Goal: Task Accomplishment & Management: Manage account settings

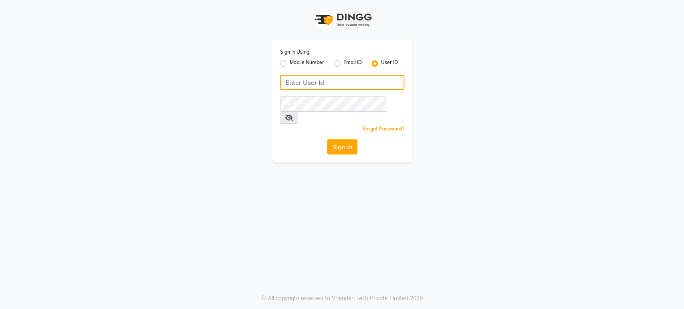
click at [356, 77] on input "Username" at bounding box center [342, 82] width 124 height 15
type input "H&S"
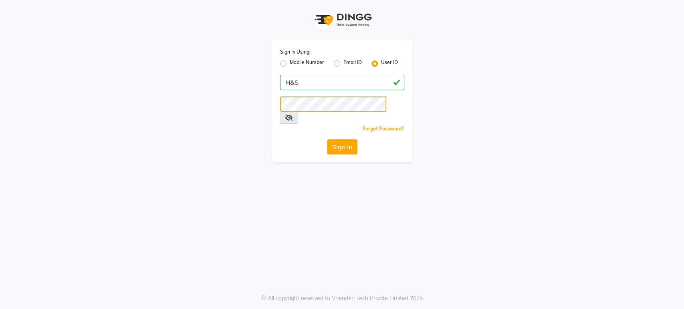
click at [327, 139] on button "Sign In" at bounding box center [342, 146] width 30 height 15
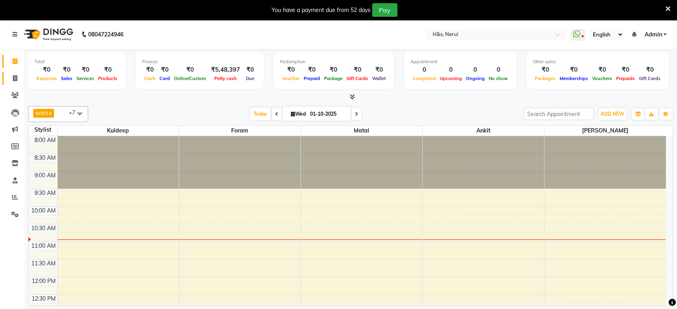
click at [14, 72] on link "Invoice" at bounding box center [11, 78] width 19 height 13
select select "6419"
select select "service"
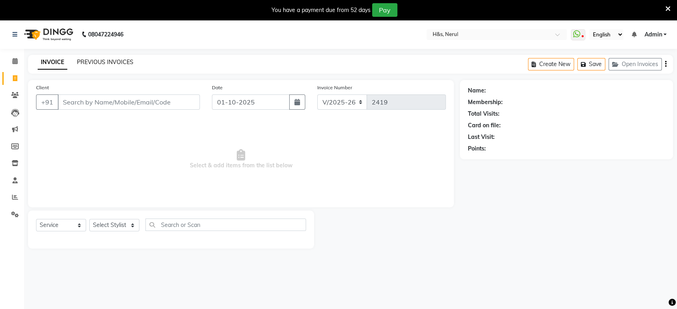
click at [95, 60] on link "PREVIOUS INVOICES" at bounding box center [105, 61] width 56 height 7
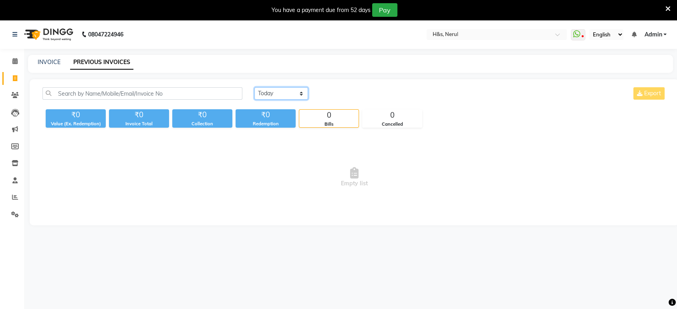
click at [276, 91] on select "[DATE] [DATE] Custom Range" at bounding box center [281, 93] width 54 height 12
click at [254, 87] on select "[DATE] [DATE] Custom Range" at bounding box center [281, 93] width 54 height 12
click at [291, 91] on select "[DATE] [DATE] Custom Range" at bounding box center [281, 93] width 54 height 12
select select "range"
click at [254, 87] on select "[DATE] [DATE] Custom Range" at bounding box center [281, 93] width 54 height 12
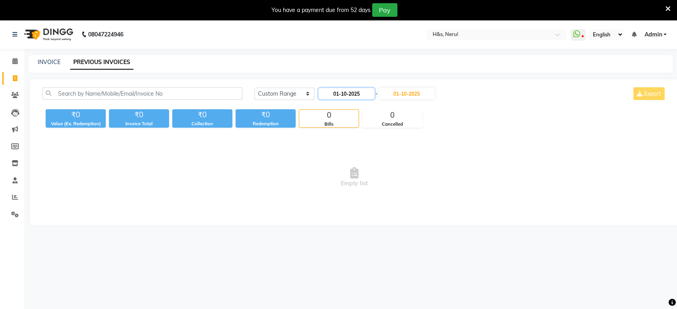
click at [335, 97] on input "01-10-2025" at bounding box center [347, 93] width 56 height 11
select select "10"
select select "2025"
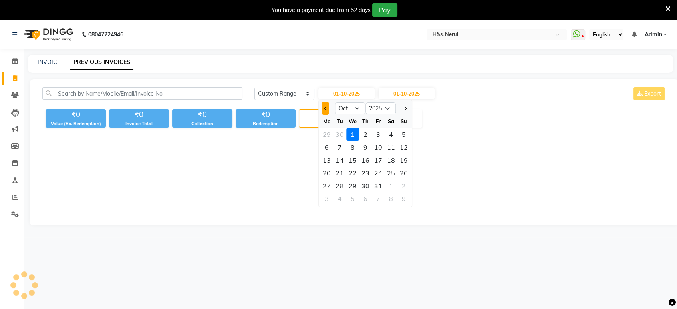
click at [325, 107] on span "Previous month" at bounding box center [325, 108] width 3 height 3
select select "9"
click at [329, 181] on div "29" at bounding box center [327, 186] width 13 height 13
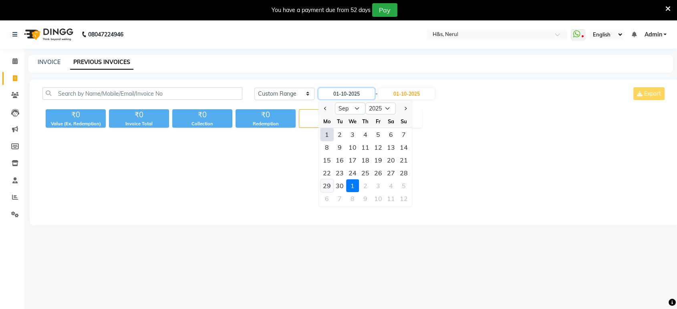
type input "29-09-2025"
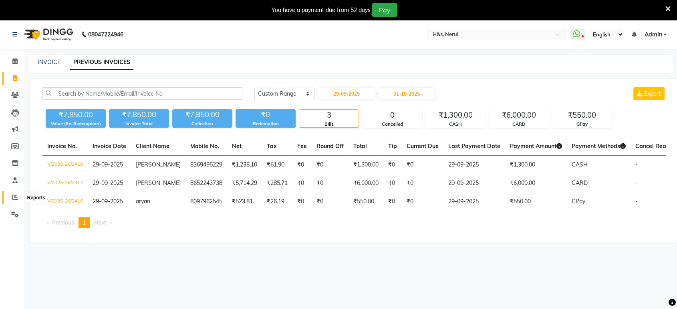
click at [12, 196] on icon at bounding box center [15, 197] width 6 height 6
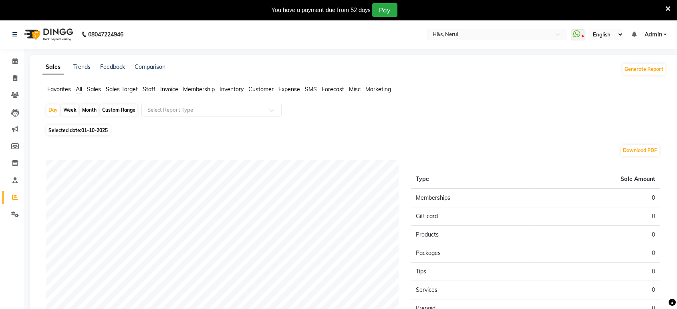
click at [91, 108] on div "Month" at bounding box center [89, 110] width 18 height 11
select select "10"
select select "2025"
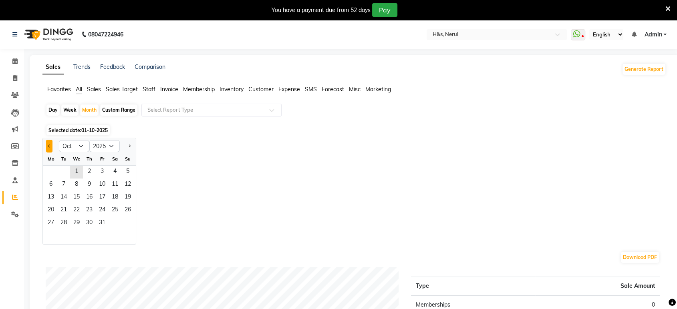
click at [50, 146] on span "Previous month" at bounding box center [49, 145] width 3 height 3
select select "9"
click at [48, 170] on span "1" at bounding box center [50, 172] width 13 height 13
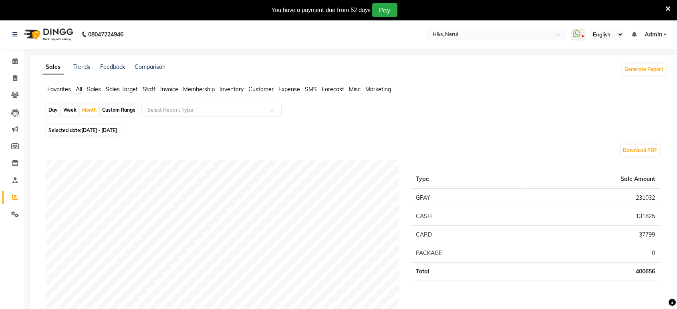
click at [147, 87] on span "Staff" at bounding box center [149, 89] width 13 height 7
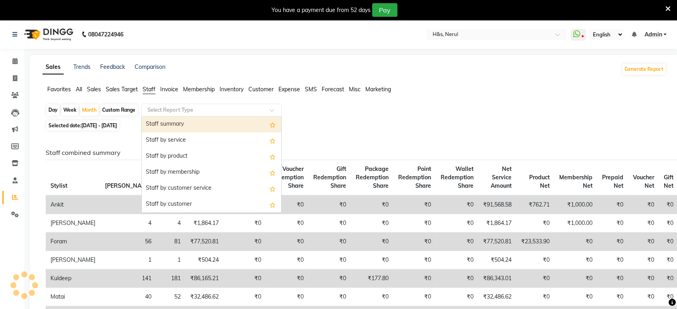
click at [165, 105] on div "Select Report Type" at bounding box center [211, 110] width 140 height 13
click at [166, 125] on div "Staff summary" at bounding box center [211, 125] width 139 height 16
select select "full_report"
select select "csv"
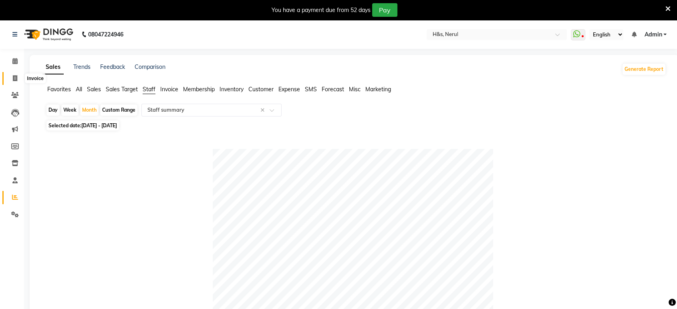
click at [17, 79] on icon at bounding box center [15, 78] width 4 height 6
select select "6419"
select select "service"
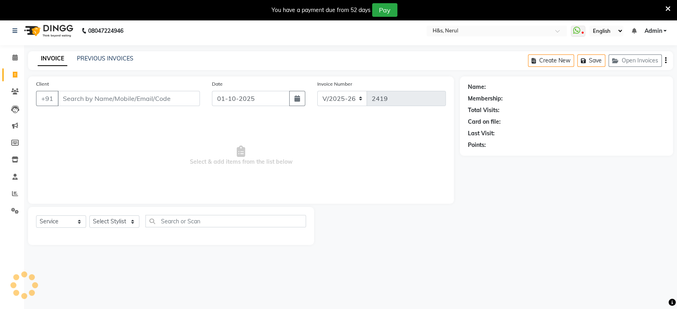
scroll to position [20, 0]
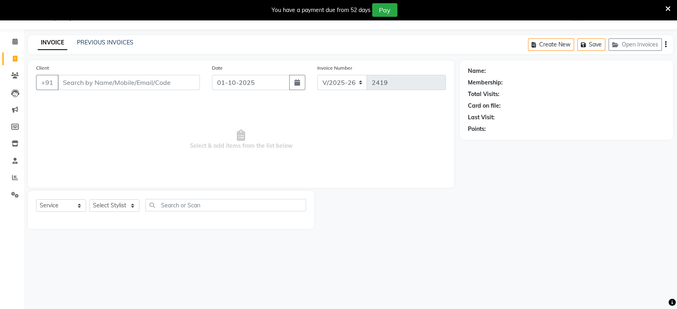
click at [127, 75] on input "Client" at bounding box center [129, 82] width 142 height 15
type input "8"
click at [290, 79] on button "button" at bounding box center [297, 82] width 16 height 15
select select "10"
select select "2025"
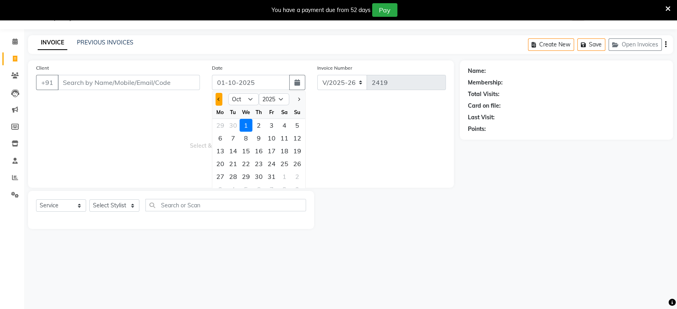
click at [218, 99] on span "Previous month" at bounding box center [219, 99] width 3 height 3
select select "9"
click at [216, 176] on div "29" at bounding box center [220, 176] width 13 height 13
type input "29-09-2025"
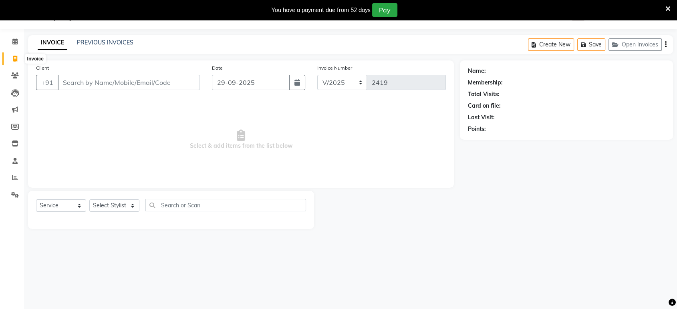
click at [11, 57] on span at bounding box center [15, 58] width 14 height 9
select select "service"
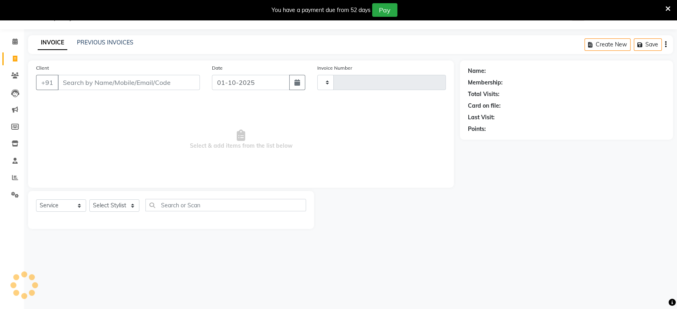
type input "2419"
select select "6419"
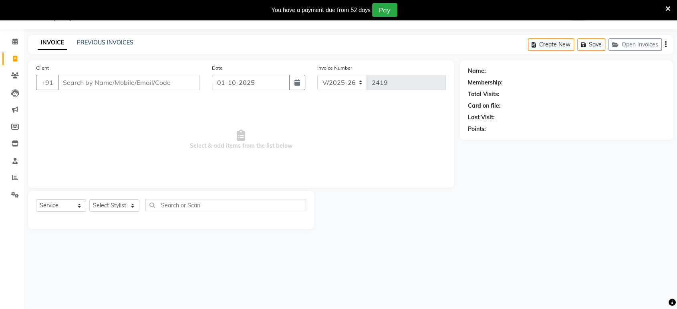
click at [102, 35] on div "INVOICE PREVIOUS INVOICES Create New Save Open Invoices" at bounding box center [350, 44] width 645 height 19
click at [102, 39] on link "PREVIOUS INVOICES" at bounding box center [105, 42] width 56 height 7
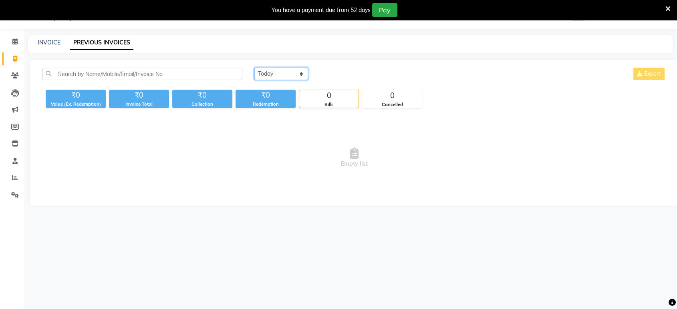
click at [272, 73] on select "[DATE] [DATE] Custom Range" at bounding box center [281, 74] width 54 height 12
select select "range"
click at [254, 68] on select "[DATE] [DATE] Custom Range" at bounding box center [281, 74] width 54 height 12
click at [361, 76] on input "01-10-2025" at bounding box center [347, 74] width 56 height 11
select select "10"
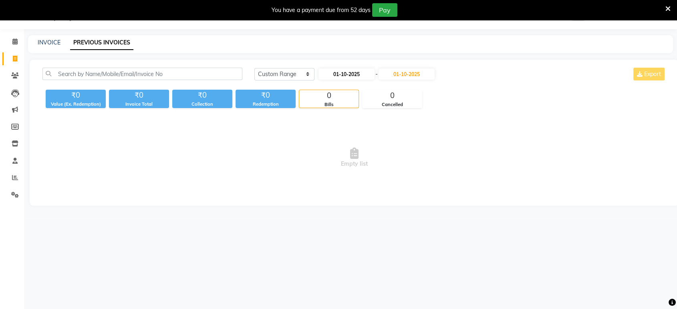
select select "2025"
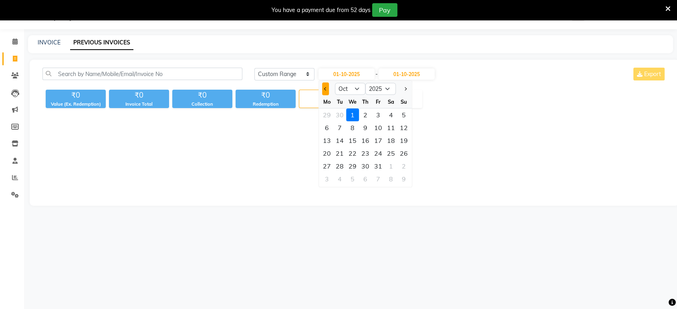
click at [324, 89] on button "Previous month" at bounding box center [325, 89] width 7 height 13
select select "9"
click at [329, 161] on div "29" at bounding box center [327, 166] width 13 height 13
type input "29-09-2025"
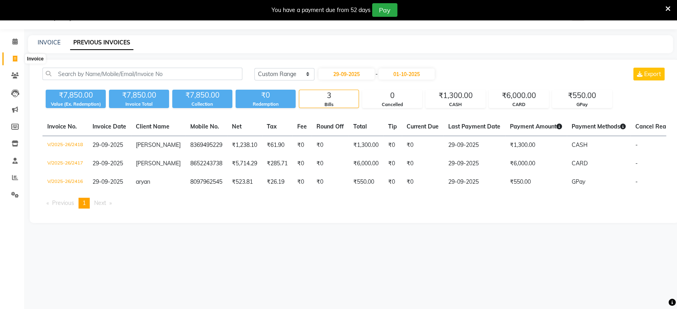
drag, startPoint x: 12, startPoint y: 54, endPoint x: 0, endPoint y: 44, distance: 15.6
click at [12, 54] on span at bounding box center [15, 58] width 14 height 9
select select "6419"
select select "service"
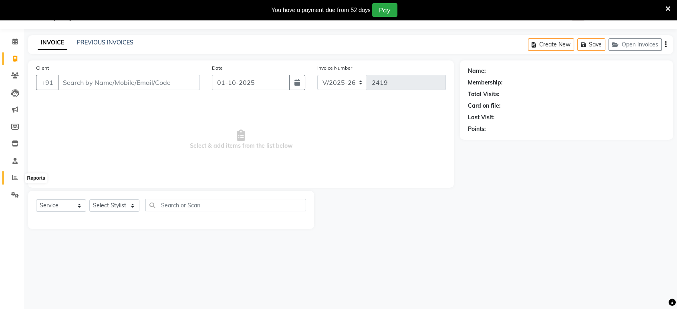
click at [14, 175] on icon at bounding box center [15, 178] width 6 height 6
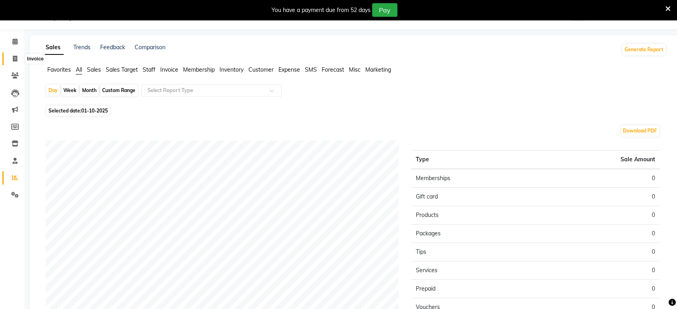
click at [10, 54] on span at bounding box center [15, 58] width 14 height 9
select select "6419"
select select "service"
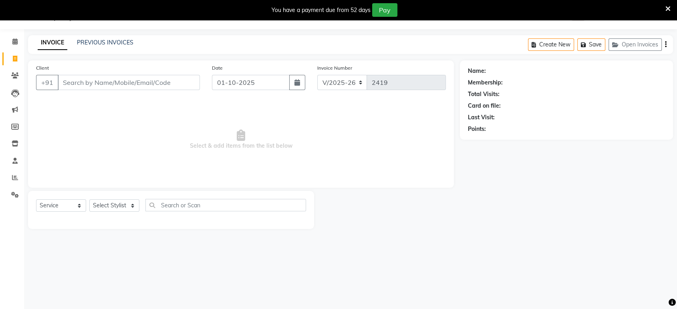
click at [108, 46] on div "PREVIOUS INVOICES" at bounding box center [105, 42] width 56 height 8
click at [112, 40] on link "PREVIOUS INVOICES" at bounding box center [105, 42] width 56 height 7
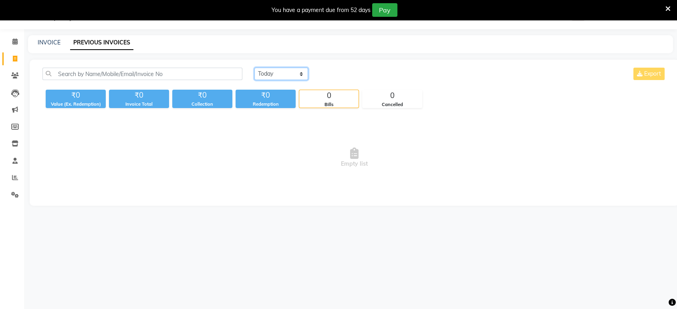
click at [271, 75] on select "[DATE] [DATE] Custom Range" at bounding box center [281, 74] width 54 height 12
select select "range"
click at [254, 68] on select "[DATE] [DATE] Custom Range" at bounding box center [281, 74] width 54 height 12
click at [368, 76] on input "01-10-2025" at bounding box center [347, 74] width 56 height 11
select select "10"
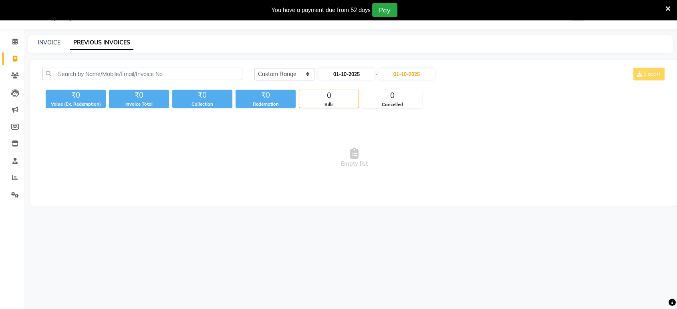
select select "2025"
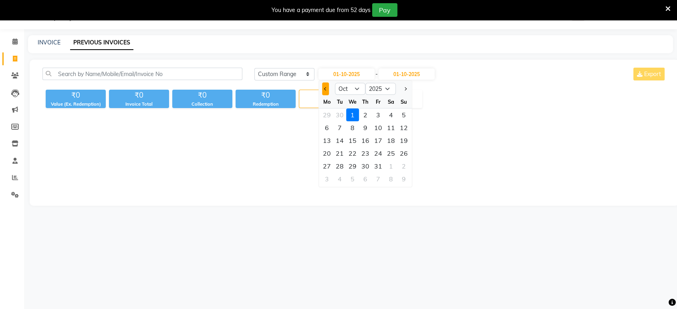
click at [326, 91] on button "Previous month" at bounding box center [325, 89] width 7 height 13
select select "9"
click at [328, 168] on div "29" at bounding box center [327, 166] width 13 height 13
type input "29-09-2025"
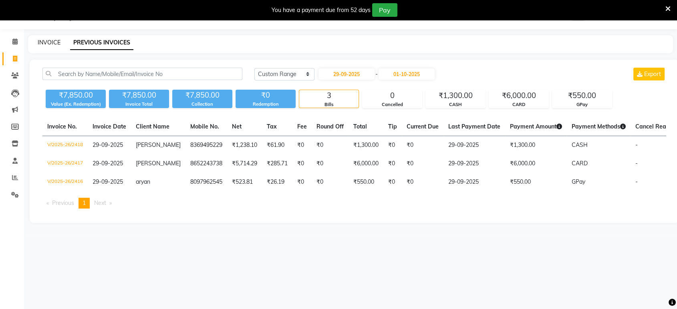
click at [60, 40] on link "INVOICE" at bounding box center [49, 42] width 23 height 7
select select "6419"
select select "service"
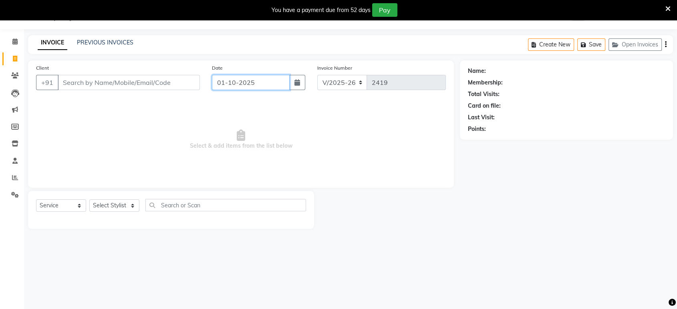
click at [256, 75] on input "01-10-2025" at bounding box center [251, 82] width 78 height 15
select select "10"
select select "2025"
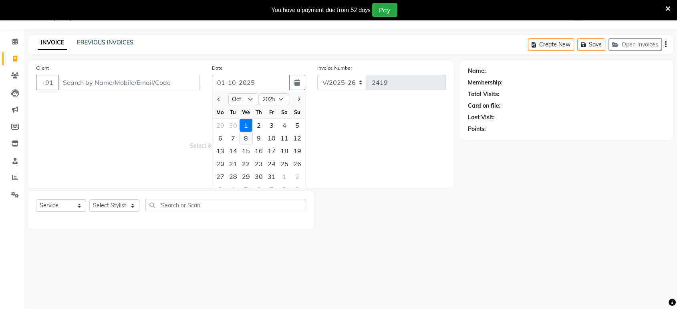
drag, startPoint x: 218, startPoint y: 99, endPoint x: 243, endPoint y: 132, distance: 41.5
click at [217, 98] on button "Previous month" at bounding box center [219, 99] width 7 height 13
select select "9"
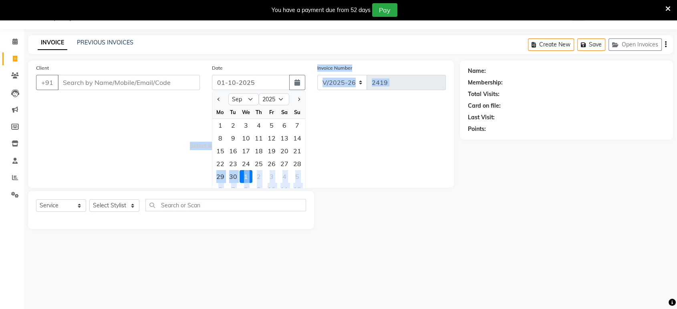
click at [211, 173] on div "Client +91 Date [DATE] Jan Feb Mar Apr May Jun [DATE] Aug Sep Oct Nov [DATE] 20…" at bounding box center [241, 124] width 426 height 127
click at [218, 174] on div "29" at bounding box center [220, 176] width 13 height 13
type input "29-09-2025"
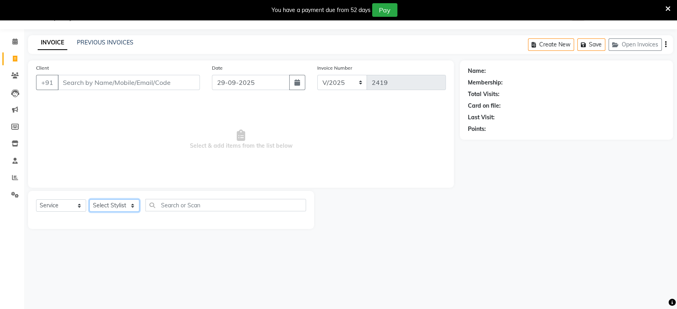
drag, startPoint x: 134, startPoint y: 211, endPoint x: 131, endPoint y: 202, distance: 9.6
click at [134, 211] on select "Select Stylist ankit [PERSON_NAME] Foram [PERSON_NAME] [PERSON_NAME] sheetal" at bounding box center [114, 206] width 50 height 12
click at [89, 200] on select "Select Stylist ankit [PERSON_NAME] Foram [PERSON_NAME] [PERSON_NAME] sheetal" at bounding box center [114, 206] width 50 height 12
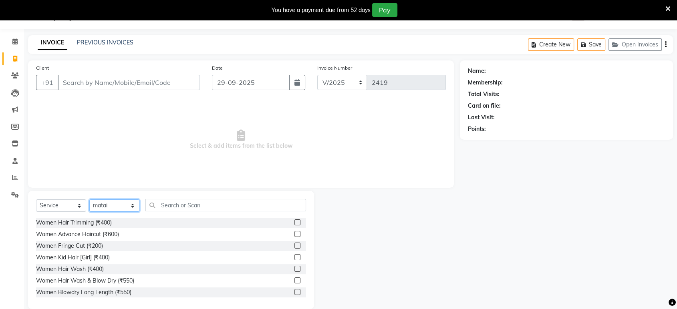
click at [122, 208] on select "Select Stylist ankit [PERSON_NAME] Foram [PERSON_NAME] [PERSON_NAME] sheetal" at bounding box center [114, 206] width 50 height 12
select select "49331"
click at [89, 200] on select "Select Stylist ankit [PERSON_NAME] Foram [PERSON_NAME] [PERSON_NAME] sheetal" at bounding box center [114, 206] width 50 height 12
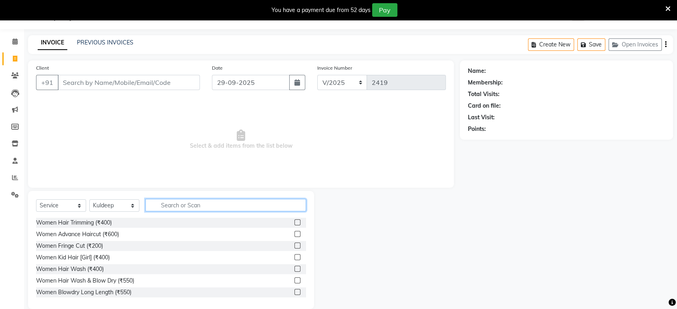
click at [183, 208] on input "text" at bounding box center [225, 205] width 161 height 12
type input "cut"
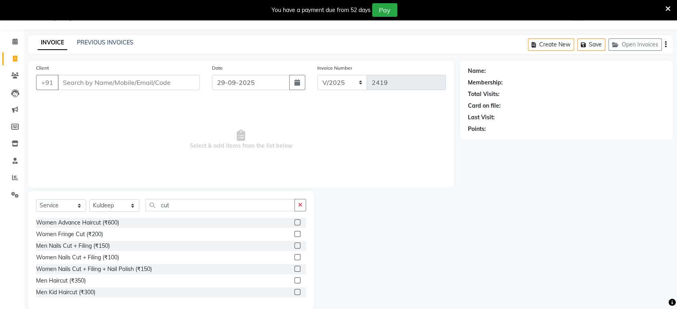
click at [294, 223] on label at bounding box center [297, 223] width 6 height 6
click at [294, 223] on input "checkbox" at bounding box center [296, 222] width 5 height 5
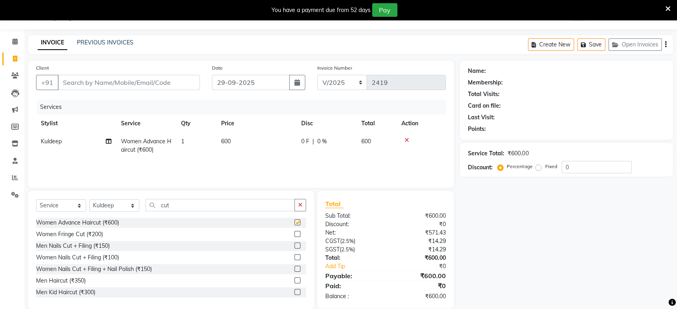
checkbox input "false"
click at [176, 87] on input "Client" at bounding box center [129, 82] width 142 height 15
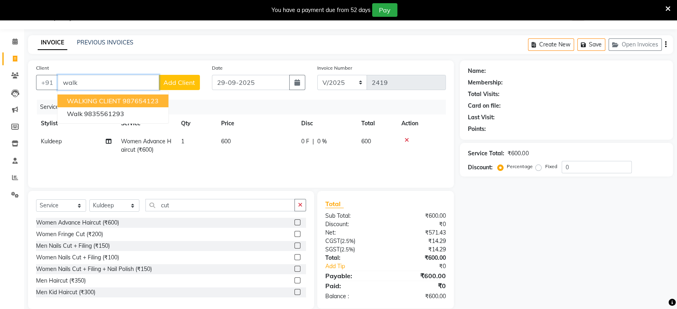
click at [125, 97] on ngb-highlight "987654123" at bounding box center [141, 101] width 36 height 8
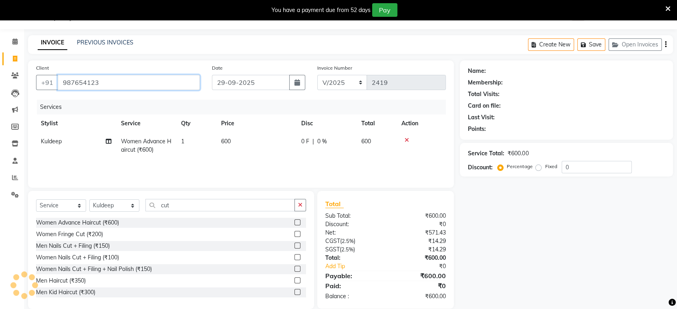
type input "987654123"
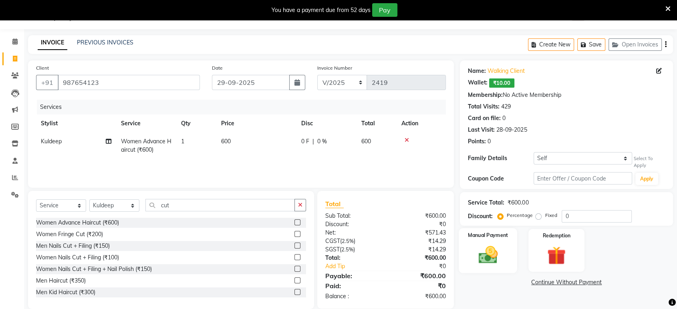
click at [466, 262] on div "Manual Payment" at bounding box center [488, 250] width 58 height 45
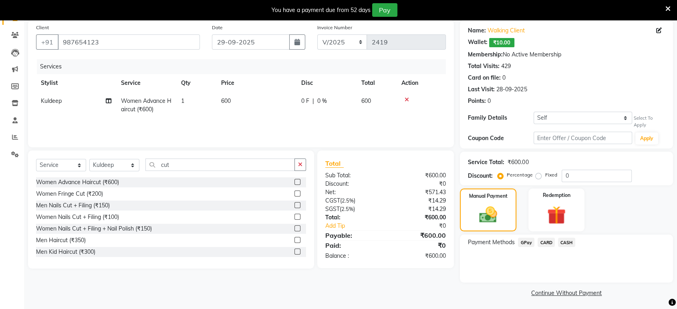
scroll to position [61, 0]
click at [521, 243] on span "GPay" at bounding box center [526, 241] width 16 height 9
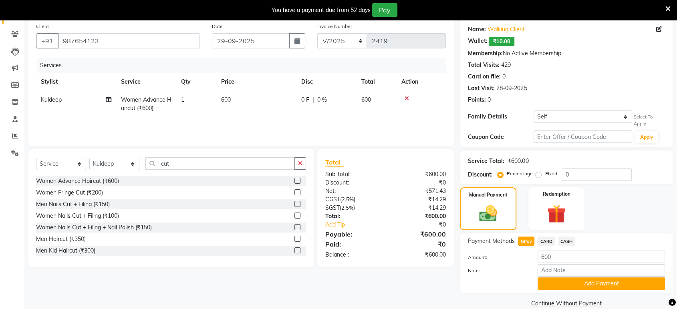
scroll to position [73, 0]
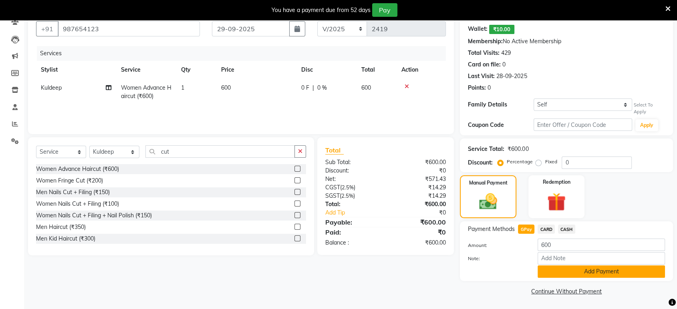
click at [546, 268] on button "Add Payment" at bounding box center [601, 272] width 127 height 12
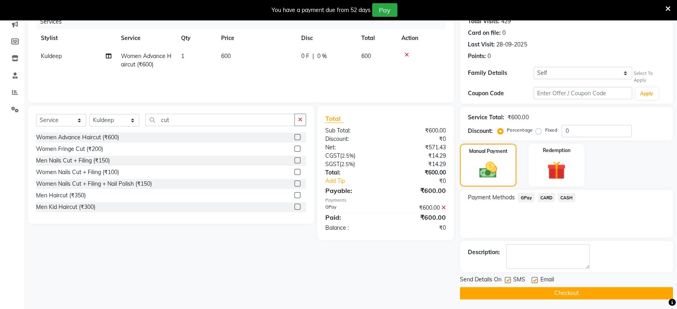
scroll to position [107, 0]
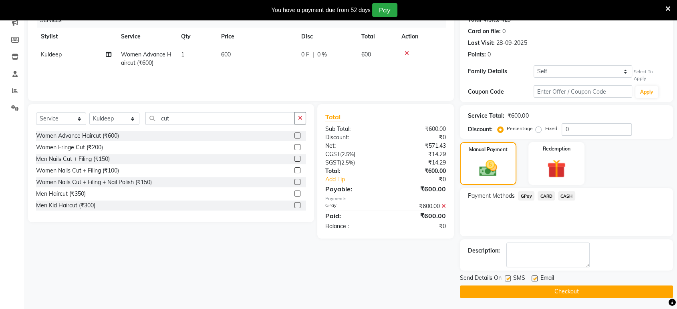
click at [535, 278] on label at bounding box center [535, 279] width 6 height 6
click at [535, 278] on input "checkbox" at bounding box center [534, 278] width 5 height 5
checkbox input "false"
click at [506, 276] on label at bounding box center [508, 279] width 6 height 6
click at [506, 276] on input "checkbox" at bounding box center [507, 278] width 5 height 5
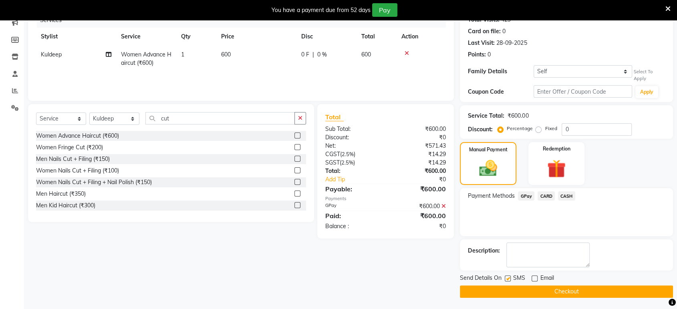
checkbox input "false"
click at [504, 289] on button "Checkout" at bounding box center [566, 292] width 213 height 12
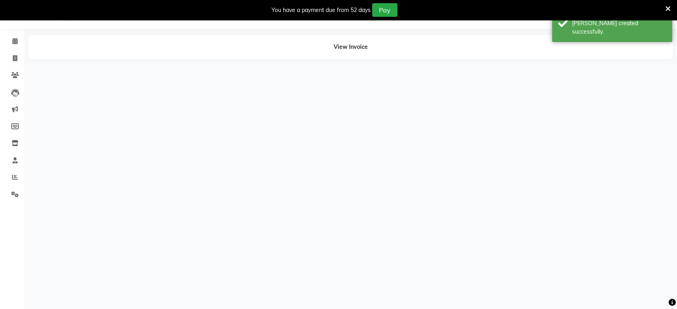
scroll to position [20, 0]
drag, startPoint x: 13, startPoint y: 58, endPoint x: 27, endPoint y: 54, distance: 14.4
click at [13, 58] on icon at bounding box center [15, 59] width 4 height 6
select select "service"
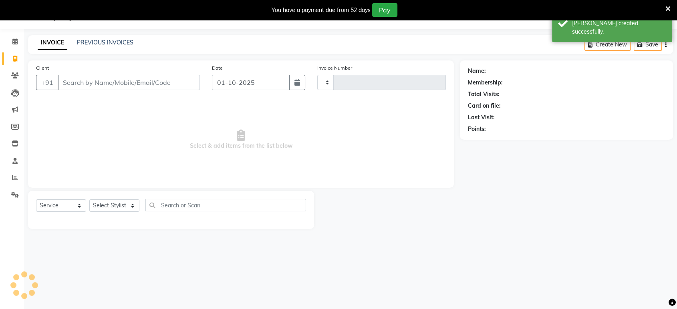
type input "2420"
select select "6419"
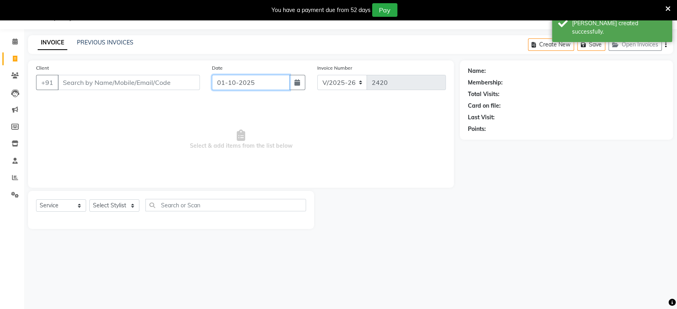
click at [282, 84] on input "01-10-2025" at bounding box center [251, 82] width 78 height 15
select select "10"
select select "2025"
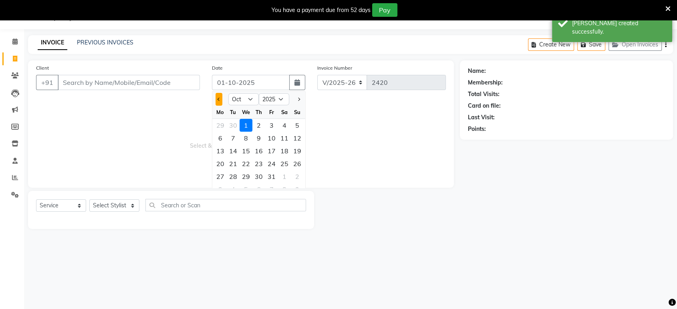
click at [219, 96] on button "Previous month" at bounding box center [219, 99] width 7 height 13
select select "9"
click at [222, 174] on div "29" at bounding box center [220, 176] width 13 height 13
type input "29-09-2025"
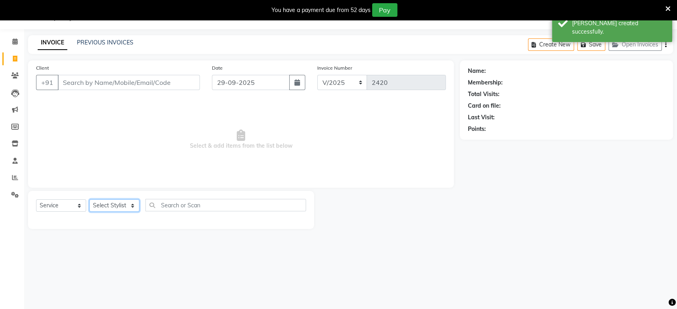
click at [130, 205] on select "Select Stylist ankit [PERSON_NAME] Foram [PERSON_NAME] [PERSON_NAME] sheetal" at bounding box center [114, 206] width 50 height 12
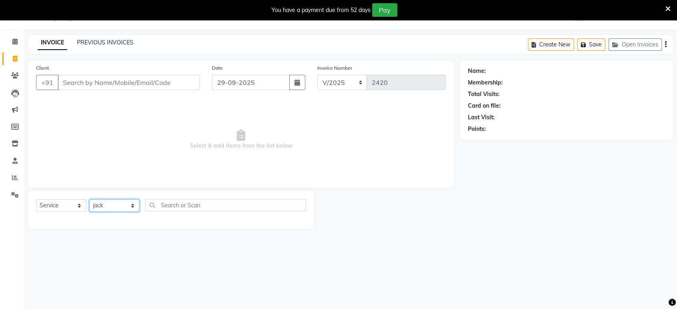
click at [89, 200] on select "Select Stylist ankit [PERSON_NAME] Foram [PERSON_NAME] [PERSON_NAME] sheetal" at bounding box center [114, 206] width 50 height 12
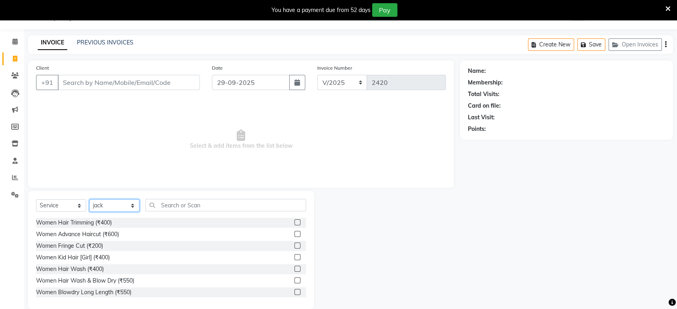
click at [132, 211] on select "Select Stylist ankit [PERSON_NAME] Foram [PERSON_NAME] [PERSON_NAME] sheetal" at bounding box center [114, 206] width 50 height 12
select select "49331"
click at [89, 200] on select "Select Stylist ankit [PERSON_NAME] Foram [PERSON_NAME] [PERSON_NAME] sheetal" at bounding box center [114, 206] width 50 height 12
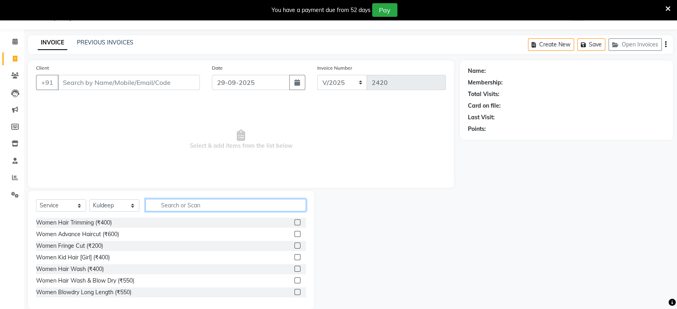
click at [156, 208] on input "text" at bounding box center [225, 205] width 161 height 12
type input "cut"
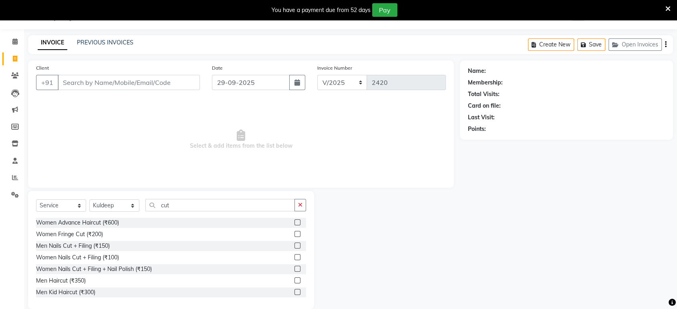
click at [294, 279] on label at bounding box center [297, 281] width 6 height 6
click at [294, 279] on input "checkbox" at bounding box center [296, 280] width 5 height 5
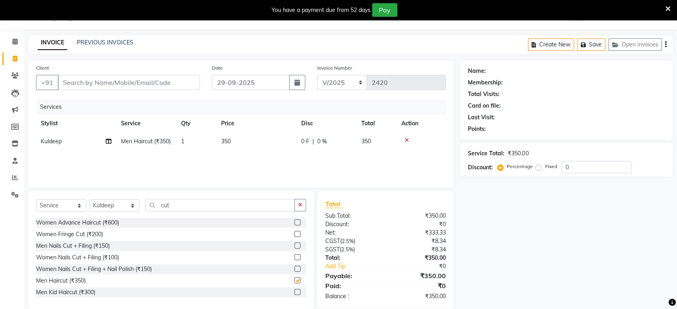
checkbox input "false"
click at [304, 207] on button "button" at bounding box center [300, 205] width 12 height 12
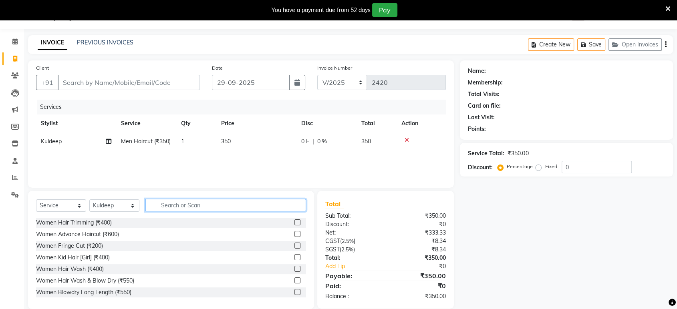
click at [300, 206] on input "text" at bounding box center [225, 205] width 161 height 12
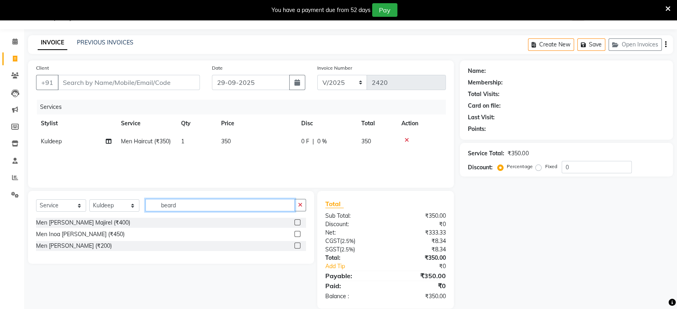
type input "beard"
click at [297, 245] on label at bounding box center [297, 246] width 6 height 6
click at [297, 245] on input "checkbox" at bounding box center [296, 246] width 5 height 5
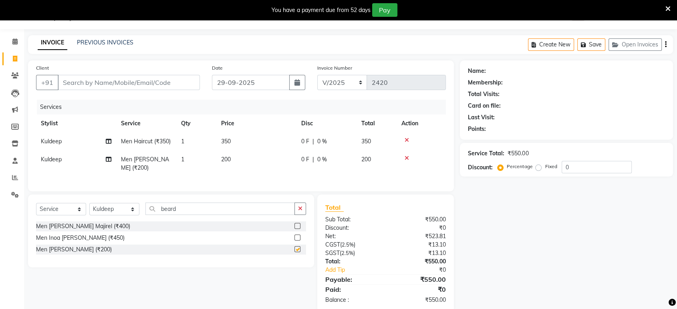
checkbox input "false"
click at [175, 82] on input "Client" at bounding box center [129, 82] width 142 height 15
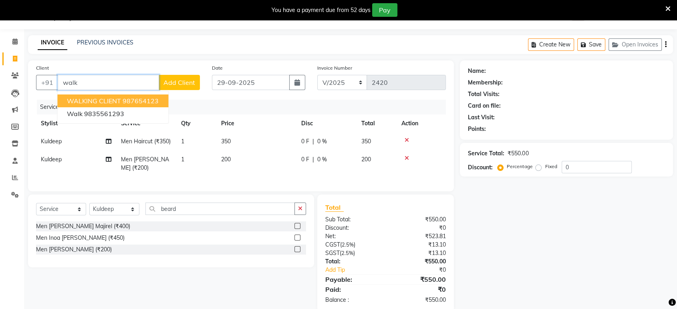
click at [129, 98] on ngb-highlight "987654123" at bounding box center [141, 101] width 36 height 8
type input "987654123"
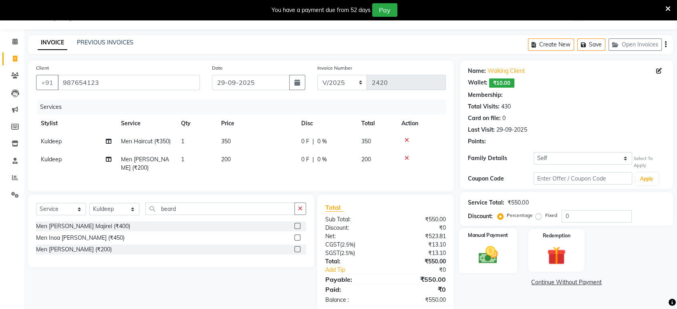
click at [473, 246] on img at bounding box center [487, 255] width 31 height 22
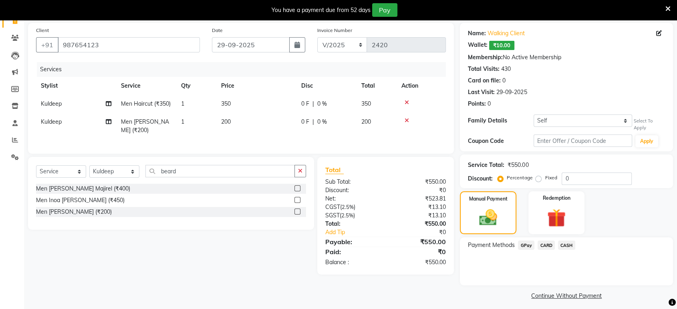
scroll to position [61, 0]
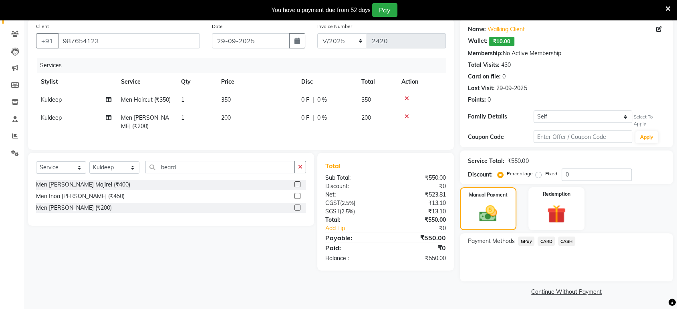
click at [527, 240] on span "GPay" at bounding box center [526, 241] width 16 height 9
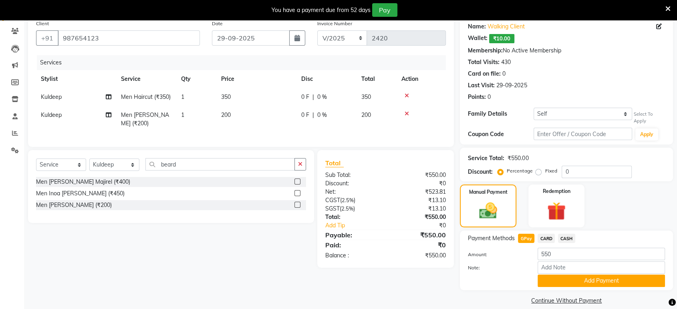
scroll to position [73, 0]
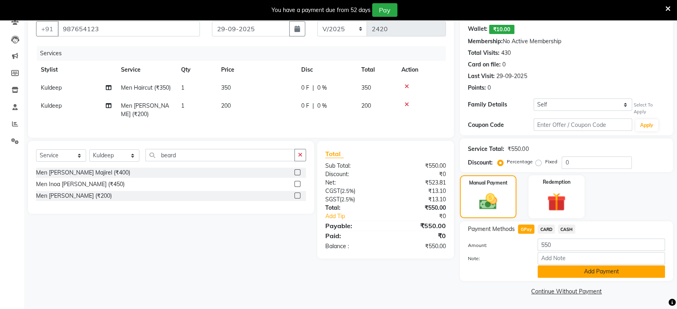
click at [558, 272] on button "Add Payment" at bounding box center [601, 272] width 127 height 12
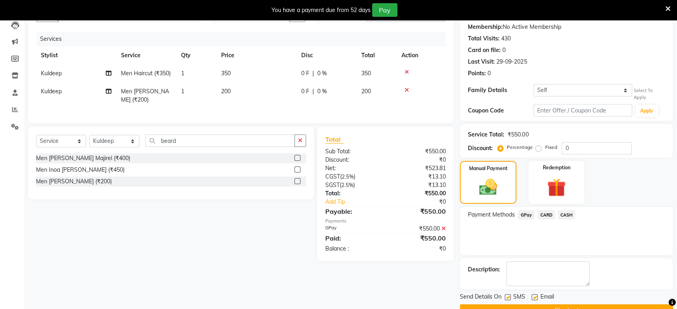
scroll to position [107, 0]
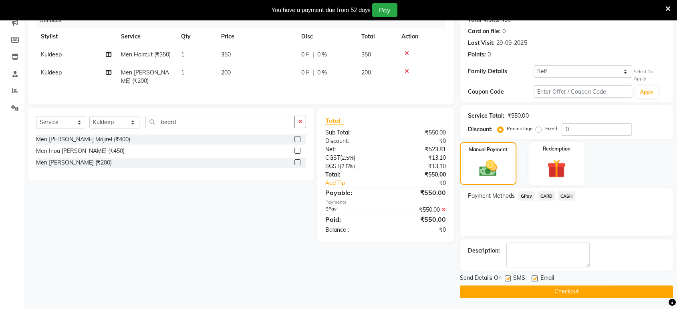
click at [534, 279] on label at bounding box center [535, 279] width 6 height 6
click at [534, 279] on input "checkbox" at bounding box center [534, 278] width 5 height 5
checkbox input "false"
click at [508, 278] on label at bounding box center [508, 279] width 6 height 6
click at [508, 278] on input "checkbox" at bounding box center [507, 278] width 5 height 5
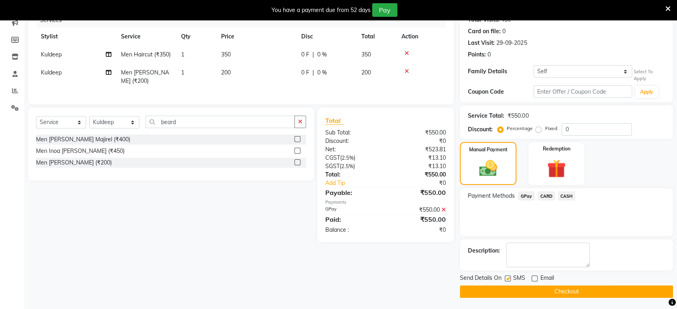
checkbox input "false"
click at [519, 294] on button "Checkout" at bounding box center [566, 292] width 213 height 12
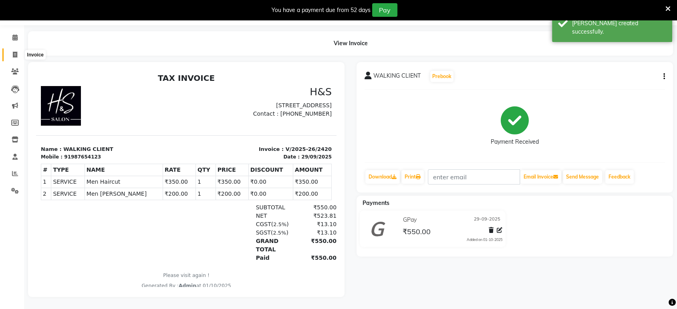
click at [13, 52] on icon at bounding box center [15, 55] width 4 height 6
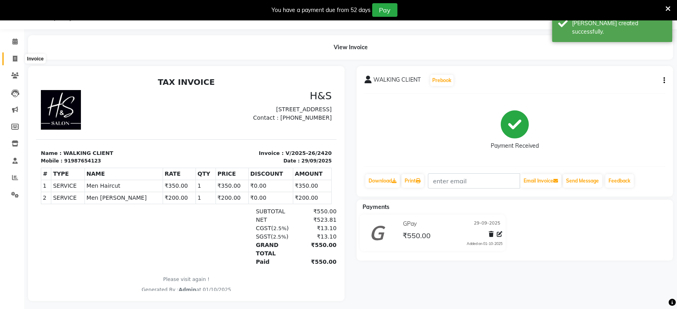
select select "6419"
select select "service"
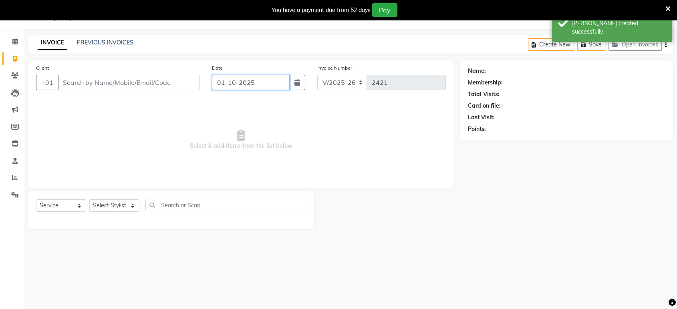
click at [226, 84] on input "01-10-2025" at bounding box center [251, 82] width 78 height 15
select select "10"
select select "2025"
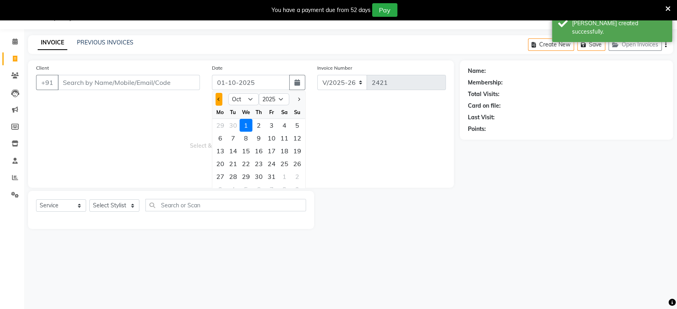
click at [216, 100] on button "Previous month" at bounding box center [219, 99] width 7 height 13
select select "9"
click at [235, 172] on div "30" at bounding box center [233, 176] width 13 height 13
type input "30-09-2025"
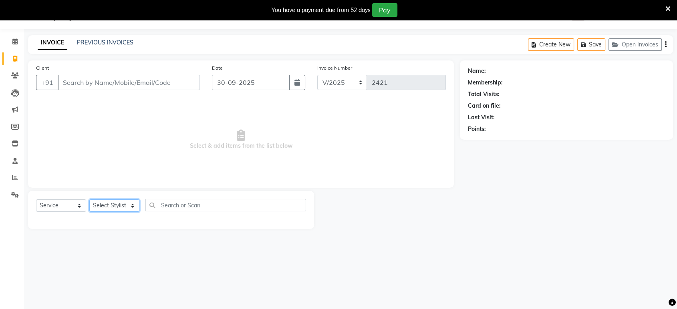
click at [134, 206] on select "Select Stylist ankit [PERSON_NAME] Foram [PERSON_NAME] [PERSON_NAME] sheetal" at bounding box center [114, 206] width 50 height 12
click at [348, 195] on div at bounding box center [387, 210] width 146 height 38
click at [13, 54] on span at bounding box center [15, 58] width 14 height 9
select select "6419"
select select "service"
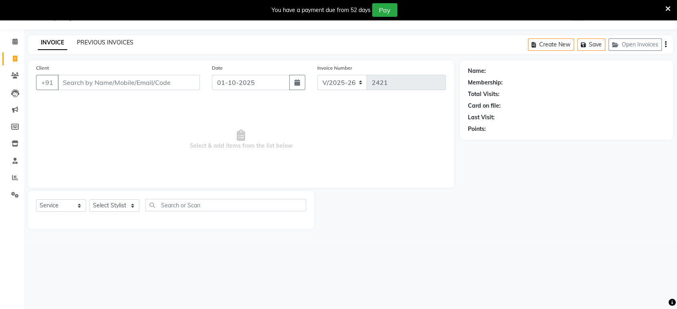
click at [97, 41] on link "PREVIOUS INVOICES" at bounding box center [105, 42] width 56 height 7
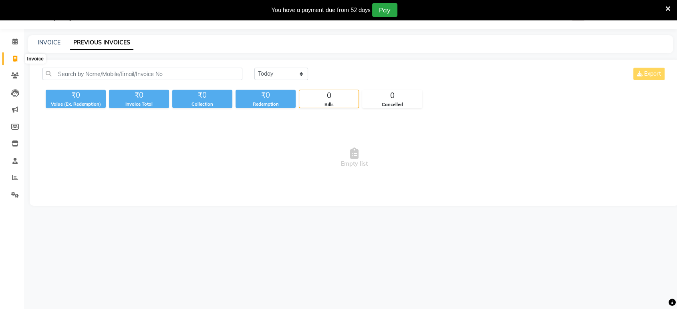
click at [17, 62] on span at bounding box center [15, 58] width 14 height 9
select select "6419"
select select "service"
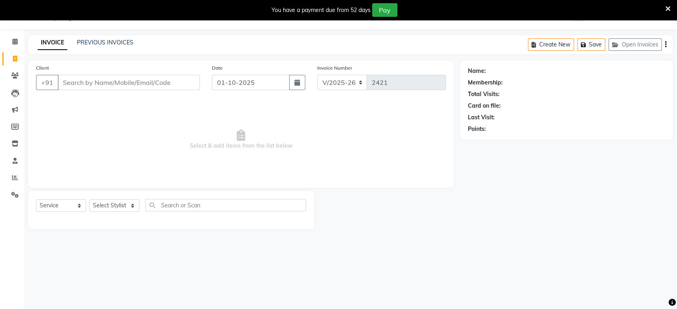
click at [257, 89] on div "Date [DATE]" at bounding box center [258, 80] width 105 height 33
click at [265, 81] on input "01-10-2025" at bounding box center [251, 82] width 78 height 15
select select "10"
select select "2025"
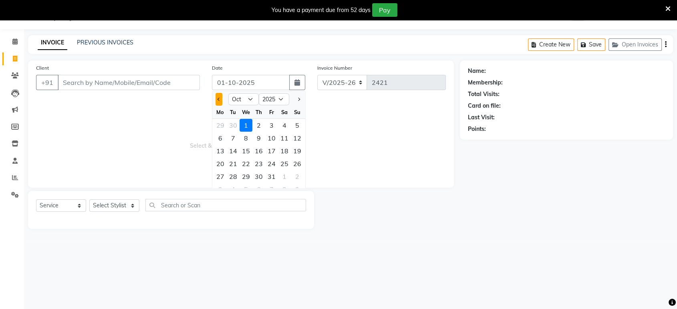
click at [220, 97] on button "Previous month" at bounding box center [219, 99] width 7 height 13
select select "9"
click at [219, 171] on div "29" at bounding box center [220, 176] width 13 height 13
type input "29-09-2025"
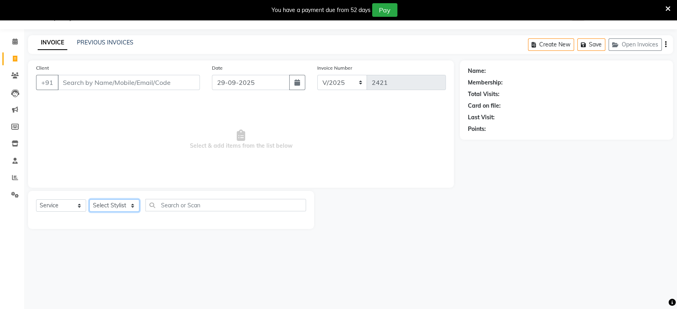
click at [126, 201] on select "Select Stylist ankit [PERSON_NAME] Foram [PERSON_NAME] [PERSON_NAME] sheetal" at bounding box center [114, 206] width 50 height 12
select select "49331"
click at [89, 200] on select "Select Stylist ankit [PERSON_NAME] Foram [PERSON_NAME] [PERSON_NAME] sheetal" at bounding box center [114, 206] width 50 height 12
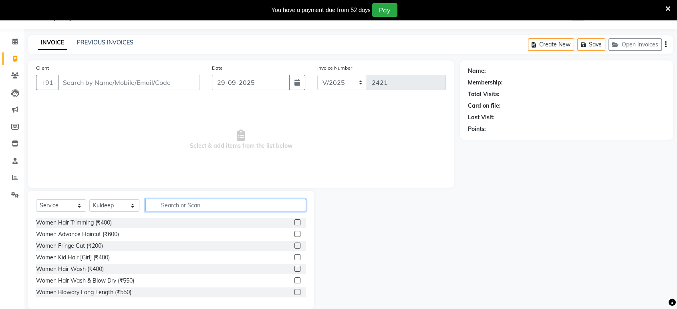
click at [200, 205] on input "text" at bounding box center [225, 205] width 161 height 12
click at [294, 232] on label at bounding box center [297, 234] width 6 height 6
click at [294, 232] on input "checkbox" at bounding box center [296, 234] width 5 height 5
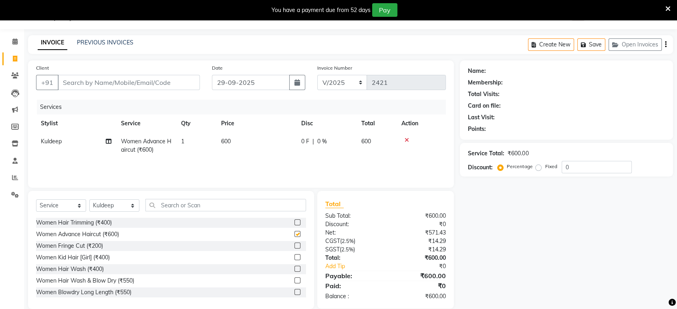
checkbox input "false"
click at [197, 143] on td "1" at bounding box center [196, 146] width 40 height 26
select select "49331"
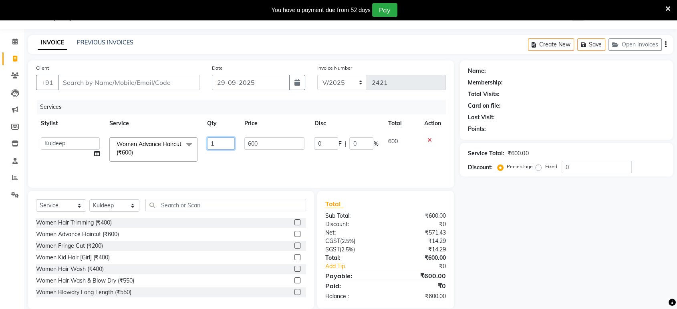
click at [226, 145] on input "1" at bounding box center [221, 143] width 28 height 12
type input "2"
click at [98, 76] on input "Client" at bounding box center [129, 82] width 142 height 15
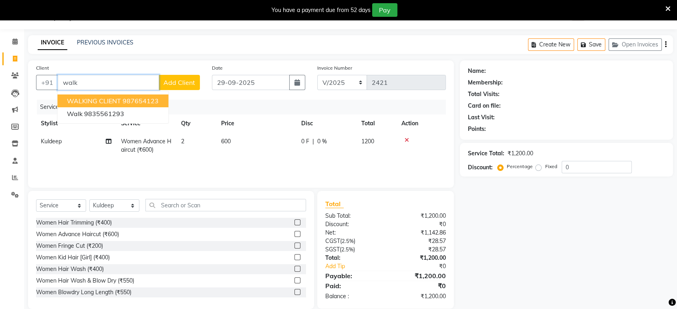
click at [119, 93] on ngb-typeahead-window "WALKING CLIENT 987654123 walk 9835561293" at bounding box center [113, 107] width 112 height 33
click at [125, 100] on ngb-highlight "987654123" at bounding box center [141, 101] width 36 height 8
type input "987654123"
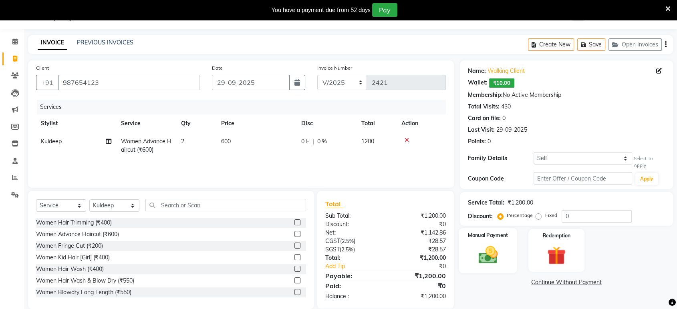
click at [486, 252] on img at bounding box center [487, 255] width 31 height 22
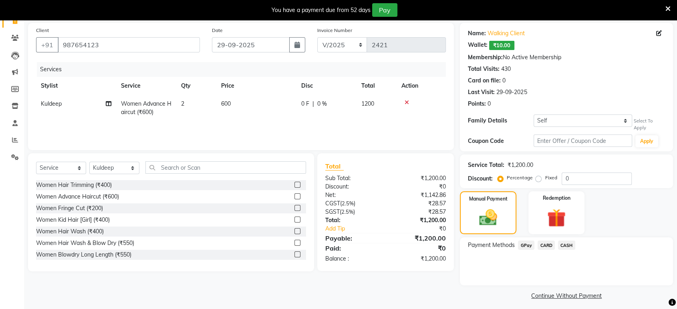
scroll to position [61, 0]
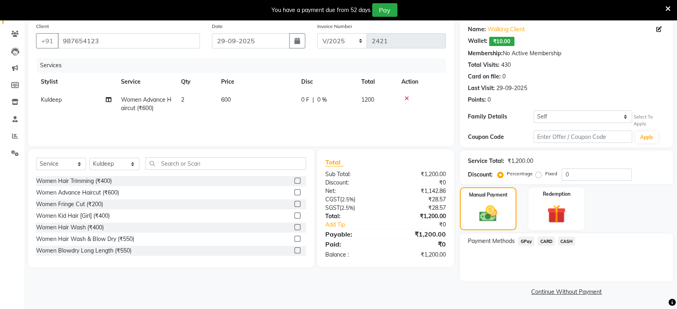
click at [561, 240] on span "CASH" at bounding box center [566, 241] width 17 height 9
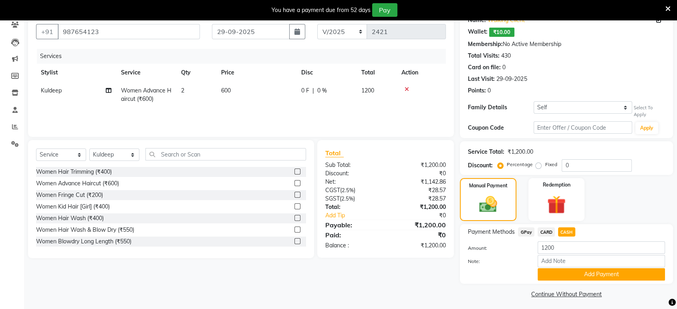
scroll to position [73, 0]
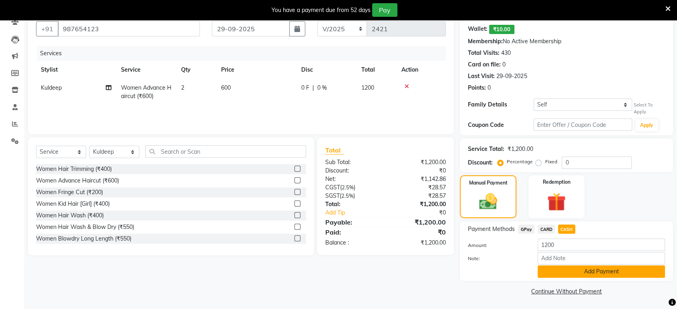
click at [551, 266] on button "Add Payment" at bounding box center [601, 272] width 127 height 12
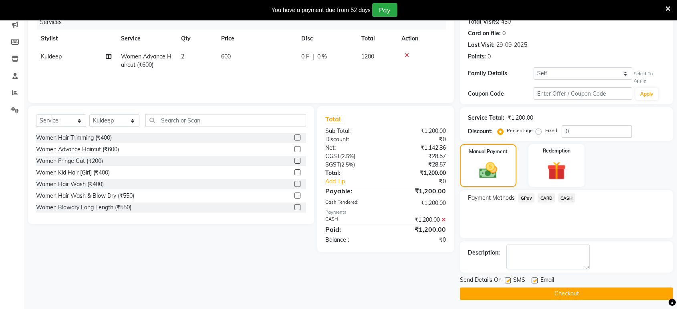
scroll to position [107, 0]
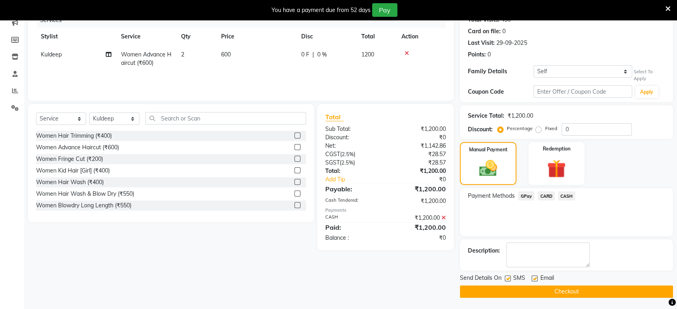
click at [532, 278] on label at bounding box center [535, 279] width 6 height 6
click at [532, 278] on input "checkbox" at bounding box center [534, 278] width 5 height 5
checkbox input "false"
click at [506, 279] on label at bounding box center [508, 279] width 6 height 6
click at [506, 279] on input "checkbox" at bounding box center [507, 278] width 5 height 5
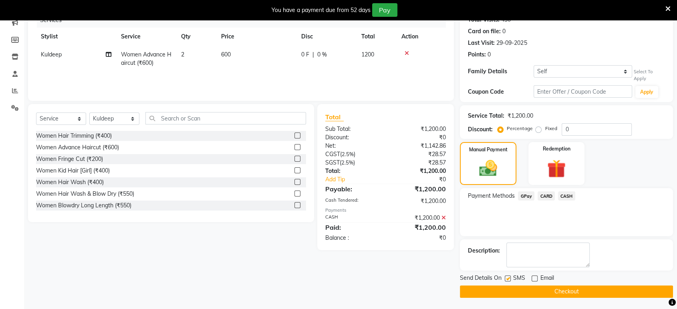
checkbox input "false"
click at [510, 288] on button "Checkout" at bounding box center [566, 292] width 213 height 12
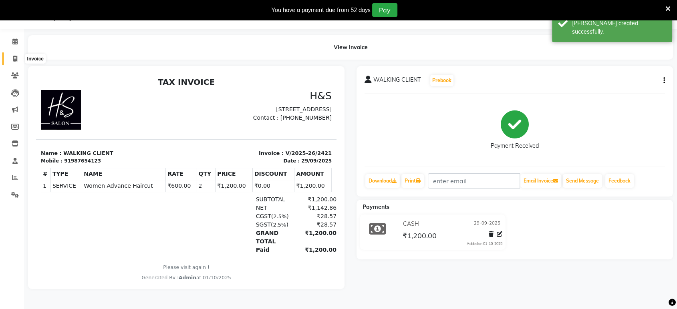
click at [8, 55] on span at bounding box center [15, 58] width 14 height 9
select select "service"
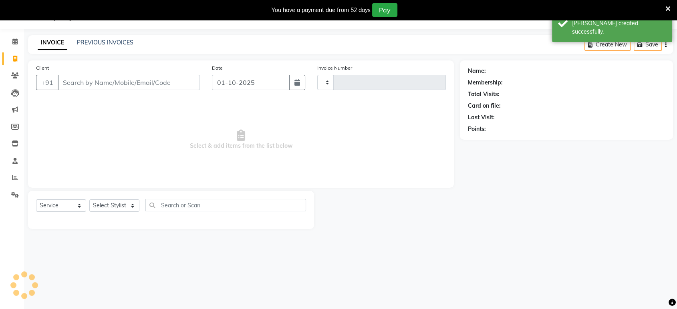
type input "2422"
select select "6419"
click at [123, 40] on link "PREVIOUS INVOICES" at bounding box center [105, 42] width 56 height 7
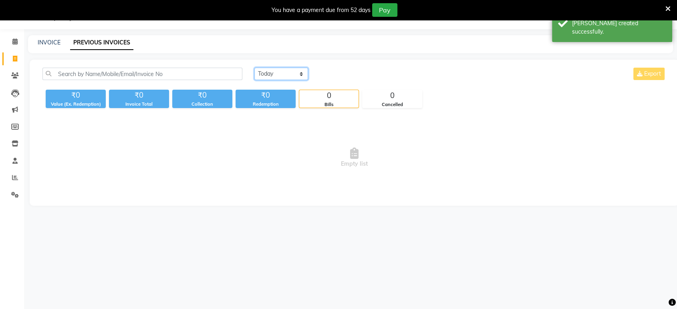
click at [288, 68] on select "[DATE] [DATE] Custom Range" at bounding box center [281, 74] width 54 height 12
select select "range"
click at [254, 68] on select "[DATE] [DATE] Custom Range" at bounding box center [281, 74] width 54 height 12
click at [331, 75] on input "01-10-2025" at bounding box center [347, 74] width 56 height 11
select select "10"
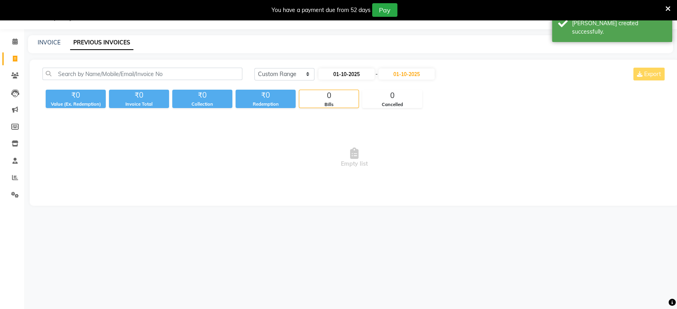
select select "2025"
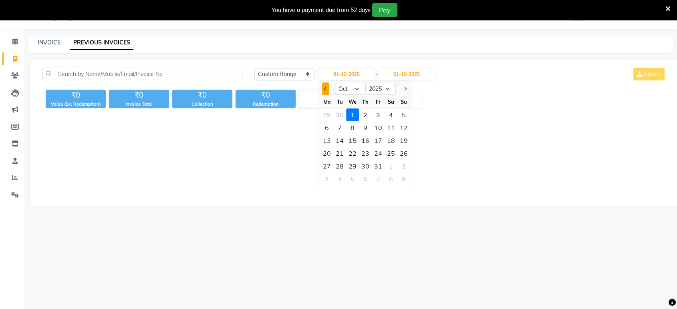
click at [324, 92] on button "Previous month" at bounding box center [325, 89] width 7 height 13
select select "9"
click at [327, 163] on div "29" at bounding box center [327, 166] width 13 height 13
type input "29-09-2025"
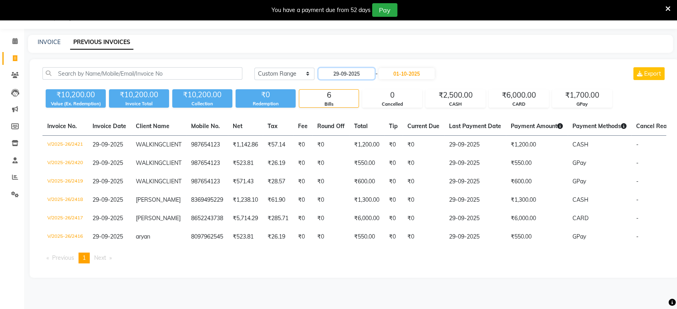
scroll to position [32, 0]
click at [14, 174] on icon at bounding box center [15, 177] width 6 height 6
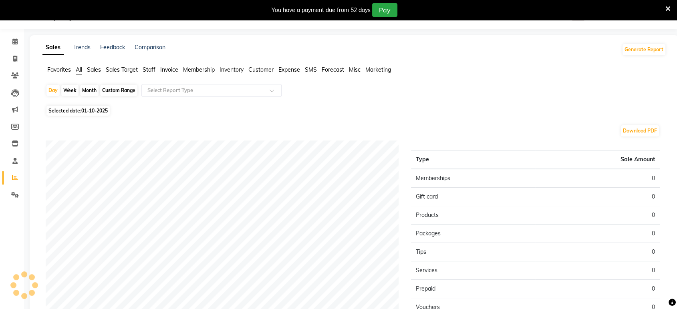
scroll to position [32, 0]
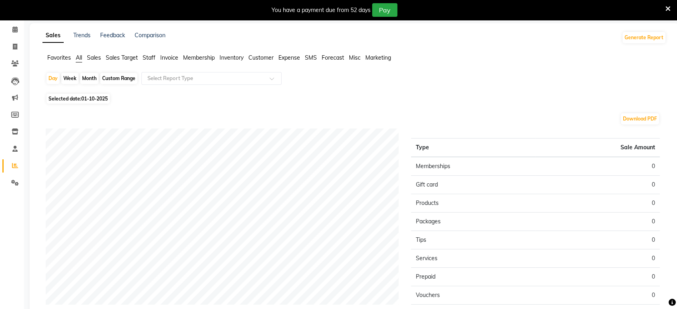
click at [74, 96] on span "Selected date: [DATE]" at bounding box center [77, 99] width 63 height 10
select select "10"
select select "2025"
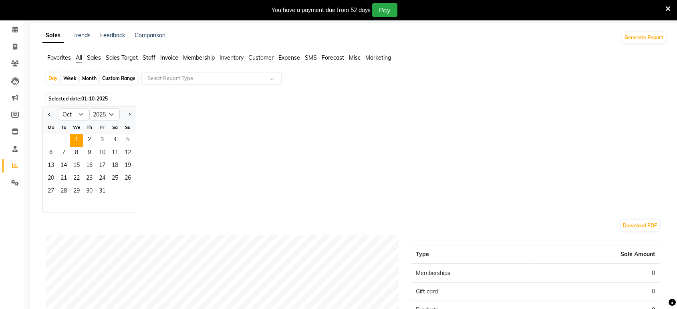
click at [52, 111] on div at bounding box center [51, 114] width 16 height 13
click at [51, 111] on button "Previous month" at bounding box center [49, 114] width 6 height 13
select select "9"
click at [52, 189] on span "29" at bounding box center [50, 192] width 13 height 13
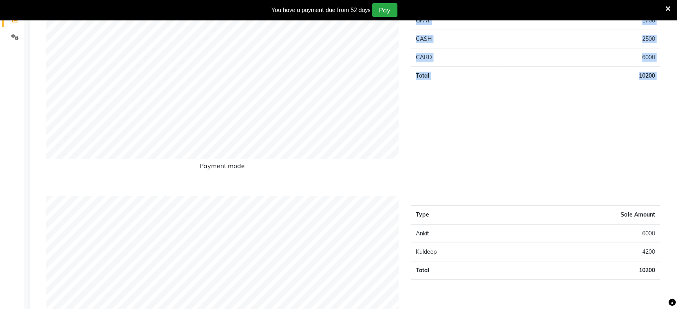
scroll to position [91, 0]
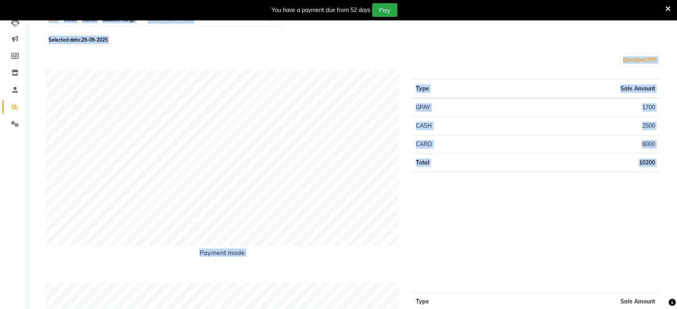
drag, startPoint x: 676, startPoint y: 118, endPoint x: 668, endPoint y: -15, distance: 132.9
click at [668, 0] on html "08047224946 Select Location × H&s, Nerul WhatsApp Status ✕ Status: Disconnected…" at bounding box center [338, 63] width 677 height 309
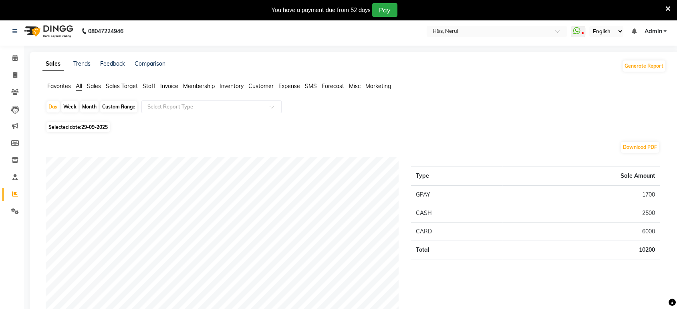
scroll to position [0, 0]
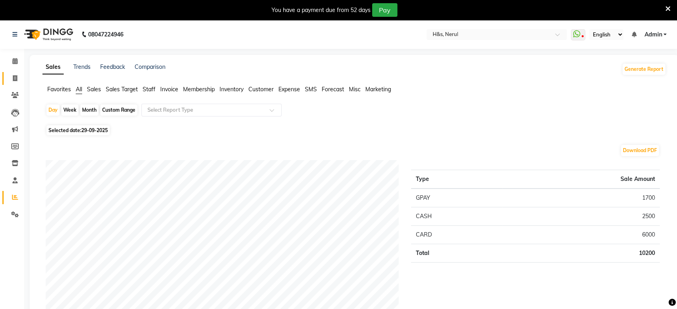
click at [17, 73] on link "Invoice" at bounding box center [11, 78] width 19 height 13
select select "6419"
select select "service"
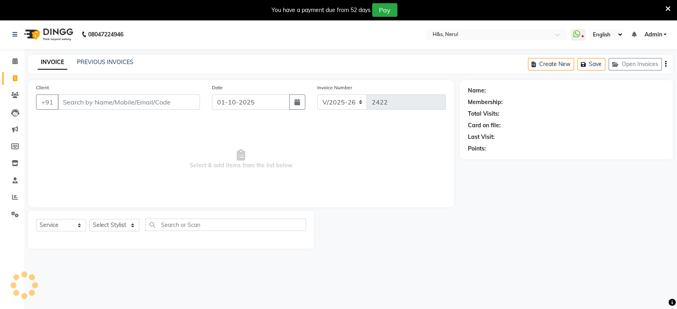
scroll to position [20, 0]
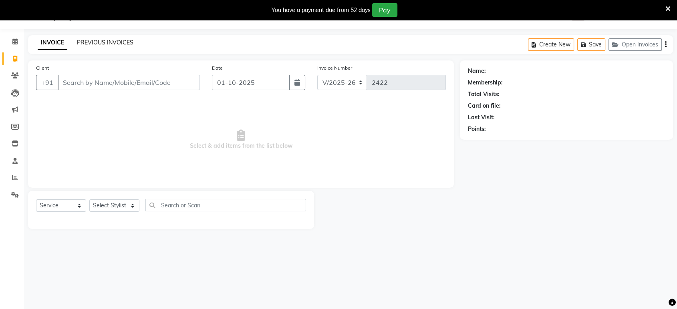
click at [93, 39] on link "PREVIOUS INVOICES" at bounding box center [105, 42] width 56 height 7
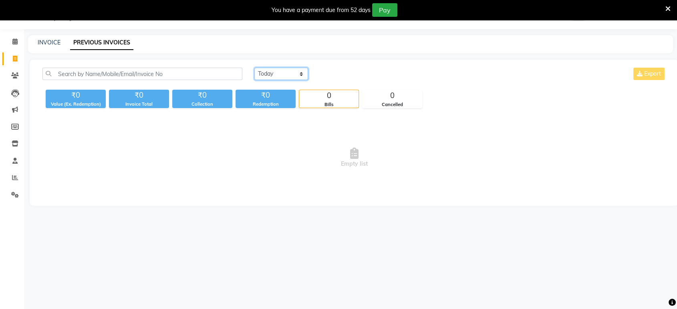
click at [275, 75] on select "[DATE] [DATE] Custom Range" at bounding box center [281, 74] width 54 height 12
select select "range"
click at [254, 68] on select "[DATE] [DATE] Custom Range" at bounding box center [281, 74] width 54 height 12
click at [343, 77] on input "01-10-2025" at bounding box center [347, 74] width 56 height 11
select select "10"
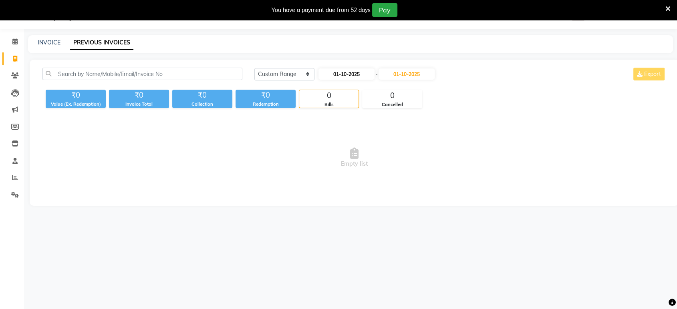
select select "2025"
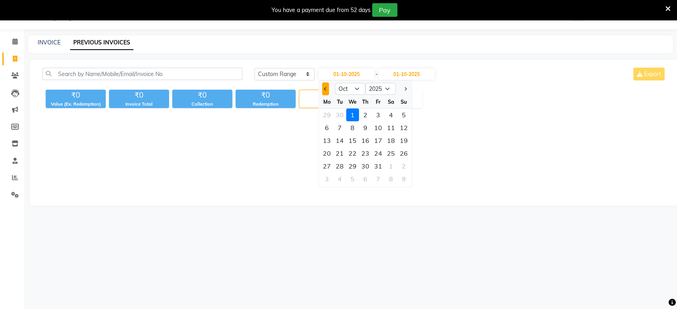
click at [322, 91] on button "Previous month" at bounding box center [325, 89] width 7 height 13
select select "9"
click at [327, 160] on div "29" at bounding box center [327, 166] width 13 height 13
type input "29-09-2025"
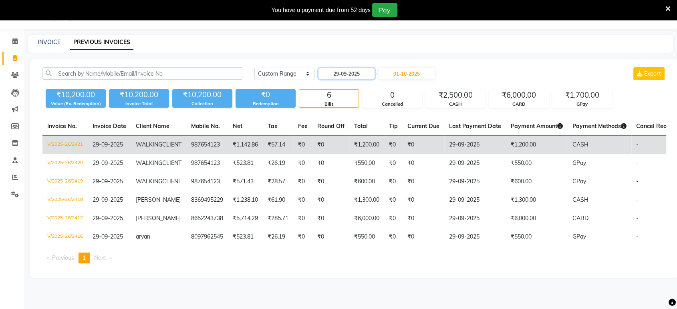
scroll to position [32, 0]
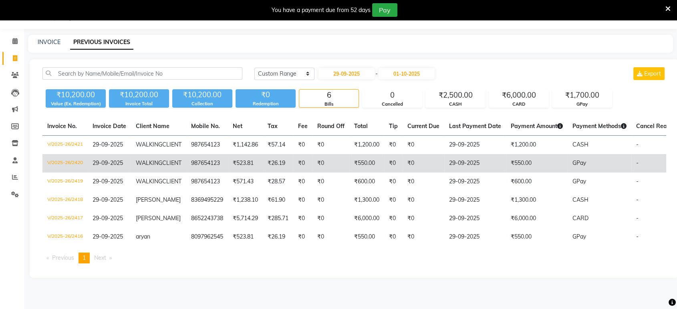
click at [446, 169] on td "29-09-2025" at bounding box center [475, 163] width 62 height 18
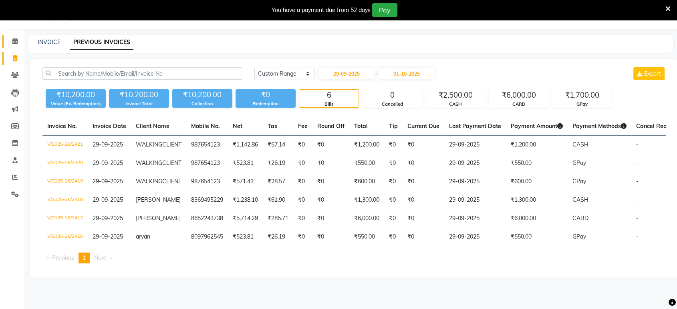
click at [17, 35] on link "Calendar" at bounding box center [11, 41] width 19 height 13
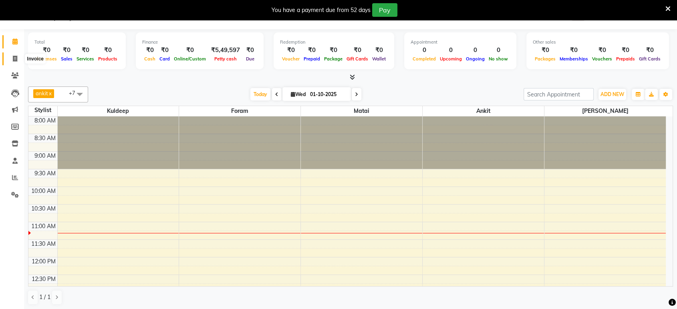
click at [15, 56] on icon at bounding box center [15, 59] width 4 height 6
select select "service"
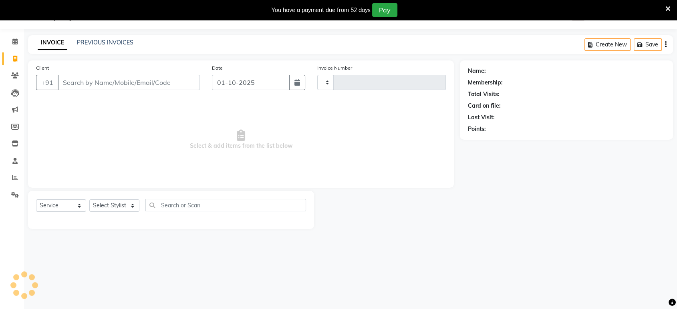
type input "2422"
select select "6419"
click at [79, 81] on input "Client" at bounding box center [129, 82] width 142 height 15
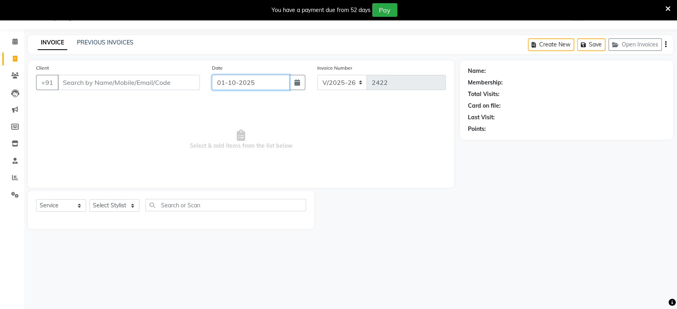
click at [244, 86] on input "01-10-2025" at bounding box center [251, 82] width 78 height 15
select select "10"
select select "2025"
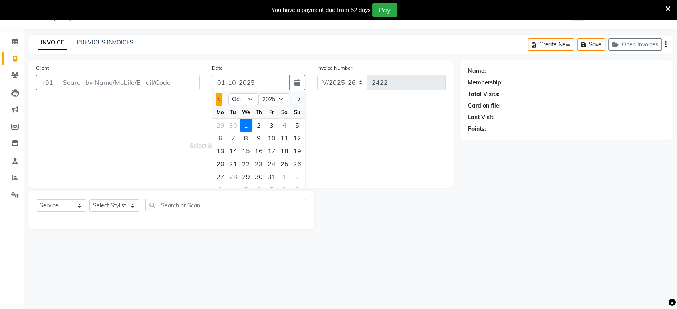
click at [220, 99] on span "Previous month" at bounding box center [219, 99] width 3 height 3
select select "9"
click at [134, 204] on select "Select Stylist ankit [PERSON_NAME] Foram [PERSON_NAME] [PERSON_NAME] sheetal" at bounding box center [114, 206] width 50 height 12
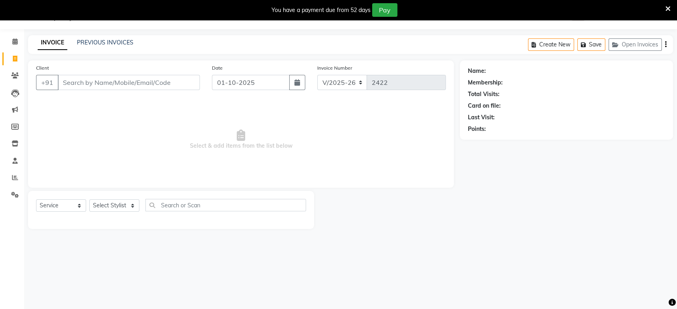
click at [466, 213] on div "Name: Membership: Total Visits: Card on file: Last Visit: Points:" at bounding box center [569, 145] width 219 height 169
click at [224, 85] on input "01-10-2025" at bounding box center [251, 82] width 78 height 15
select select "10"
select select "2025"
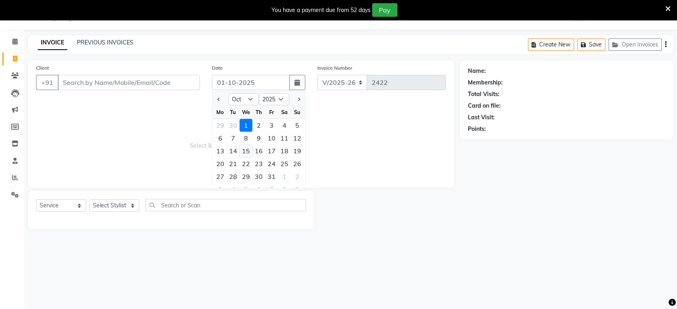
drag, startPoint x: 220, startPoint y: 94, endPoint x: 248, endPoint y: 145, distance: 58.8
click at [223, 107] on ngb-datepicker "Jan Feb Mar Apr May Jun [DATE] Aug Sep Oct Nov [DATE] 2016 2017 2018 2019 2020 …" at bounding box center [259, 144] width 94 height 107
click at [219, 96] on button "Previous month" at bounding box center [219, 99] width 7 height 13
select select "9"
click at [224, 176] on div "29" at bounding box center [220, 176] width 13 height 13
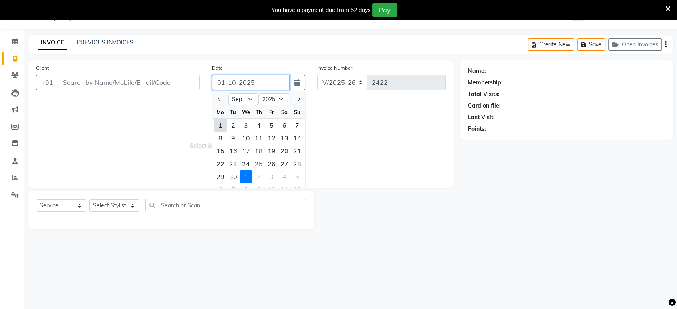
type input "29-09-2025"
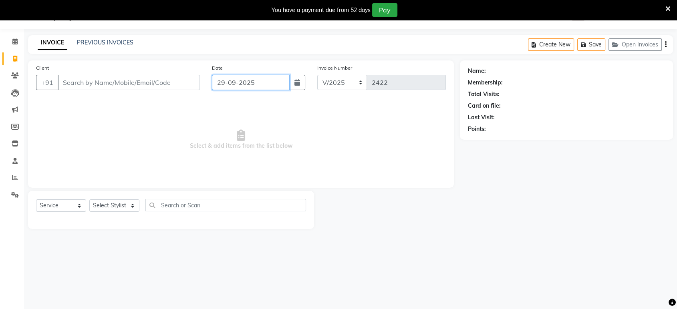
drag, startPoint x: 281, startPoint y: 87, endPoint x: 271, endPoint y: 122, distance: 36.3
click at [271, 122] on div "Client +91 Date [DATE] Invoice Number V/2025 V/[PHONE_NUMBER] Select & add item…" at bounding box center [241, 124] width 426 height 127
click at [244, 82] on input "29-09-2025" at bounding box center [251, 82] width 78 height 15
select select "9"
select select "2025"
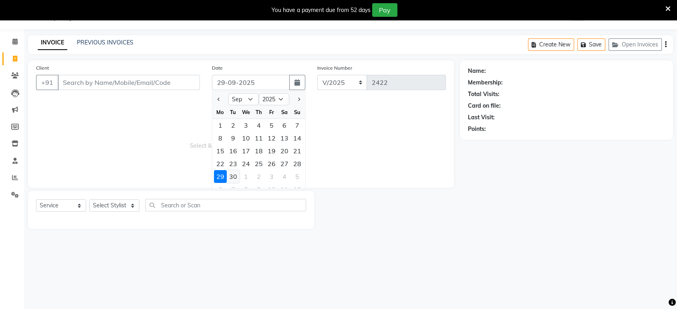
click at [234, 176] on div "30" at bounding box center [233, 176] width 13 height 13
type input "30-09-2025"
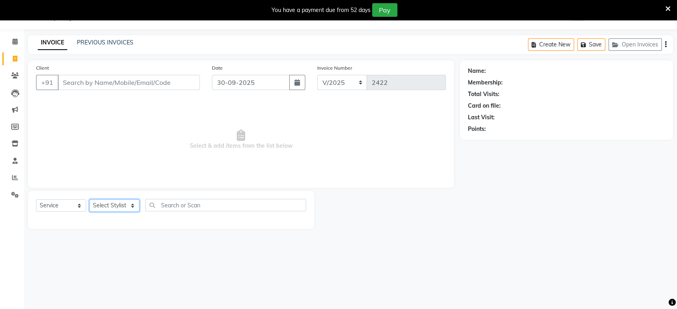
drag, startPoint x: 116, startPoint y: 204, endPoint x: 117, endPoint y: 195, distance: 9.3
click at [116, 203] on select "Select Stylist ankit [PERSON_NAME] Foram [PERSON_NAME] [PERSON_NAME] sheetal" at bounding box center [114, 206] width 50 height 12
select select "49331"
click at [89, 200] on select "Select Stylist ankit [PERSON_NAME] Foram [PERSON_NAME] [PERSON_NAME] sheetal" at bounding box center [114, 206] width 50 height 12
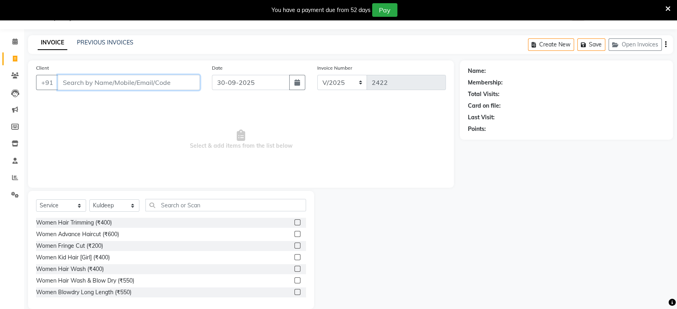
click at [113, 79] on input "Client" at bounding box center [129, 82] width 142 height 15
type input "9"
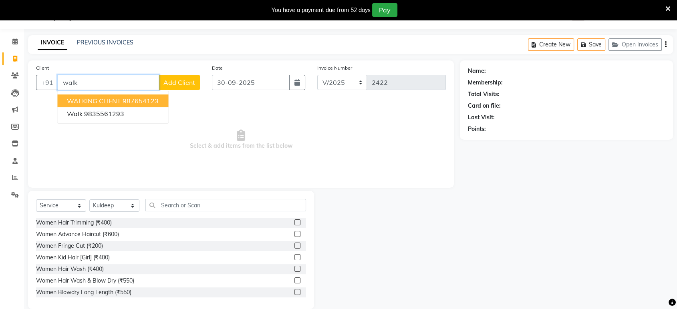
click at [118, 97] on span "WALKING CLIENT" at bounding box center [94, 101] width 54 height 8
type input "987654123"
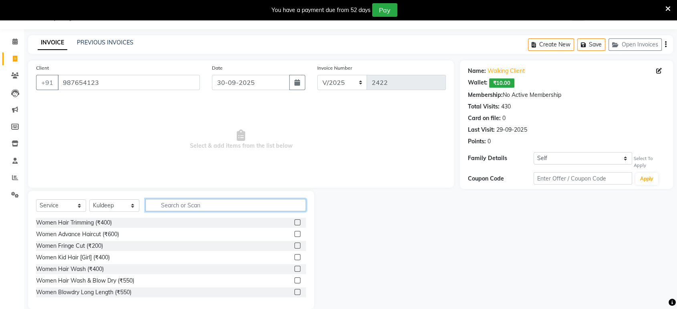
drag, startPoint x: 291, startPoint y: 206, endPoint x: 277, endPoint y: 151, distance: 57.1
click at [291, 204] on input "text" at bounding box center [225, 205] width 161 height 12
type input "cut"
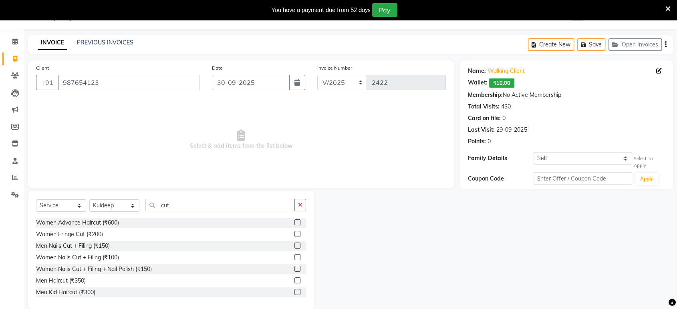
drag, startPoint x: 292, startPoint y: 278, endPoint x: 295, endPoint y: 257, distance: 21.5
click at [294, 278] on label at bounding box center [297, 281] width 6 height 6
click at [294, 278] on input "checkbox" at bounding box center [296, 280] width 5 height 5
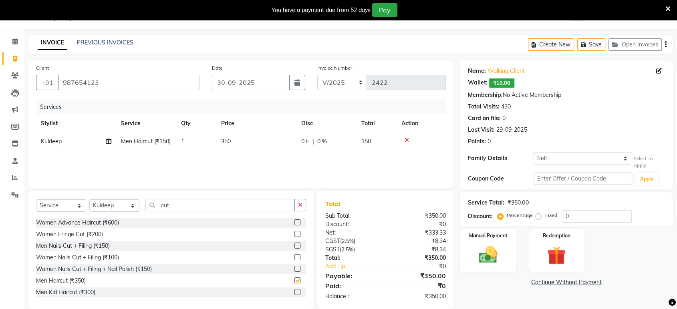
checkbox input "false"
click at [294, 207] on button "button" at bounding box center [300, 205] width 12 height 12
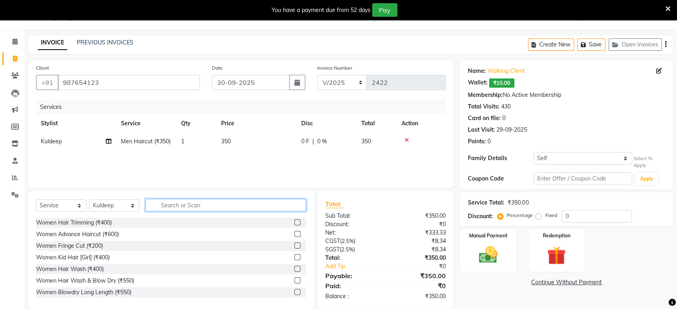
click at [298, 205] on input "text" at bounding box center [225, 205] width 161 height 12
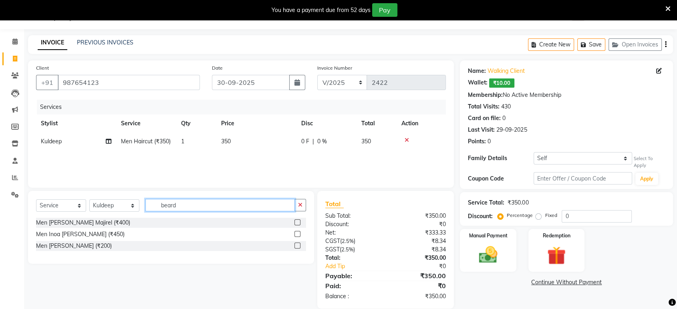
type input "beard"
click at [297, 245] on label at bounding box center [297, 246] width 6 height 6
click at [297, 245] on input "checkbox" at bounding box center [296, 246] width 5 height 5
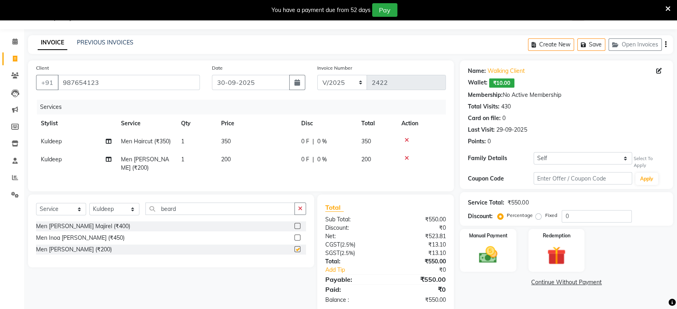
checkbox input "false"
click at [486, 237] on label "Manual Payment" at bounding box center [488, 236] width 40 height 8
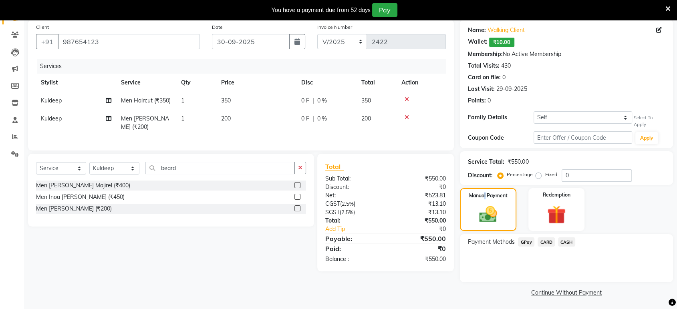
scroll to position [61, 0]
click at [566, 243] on span "CASH" at bounding box center [566, 241] width 17 height 9
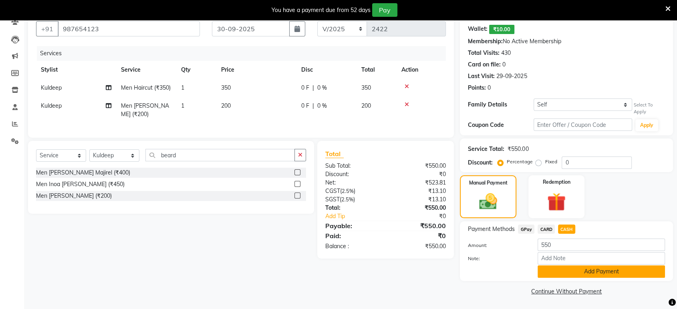
click at [560, 268] on button "Add Payment" at bounding box center [601, 272] width 127 height 12
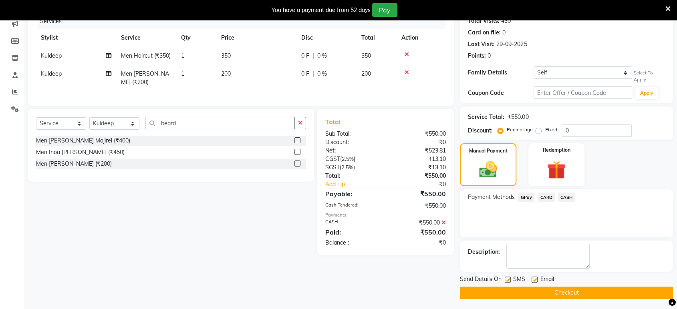
scroll to position [107, 0]
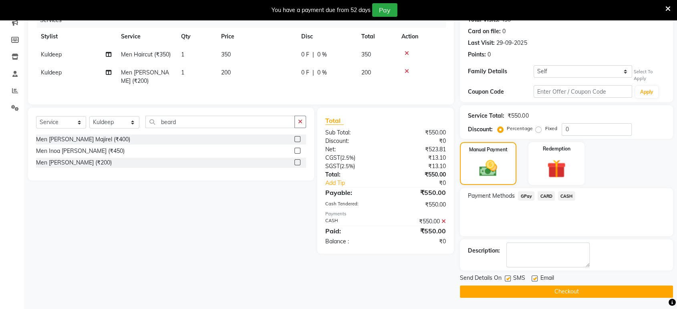
click at [535, 278] on label at bounding box center [535, 279] width 6 height 6
click at [535, 278] on input "checkbox" at bounding box center [534, 278] width 5 height 5
checkbox input "false"
click at [509, 278] on label at bounding box center [508, 279] width 6 height 6
click at [509, 278] on input "checkbox" at bounding box center [507, 278] width 5 height 5
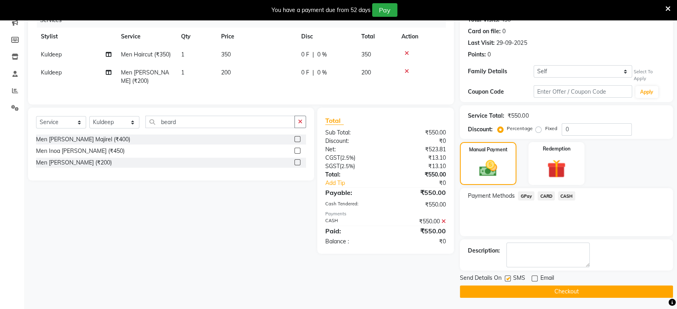
checkbox input "false"
click at [499, 290] on button "Checkout" at bounding box center [566, 292] width 213 height 12
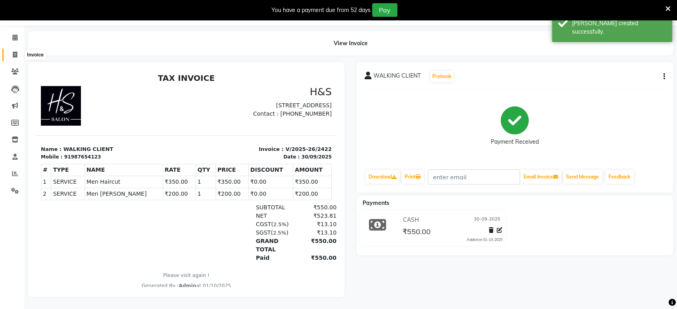
click at [18, 50] on span at bounding box center [15, 54] width 14 height 9
select select "service"
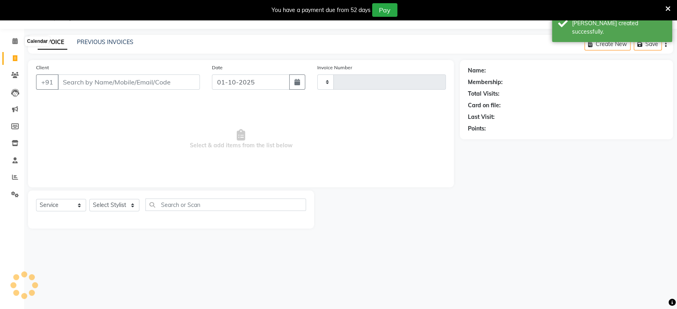
scroll to position [20, 0]
type input "2423"
select select "6419"
click at [214, 76] on input "01-10-2025" at bounding box center [251, 82] width 78 height 15
select select "10"
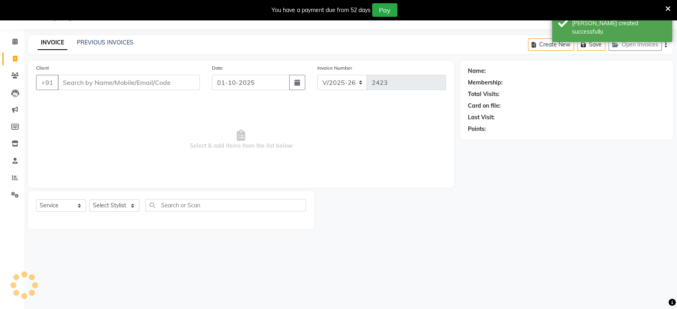
select select "2025"
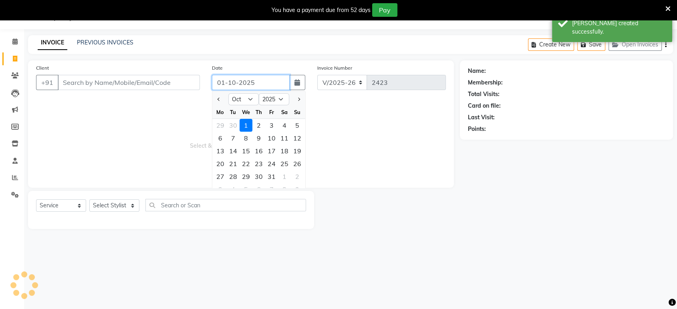
click at [216, 79] on input "01-10-2025" at bounding box center [251, 82] width 78 height 15
click at [218, 95] on button "Previous month" at bounding box center [219, 99] width 7 height 13
select select "9"
click at [236, 171] on div "30" at bounding box center [233, 176] width 13 height 13
type input "30-09-2025"
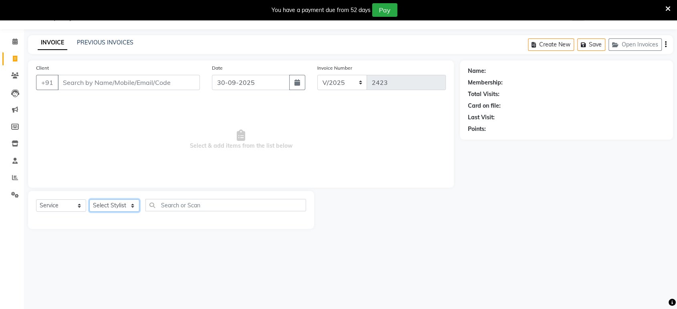
click at [121, 206] on select "Select Stylist ankit [PERSON_NAME] Foram [PERSON_NAME] [PERSON_NAME] sheetal" at bounding box center [114, 206] width 50 height 12
select select "49333"
click at [89, 200] on select "Select Stylist ankit [PERSON_NAME] Foram [PERSON_NAME] [PERSON_NAME] sheetal" at bounding box center [114, 206] width 50 height 12
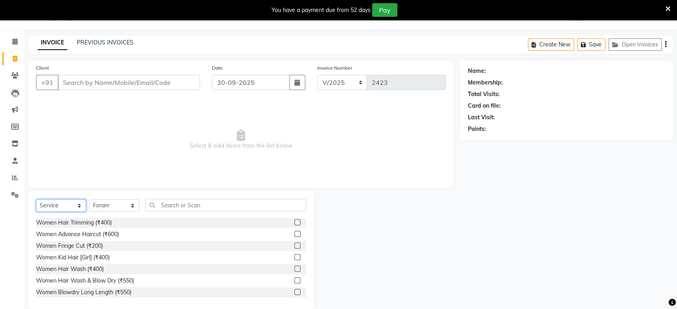
click at [73, 204] on select "Select Service Product Membership Package Voucher Prepaid Gift Card" at bounding box center [61, 206] width 50 height 12
select select "product"
click at [36, 200] on select "Select Service Product Membership Package Voucher Prepaid Gift Card" at bounding box center [61, 206] width 50 height 12
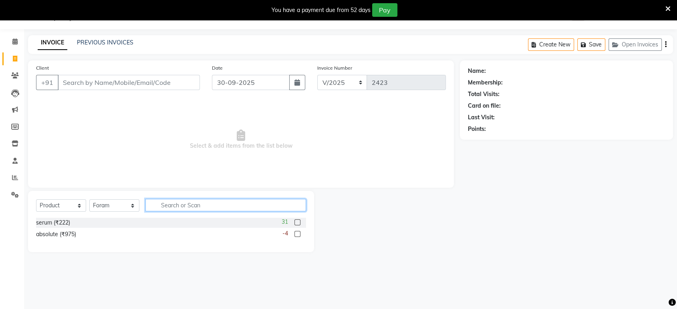
click at [195, 205] on input "text" at bounding box center [225, 205] width 161 height 12
type input "s"
click at [296, 220] on label at bounding box center [297, 223] width 6 height 6
click at [296, 220] on input "checkbox" at bounding box center [296, 222] width 5 height 5
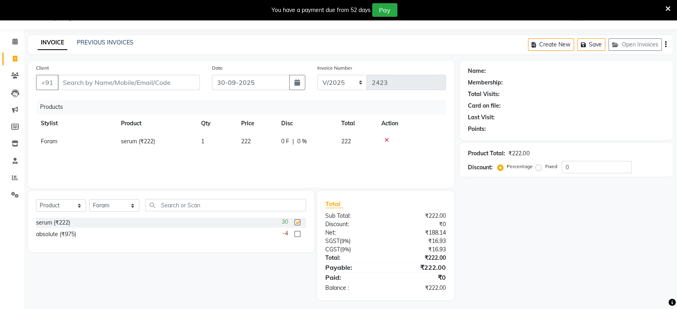
checkbox input "false"
click at [242, 153] on div "Products Stylist Product Qty Price Disc Total Action Foram serum (₹222) 1 222 0…" at bounding box center [241, 140] width 410 height 80
drag, startPoint x: 231, startPoint y: 151, endPoint x: 231, endPoint y: 147, distance: 4.4
click at [231, 147] on div "Products Stylist Product Qty Price Disc Total Action Foram serum (₹222) 1 222 0…" at bounding box center [241, 140] width 410 height 80
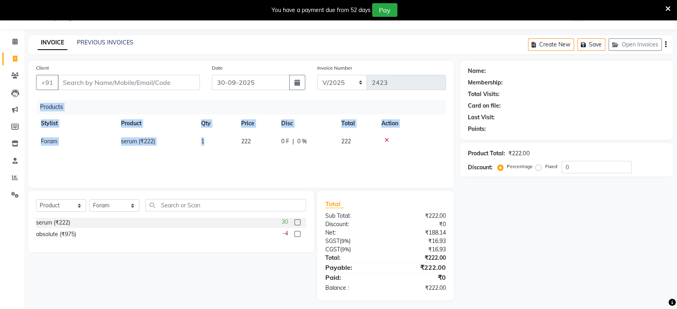
click at [227, 135] on td "1" at bounding box center [216, 142] width 40 height 18
select select "49333"
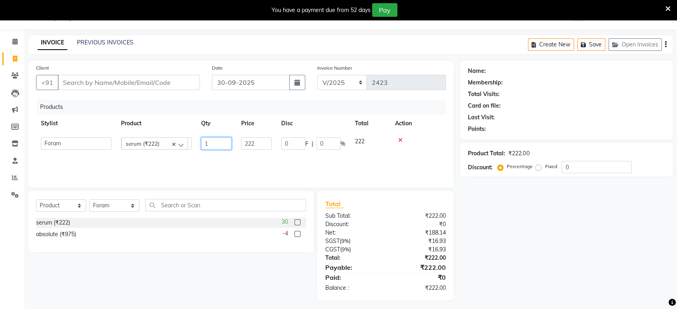
click at [225, 145] on input "1" at bounding box center [216, 143] width 30 height 12
type input "2"
click at [257, 137] on td "222" at bounding box center [256, 142] width 40 height 18
select select "49333"
click at [264, 142] on input "222" at bounding box center [256, 143] width 30 height 12
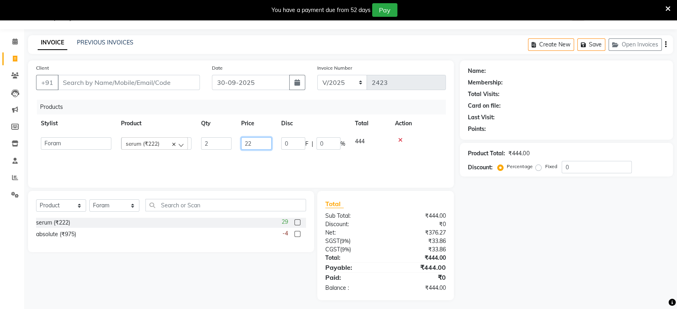
type input "2"
type input "845"
click at [515, 199] on div "Name: Membership: Total Visits: Card on file: Last Visit: Points: Product Total…" at bounding box center [569, 181] width 219 height 240
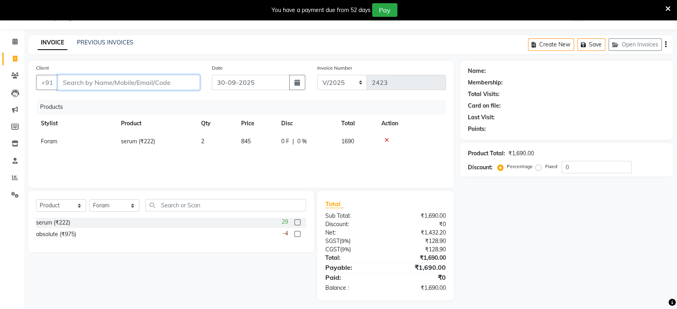
click at [158, 79] on input "Client" at bounding box center [129, 82] width 142 height 15
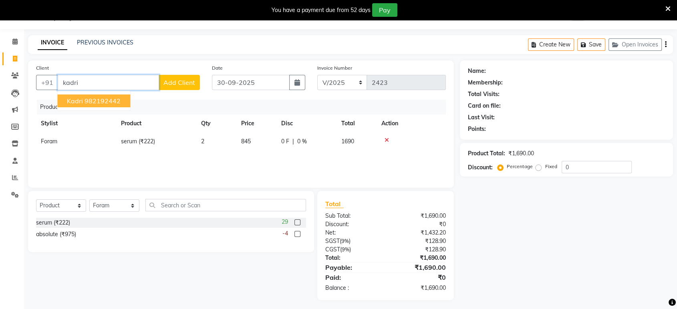
click at [68, 97] on span "kadri" at bounding box center [75, 101] width 16 height 8
type input "982192442"
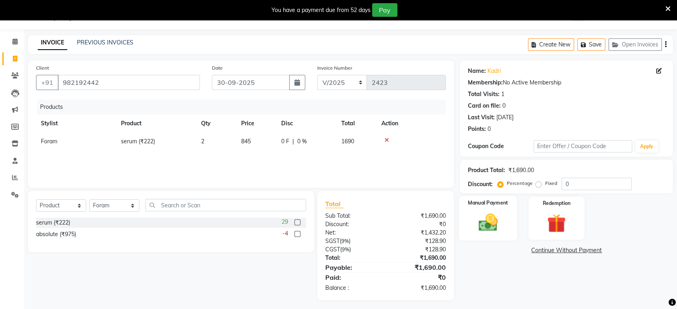
click at [482, 212] on img at bounding box center [487, 223] width 31 height 22
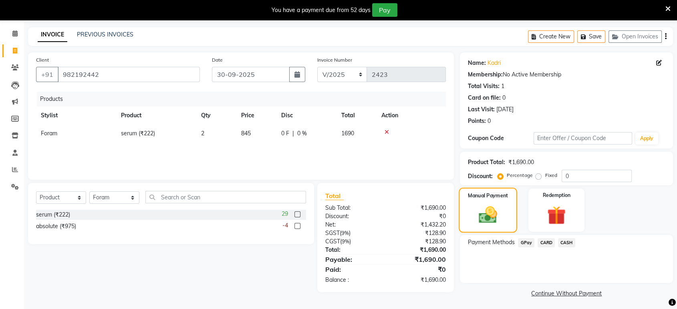
scroll to position [29, 0]
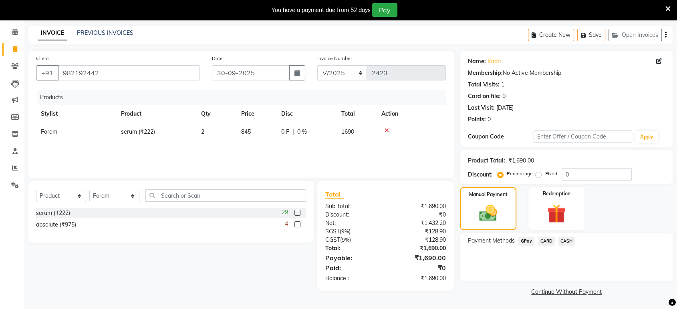
click at [526, 240] on span "GPay" at bounding box center [526, 241] width 16 height 9
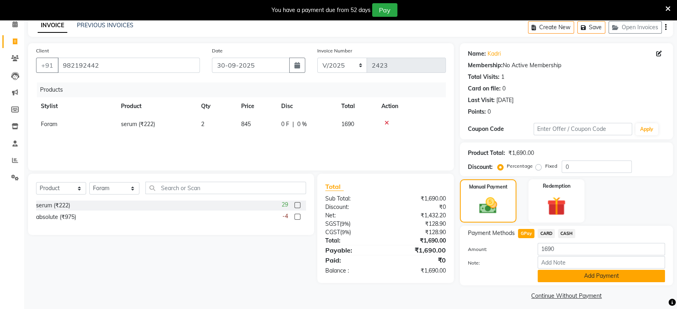
scroll to position [41, 0]
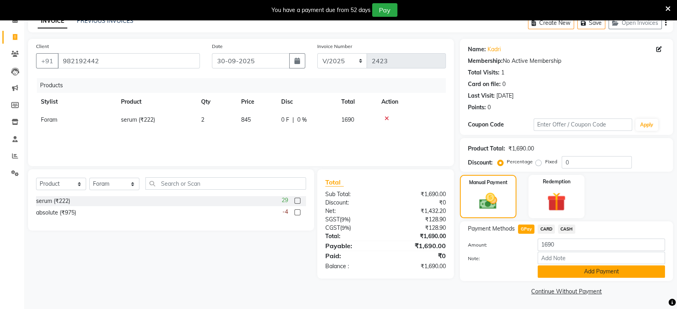
click at [594, 273] on button "Add Payment" at bounding box center [601, 272] width 127 height 12
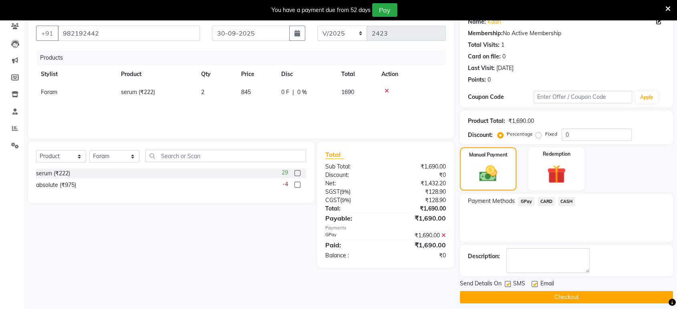
scroll to position [75, 0]
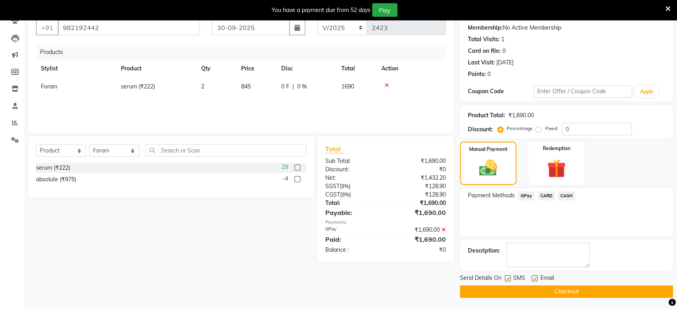
click at [533, 278] on label at bounding box center [535, 279] width 6 height 6
click at [533, 278] on input "checkbox" at bounding box center [534, 278] width 5 height 5
checkbox input "false"
click at [508, 278] on label at bounding box center [508, 279] width 6 height 6
click at [508, 278] on input "checkbox" at bounding box center [507, 278] width 5 height 5
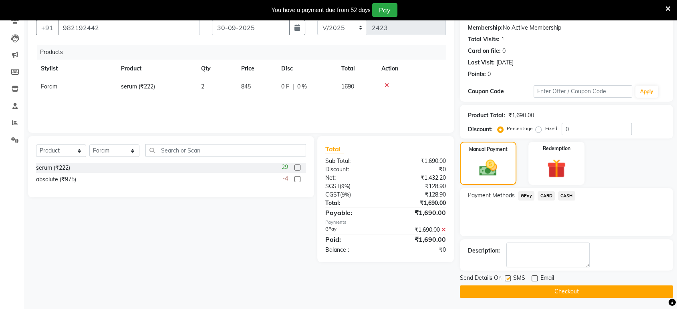
checkbox input "false"
click at [514, 289] on button "Checkout" at bounding box center [566, 292] width 213 height 12
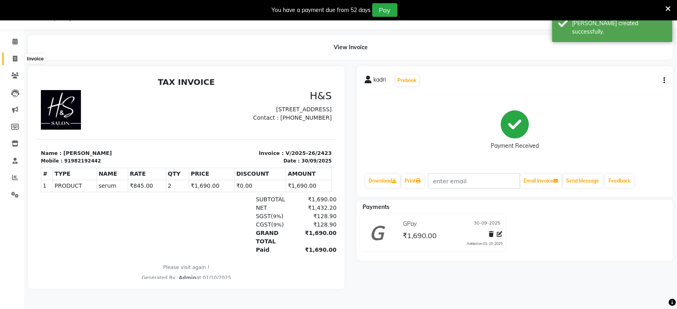
click at [11, 62] on span at bounding box center [15, 58] width 14 height 9
select select "6419"
select select "service"
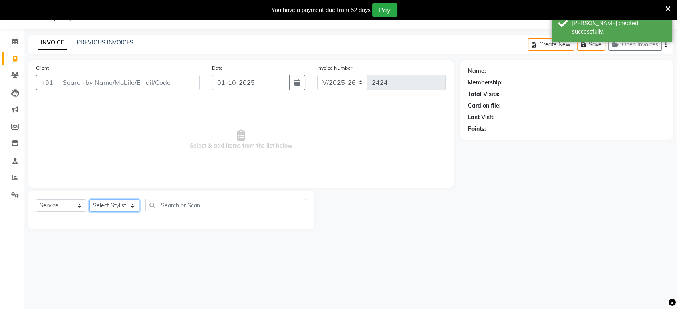
click at [130, 200] on select "Select Stylist ankit [PERSON_NAME] Foram [PERSON_NAME] [PERSON_NAME] sheetal" at bounding box center [114, 206] width 50 height 12
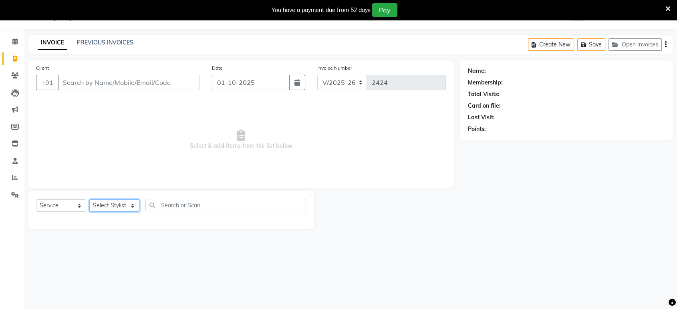
select select "92646"
click at [89, 200] on select "Select Stylist ankit [PERSON_NAME] Foram [PERSON_NAME] [PERSON_NAME] sheetal" at bounding box center [114, 206] width 50 height 12
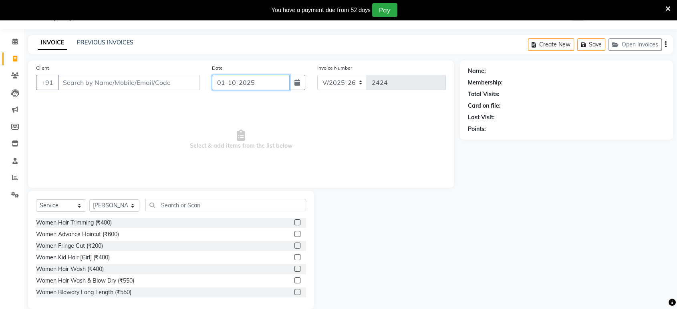
click at [237, 80] on input "01-10-2025" at bounding box center [251, 82] width 78 height 15
select select "10"
select select "2025"
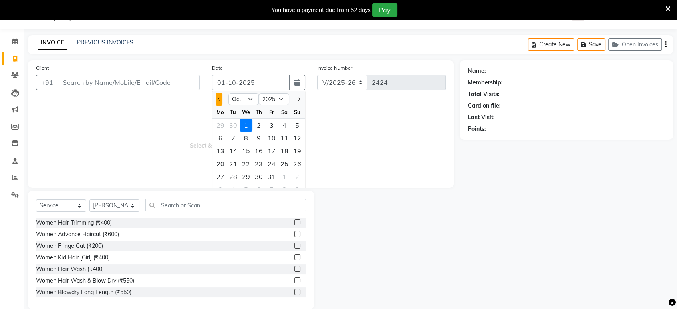
click at [220, 101] on button "Previous month" at bounding box center [219, 99] width 7 height 13
select select "9"
click at [221, 174] on div "29" at bounding box center [220, 176] width 13 height 13
type input "29-09-2025"
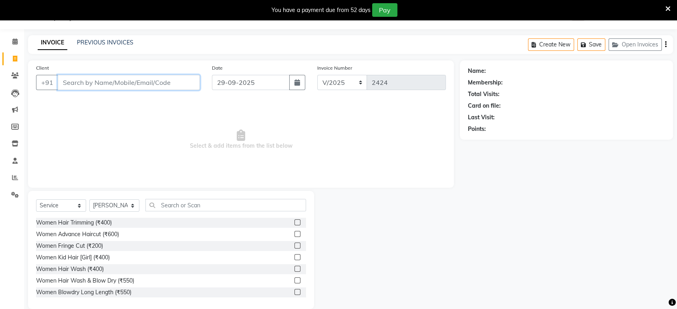
click at [183, 83] on input "Client" at bounding box center [129, 82] width 142 height 15
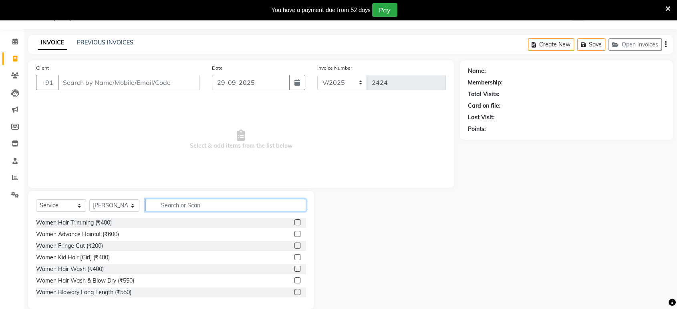
click at [252, 204] on input "text" at bounding box center [225, 205] width 161 height 12
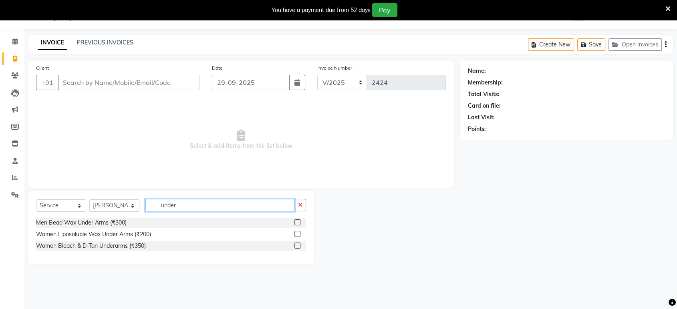
type input "under"
click at [298, 233] on label at bounding box center [297, 234] width 6 height 6
click at [298, 233] on input "checkbox" at bounding box center [296, 234] width 5 height 5
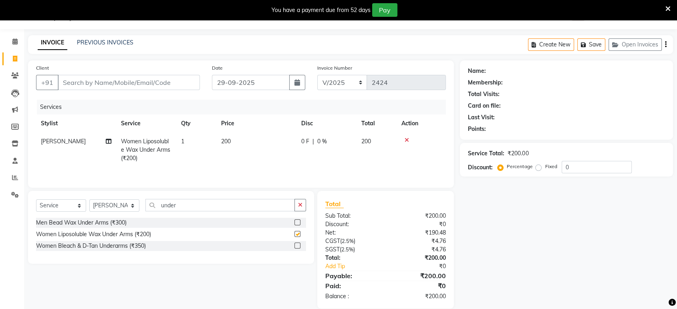
checkbox input "false"
click at [298, 207] on button "button" at bounding box center [300, 205] width 12 height 12
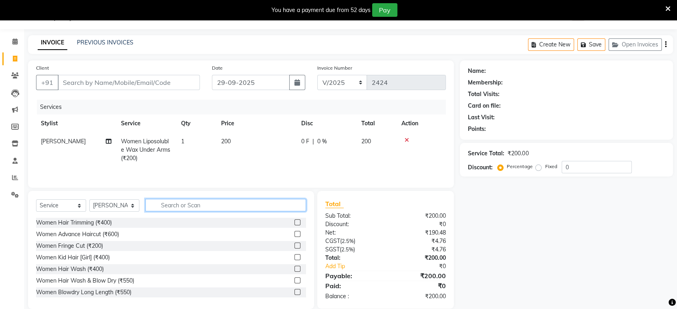
click at [288, 206] on input "text" at bounding box center [225, 205] width 161 height 12
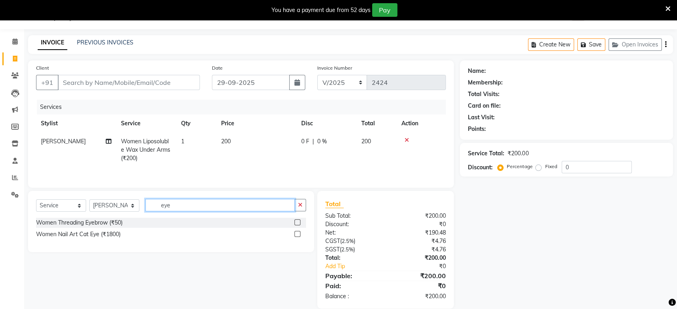
type input "eye"
click at [296, 222] on label at bounding box center [297, 223] width 6 height 6
click at [296, 222] on input "checkbox" at bounding box center [296, 222] width 5 height 5
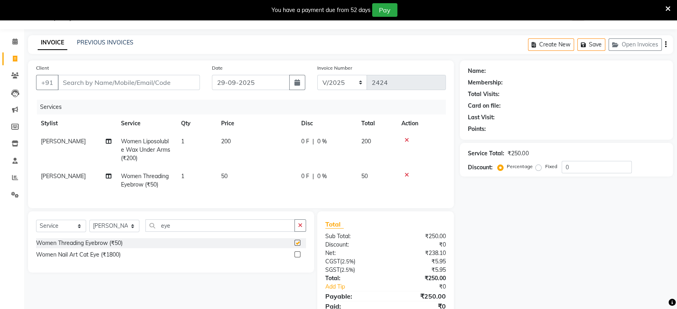
checkbox input "false"
click at [185, 83] on input "Client" at bounding box center [129, 82] width 142 height 15
type input "8928580919"
click at [188, 85] on span "Add Client" at bounding box center [179, 83] width 32 height 8
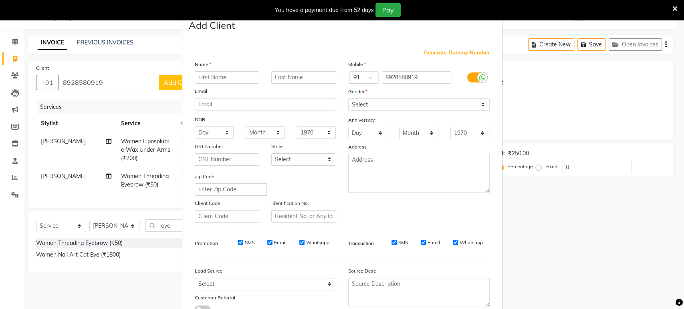
click at [214, 75] on input "text" at bounding box center [227, 77] width 65 height 12
type input "[PERSON_NAME]"
click at [383, 105] on select "Select [DEMOGRAPHIC_DATA] [DEMOGRAPHIC_DATA] Other Prefer Not To Say" at bounding box center [418, 105] width 141 height 12
select select "[DEMOGRAPHIC_DATA]"
click at [348, 99] on select "Select [DEMOGRAPHIC_DATA] [DEMOGRAPHIC_DATA] Other Prefer Not To Say" at bounding box center [418, 105] width 141 height 12
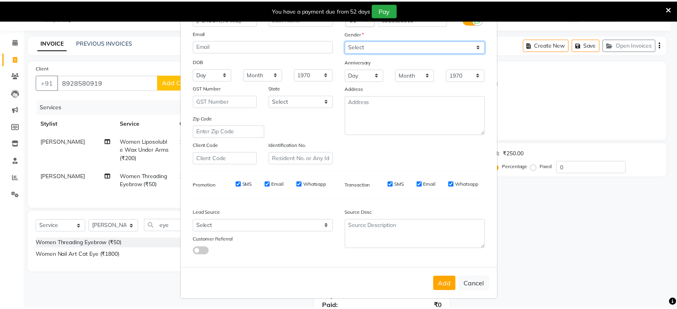
scroll to position [58, 0]
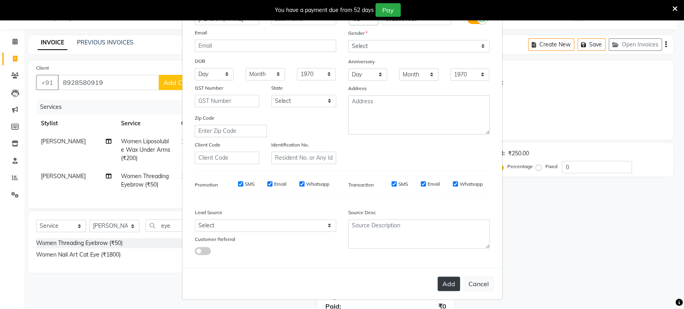
click at [441, 282] on button "Add" at bounding box center [449, 284] width 22 height 14
select select
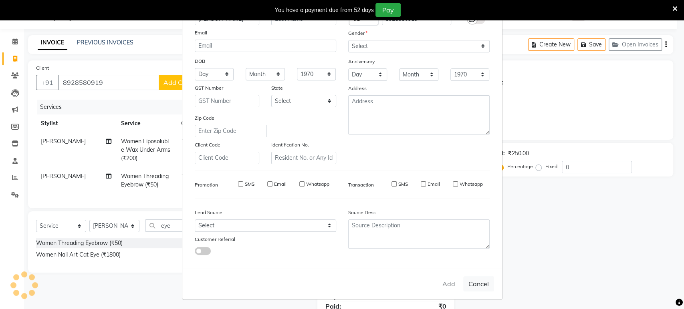
select select
checkbox input "false"
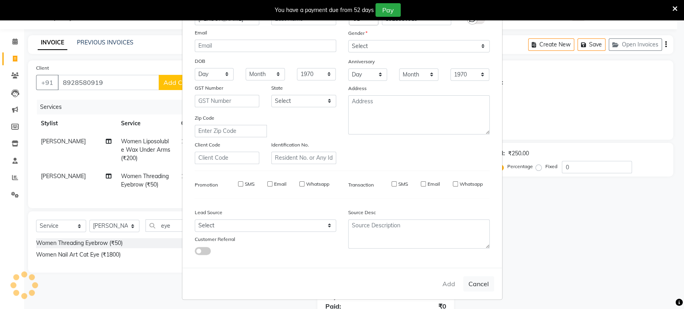
checkbox input "false"
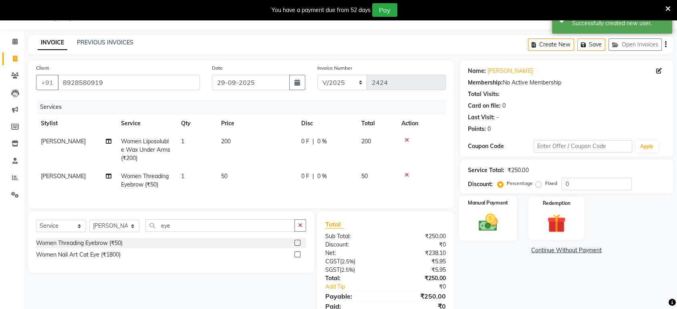
click at [484, 216] on img at bounding box center [487, 223] width 31 height 22
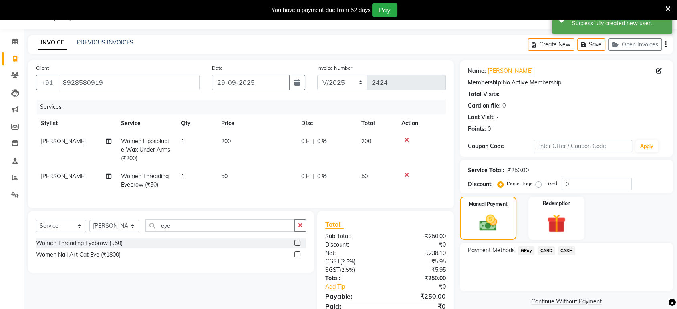
click at [526, 246] on span "GPay" at bounding box center [526, 250] width 16 height 9
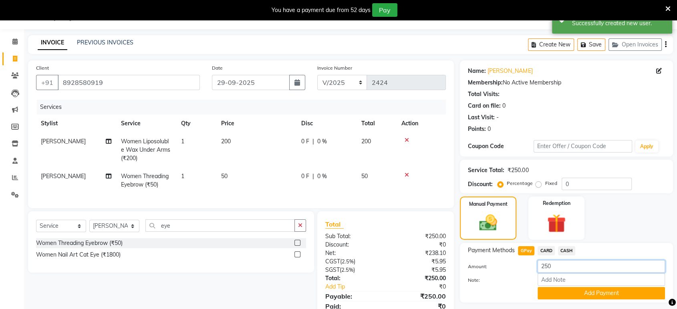
click at [553, 261] on input "250" at bounding box center [601, 266] width 127 height 12
type input "200"
click at [581, 292] on button "Add Payment" at bounding box center [601, 293] width 127 height 12
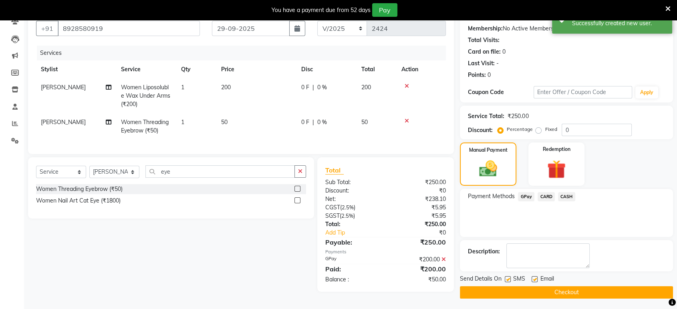
scroll to position [75, 0]
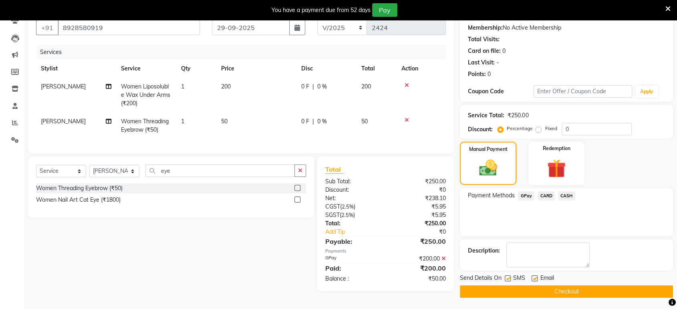
click at [445, 262] on icon at bounding box center [444, 259] width 4 height 6
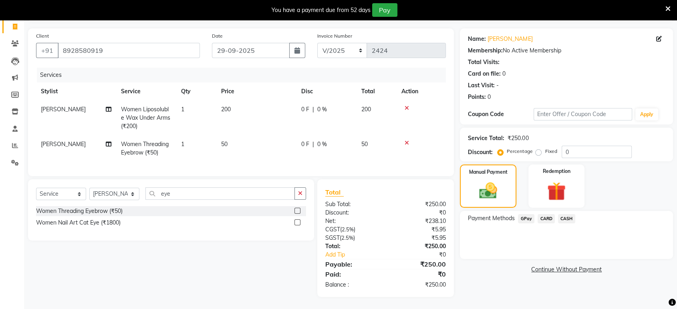
click at [526, 214] on span "GPay" at bounding box center [526, 218] width 16 height 9
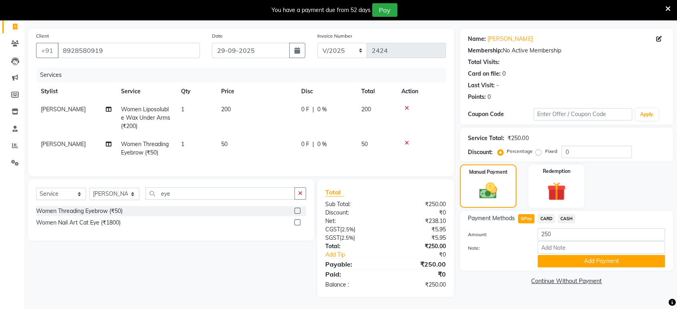
drag, startPoint x: 567, startPoint y: 209, endPoint x: 572, endPoint y: 221, distance: 12.6
click at [569, 214] on span "CASH" at bounding box center [566, 218] width 17 height 9
click at [572, 228] on input "250" at bounding box center [601, 234] width 127 height 12
type input "200"
click at [550, 255] on button "Add Payment" at bounding box center [601, 261] width 127 height 12
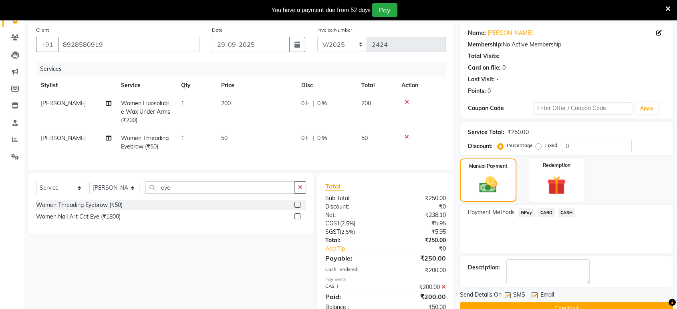
click at [522, 212] on span "GPay" at bounding box center [526, 212] width 16 height 9
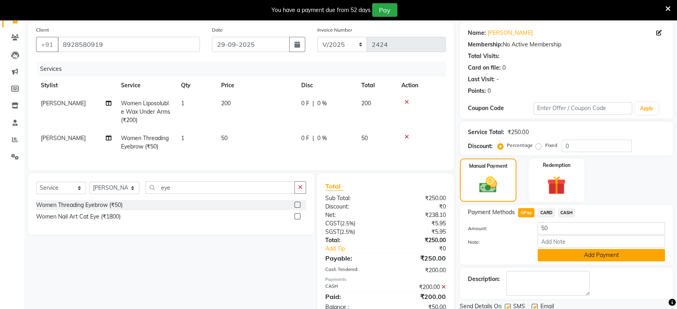
click at [589, 254] on button "Add Payment" at bounding box center [601, 255] width 127 height 12
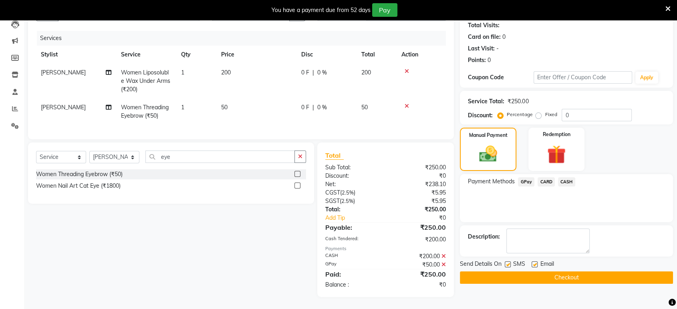
scroll to position [95, 0]
click at [536, 262] on label at bounding box center [535, 265] width 6 height 6
click at [536, 262] on input "checkbox" at bounding box center [534, 264] width 5 height 5
checkbox input "false"
click at [508, 262] on label at bounding box center [508, 265] width 6 height 6
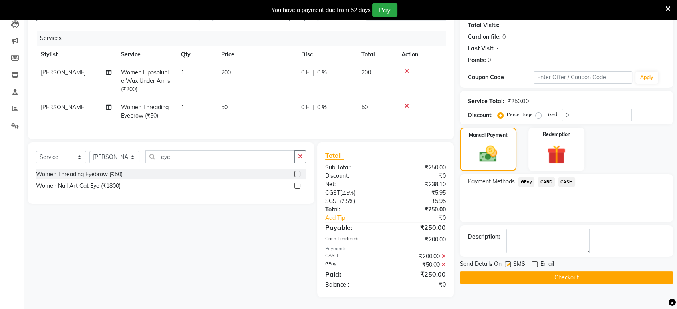
click at [508, 262] on input "checkbox" at bounding box center [507, 264] width 5 height 5
checkbox input "false"
click at [516, 272] on button "Checkout" at bounding box center [566, 278] width 213 height 12
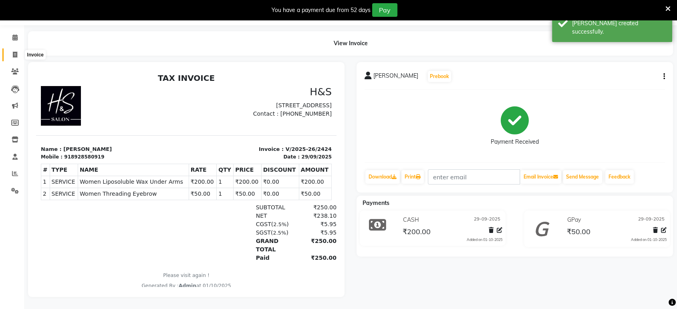
click at [17, 52] on icon at bounding box center [15, 55] width 4 height 6
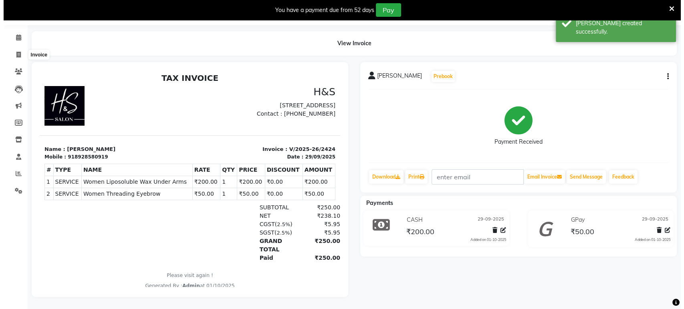
scroll to position [20, 0]
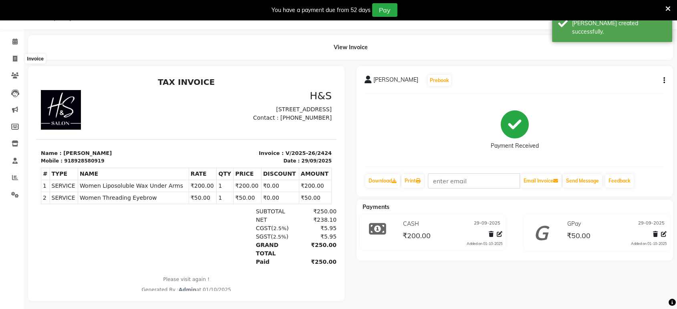
select select "6419"
select select "service"
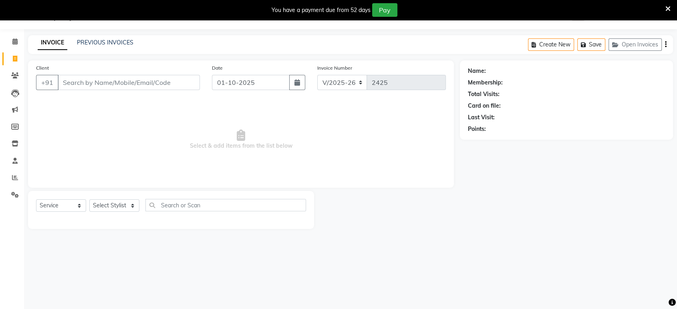
click at [79, 78] on input "Client" at bounding box center [129, 82] width 142 height 15
type input "9356990978"
click at [189, 88] on button "Add Client" at bounding box center [179, 82] width 41 height 15
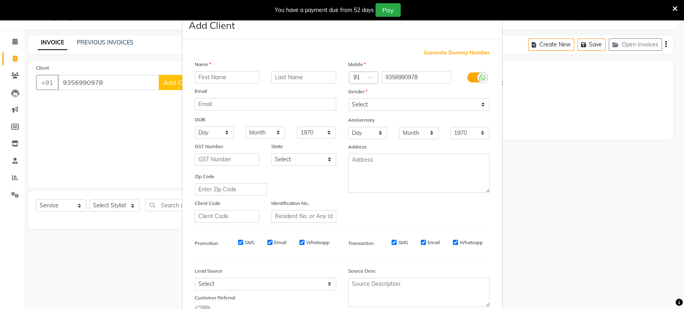
click at [234, 77] on input "text" at bounding box center [227, 77] width 65 height 12
type input "[PERSON_NAME]"
click at [387, 103] on select "Select [DEMOGRAPHIC_DATA] [DEMOGRAPHIC_DATA] Other Prefer Not To Say" at bounding box center [418, 105] width 141 height 12
select select "[DEMOGRAPHIC_DATA]"
click at [348, 99] on select "Select [DEMOGRAPHIC_DATA] [DEMOGRAPHIC_DATA] Other Prefer Not To Say" at bounding box center [418, 105] width 141 height 12
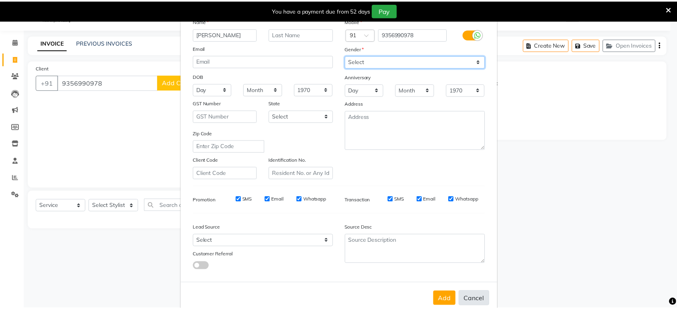
scroll to position [58, 0]
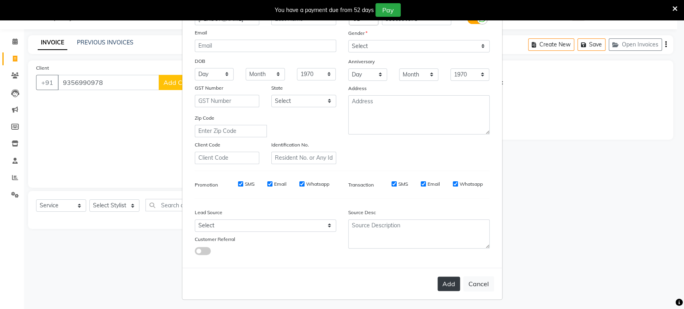
click at [452, 280] on button "Add" at bounding box center [449, 284] width 22 height 14
select select
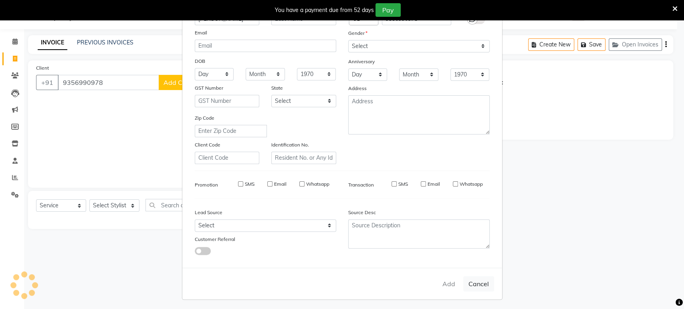
select select
checkbox input "false"
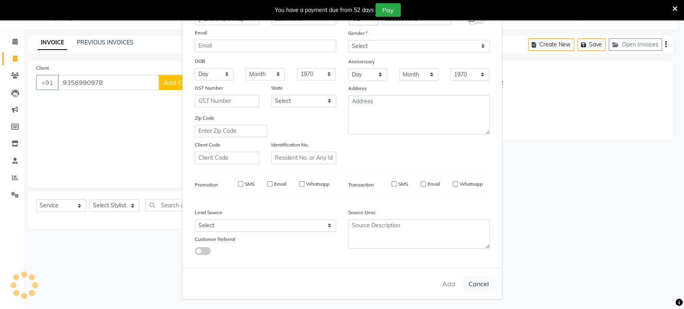
checkbox input "false"
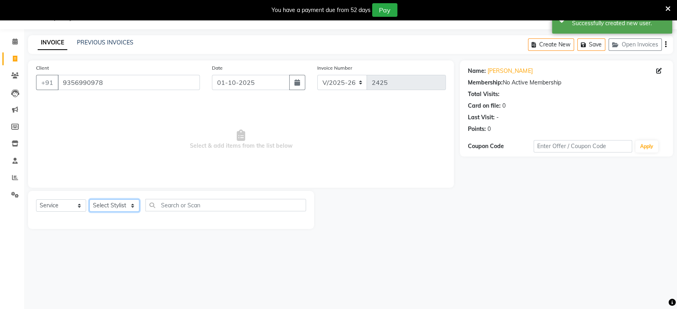
click at [111, 204] on select "Select Stylist ankit [PERSON_NAME] Foram [PERSON_NAME] [PERSON_NAME] sheetal" at bounding box center [114, 206] width 50 height 12
select select "53268"
click at [89, 200] on select "Select Stylist ankit [PERSON_NAME] Foram [PERSON_NAME] [PERSON_NAME] sheetal" at bounding box center [114, 206] width 50 height 12
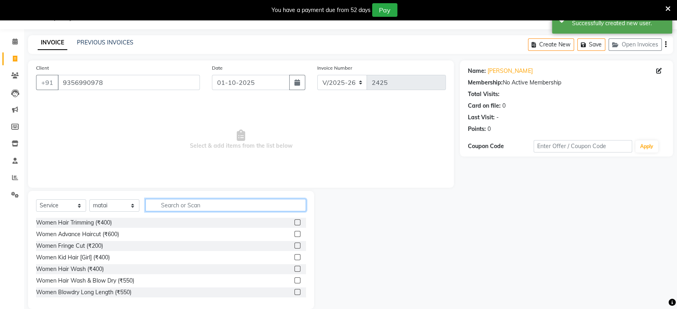
click at [219, 207] on input "text" at bounding box center [225, 205] width 161 height 12
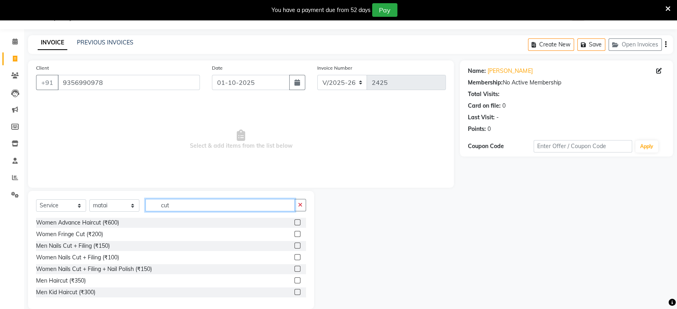
type input "cut"
click at [294, 222] on label at bounding box center [297, 223] width 6 height 6
click at [294, 222] on input "checkbox" at bounding box center [296, 222] width 5 height 5
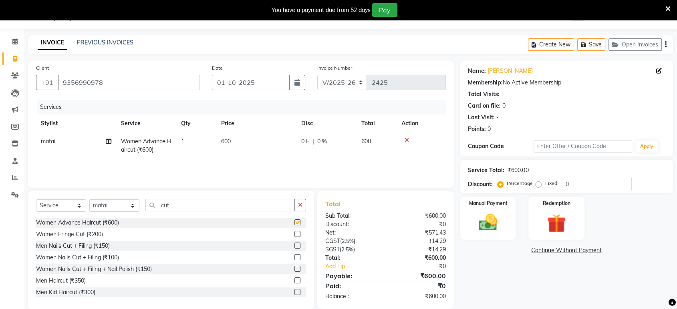
checkbox input "false"
click at [497, 221] on img at bounding box center [487, 223] width 31 height 22
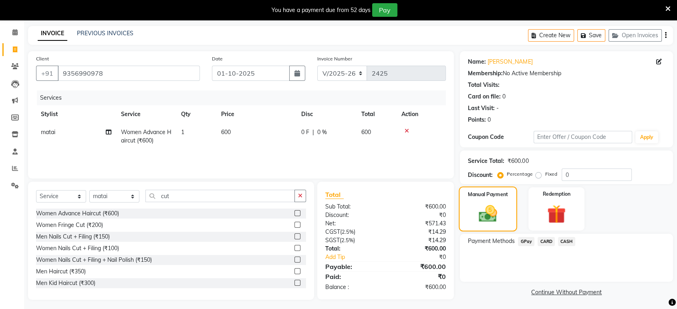
scroll to position [31, 0]
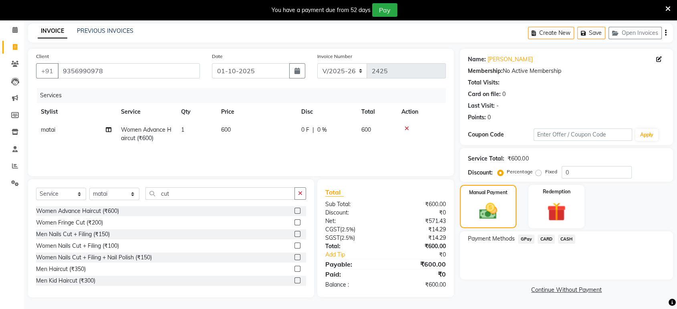
click at [521, 239] on span "GPay" at bounding box center [526, 239] width 16 height 9
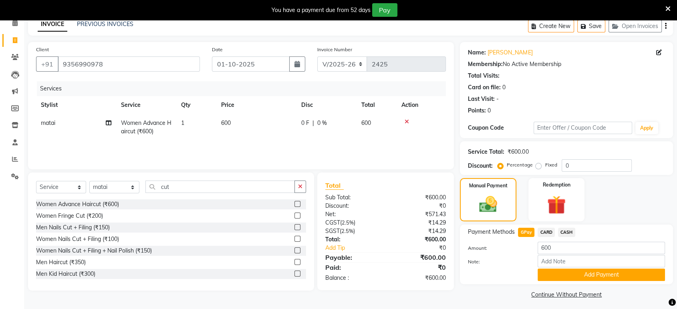
scroll to position [41, 0]
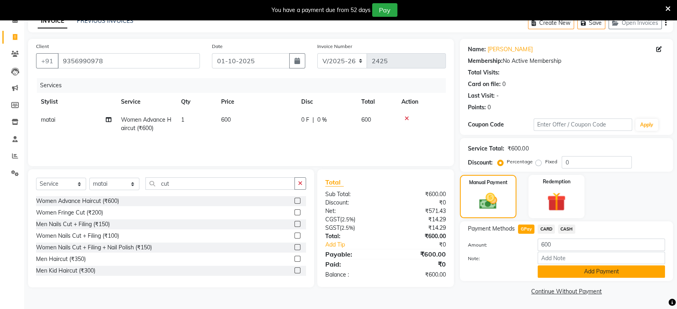
click at [546, 276] on button "Add Payment" at bounding box center [601, 272] width 127 height 12
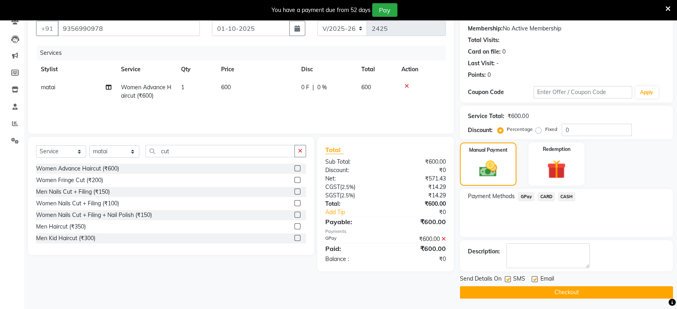
scroll to position [75, 0]
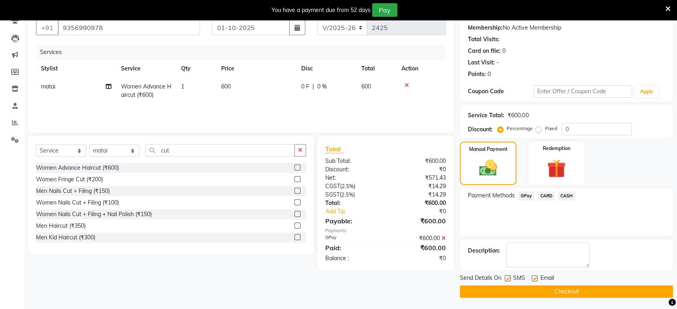
click at [506, 279] on label at bounding box center [508, 279] width 6 height 6
click at [506, 279] on input "checkbox" at bounding box center [507, 278] width 5 height 5
checkbox input "false"
click at [533, 278] on label at bounding box center [535, 279] width 6 height 6
click at [533, 278] on input "checkbox" at bounding box center [534, 278] width 5 height 5
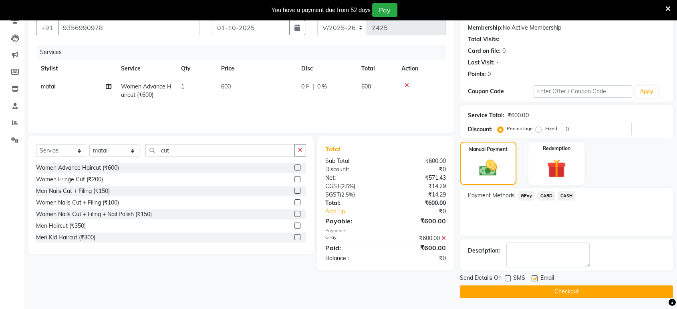
checkbox input "false"
click at [521, 294] on button "Checkout" at bounding box center [566, 292] width 213 height 12
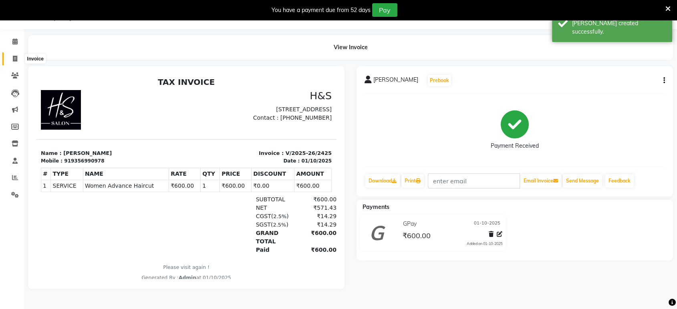
click at [13, 56] on icon at bounding box center [15, 59] width 4 height 6
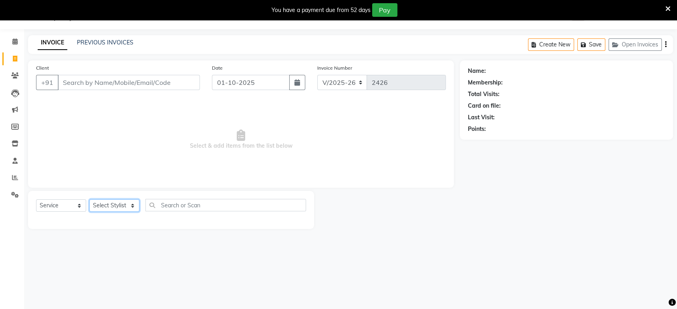
click at [128, 204] on select "Select Stylist ankit [PERSON_NAME] Foram [PERSON_NAME] [PERSON_NAME] sheetal" at bounding box center [114, 206] width 50 height 12
click at [303, 77] on button "button" at bounding box center [297, 82] width 16 height 15
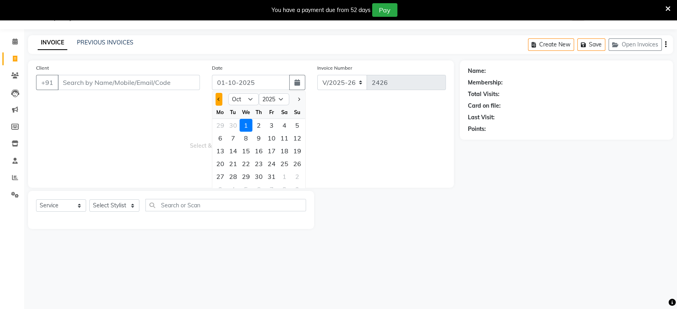
click at [216, 95] on button "Previous month" at bounding box center [219, 99] width 7 height 13
click at [220, 177] on div "29" at bounding box center [220, 176] width 13 height 13
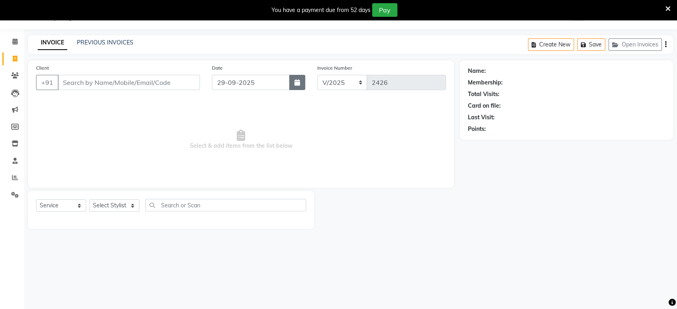
click at [289, 78] on button "button" at bounding box center [297, 82] width 16 height 15
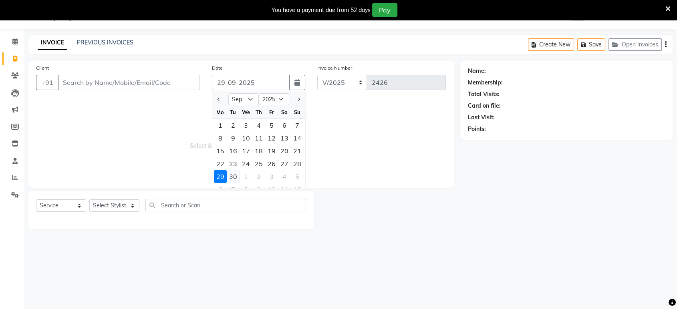
click at [234, 179] on div "30" at bounding box center [233, 176] width 13 height 13
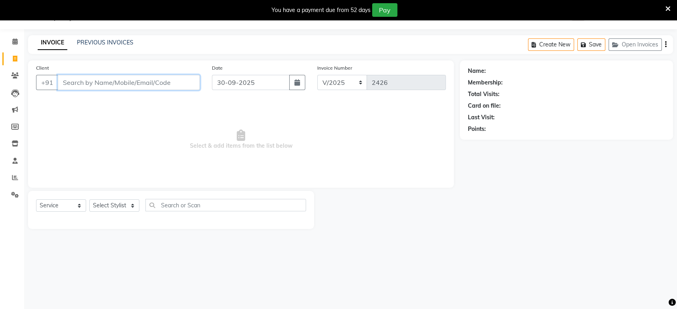
click at [162, 86] on input "Client" at bounding box center [129, 82] width 142 height 15
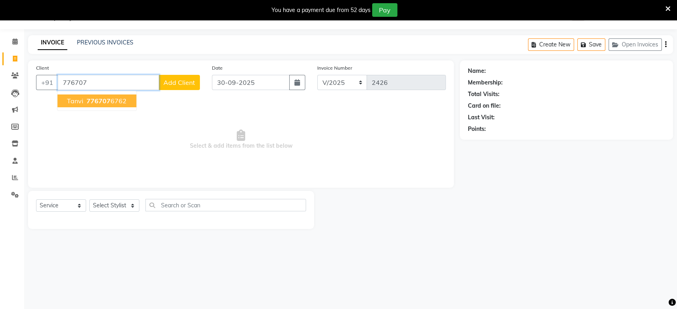
click at [72, 102] on span "tanvi" at bounding box center [75, 101] width 16 height 8
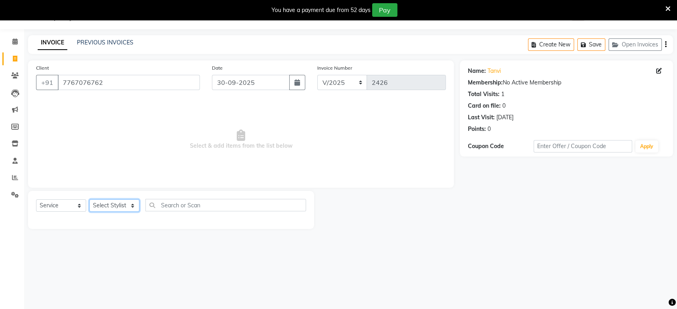
click at [96, 204] on select "Select Stylist ankit [PERSON_NAME] Foram [PERSON_NAME] [PERSON_NAME] sheetal" at bounding box center [114, 206] width 50 height 12
click at [89, 200] on select "Select Stylist ankit [PERSON_NAME] Foram [PERSON_NAME] [PERSON_NAME] sheetal" at bounding box center [114, 206] width 50 height 12
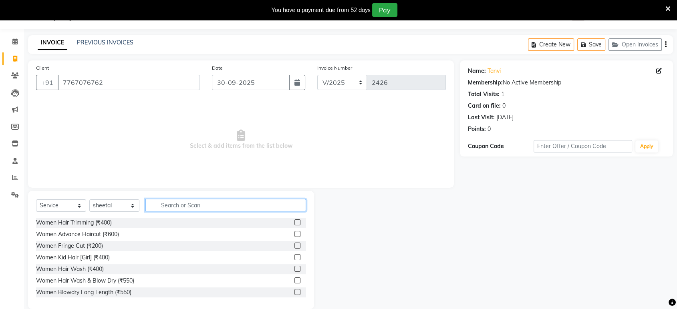
click at [192, 204] on input "text" at bounding box center [225, 205] width 161 height 12
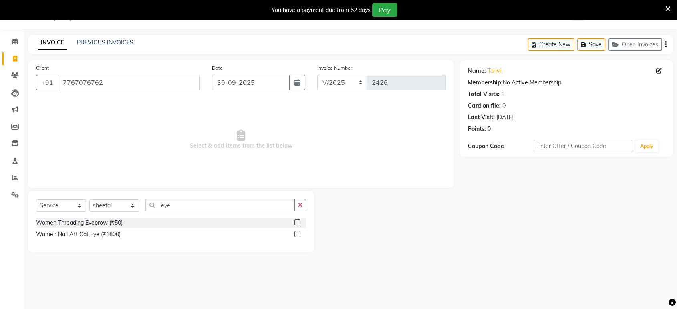
click at [295, 224] on label at bounding box center [297, 223] width 6 height 6
click at [295, 224] on input "checkbox" at bounding box center [296, 222] width 5 height 5
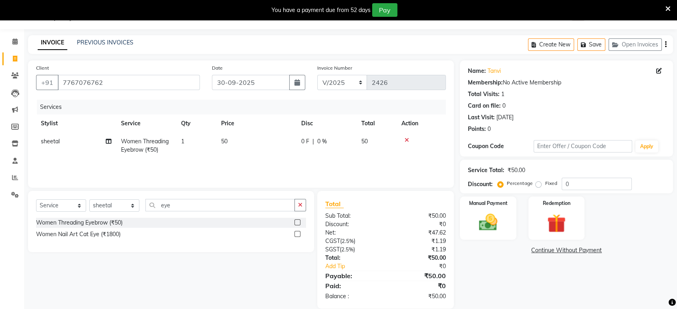
drag, startPoint x: 220, startPoint y: 156, endPoint x: 202, endPoint y: 151, distance: 18.5
click at [220, 155] on td "50" at bounding box center [256, 146] width 80 height 26
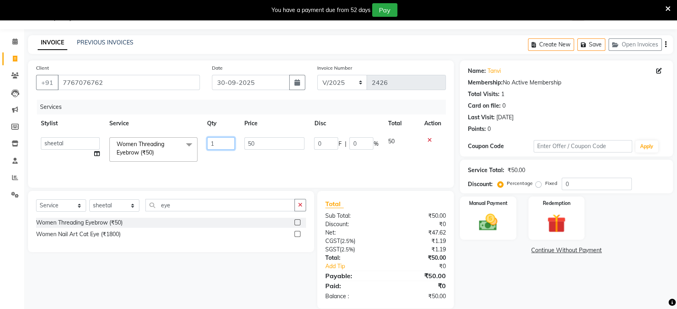
click at [220, 144] on input "1" at bounding box center [221, 143] width 28 height 12
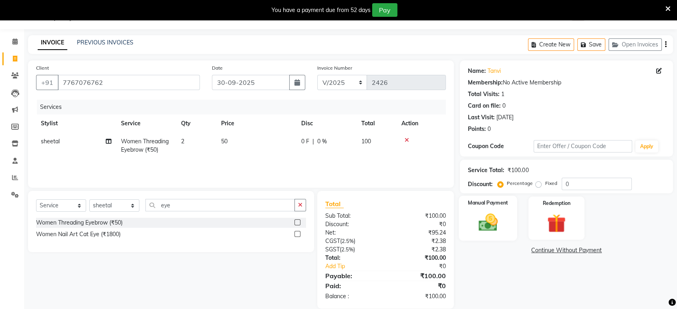
click at [468, 231] on div "Manual Payment" at bounding box center [488, 218] width 58 height 45
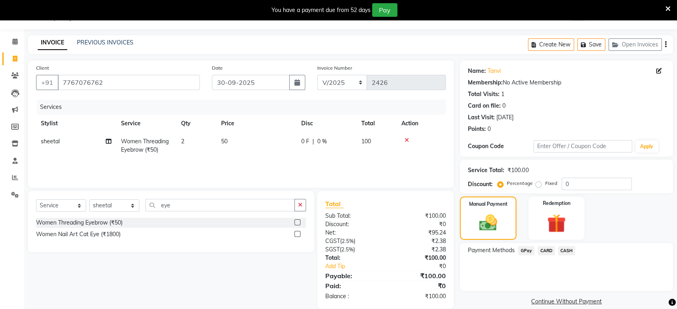
click at [529, 250] on span "GPay" at bounding box center [526, 250] width 16 height 9
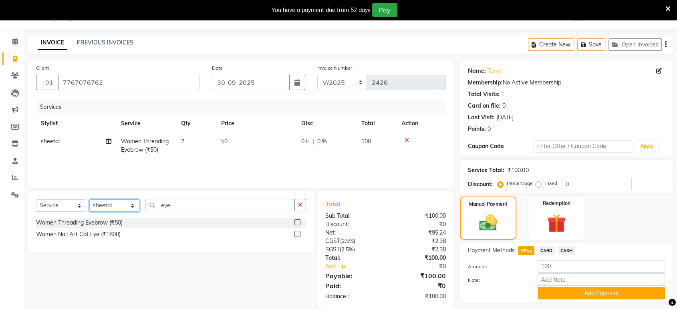
click at [127, 201] on select "Select Stylist ankit [PERSON_NAME] Foram [PERSON_NAME] [PERSON_NAME] sheetal" at bounding box center [114, 206] width 50 height 12
click at [89, 200] on select "Select Stylist ankit [PERSON_NAME] Foram [PERSON_NAME] [PERSON_NAME] sheetal" at bounding box center [114, 206] width 50 height 12
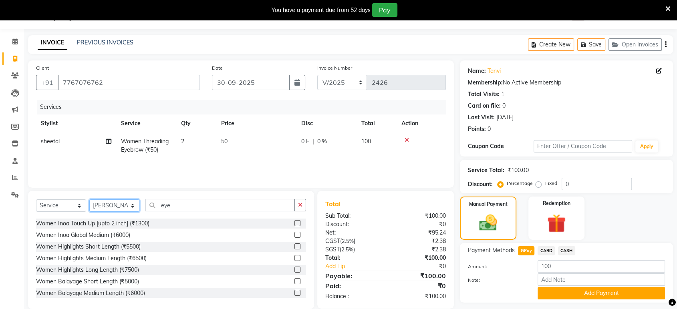
scroll to position [119, 0]
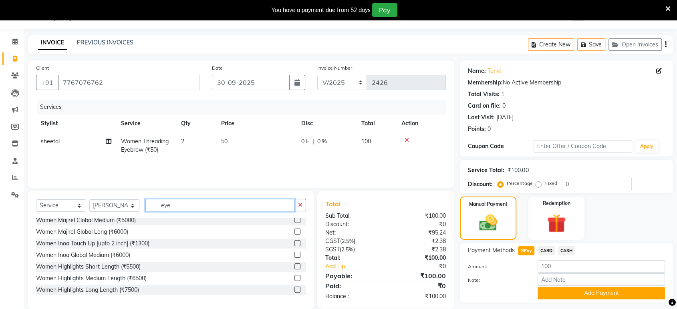
click at [282, 202] on input "eye" at bounding box center [219, 205] width 149 height 12
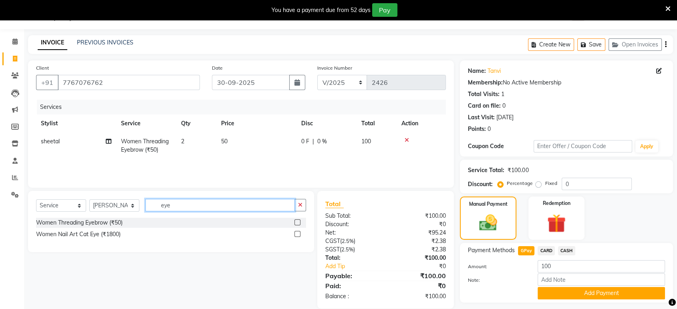
scroll to position [0, 0]
click at [300, 220] on label at bounding box center [297, 223] width 6 height 6
click at [300, 220] on input "checkbox" at bounding box center [296, 222] width 5 height 5
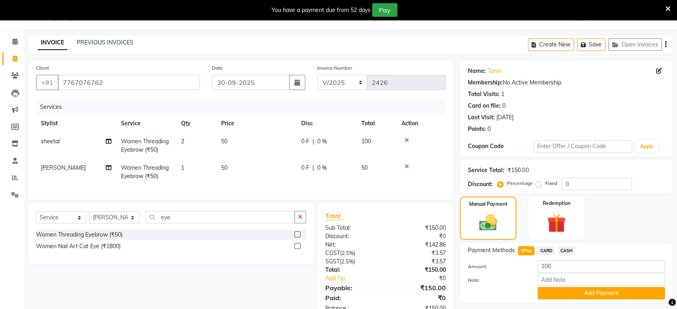
click at [251, 164] on td "50" at bounding box center [256, 172] width 80 height 26
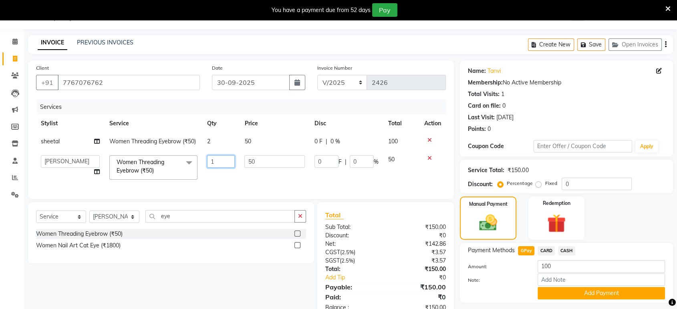
click at [229, 159] on input "1" at bounding box center [221, 161] width 28 height 12
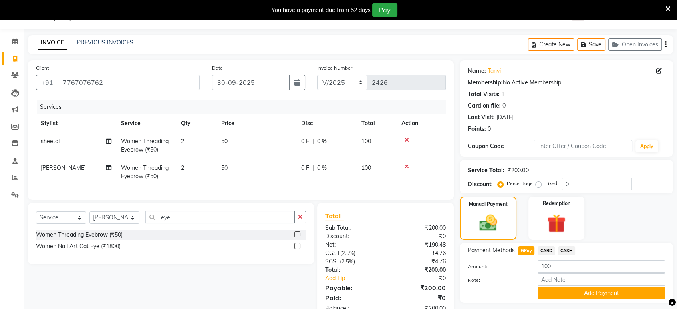
click at [630, 211] on div "Manual Payment Redemption" at bounding box center [566, 218] width 225 height 43
click at [593, 288] on button "Add Payment" at bounding box center [601, 293] width 127 height 12
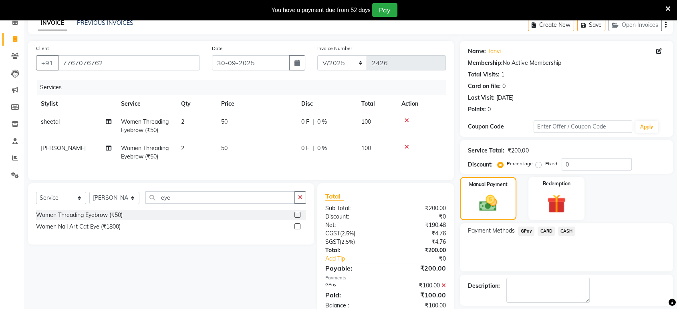
scroll to position [75, 0]
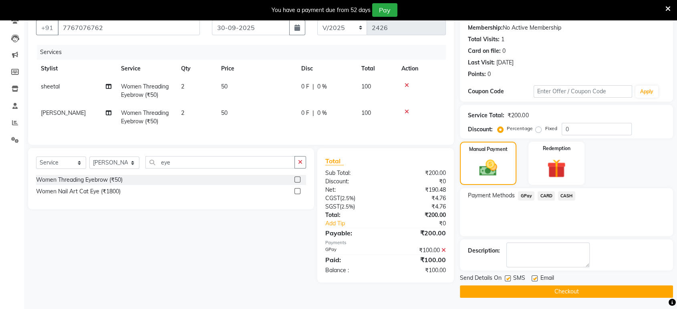
click at [533, 281] on div at bounding box center [534, 280] width 5 height 8
click at [533, 274] on div "Email" at bounding box center [546, 279] width 28 height 10
click at [506, 278] on label at bounding box center [508, 279] width 6 height 6
click at [506, 278] on input "checkbox" at bounding box center [507, 278] width 5 height 5
click at [534, 279] on label at bounding box center [535, 279] width 6 height 6
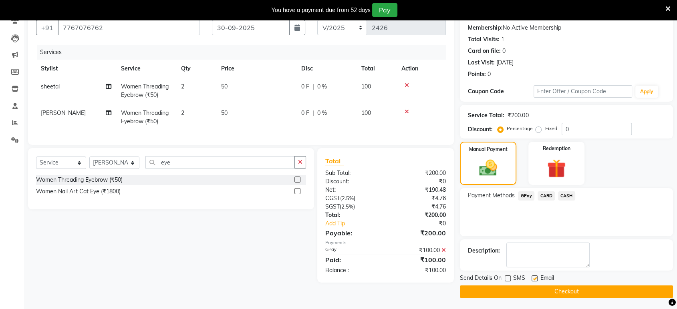
click at [534, 279] on input "checkbox" at bounding box center [534, 278] width 5 height 5
click at [541, 294] on button "Checkout" at bounding box center [566, 292] width 213 height 12
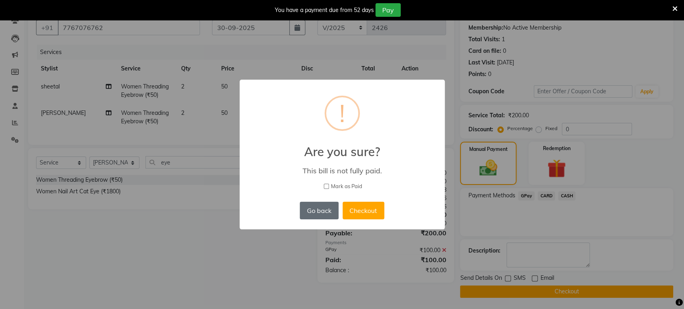
click at [327, 210] on button "Go back" at bounding box center [319, 211] width 38 height 18
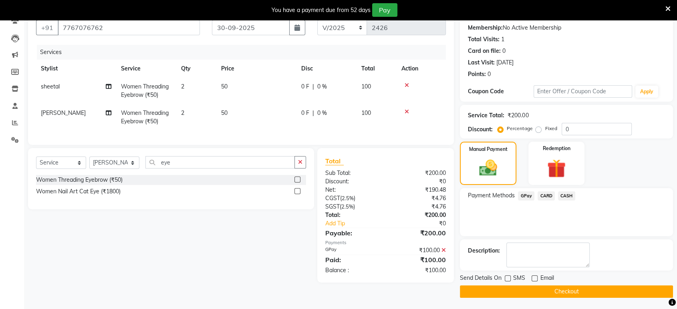
click at [441, 255] on div "₹100.00" at bounding box center [419, 250] width 67 height 8
click at [443, 253] on icon at bounding box center [444, 251] width 4 height 6
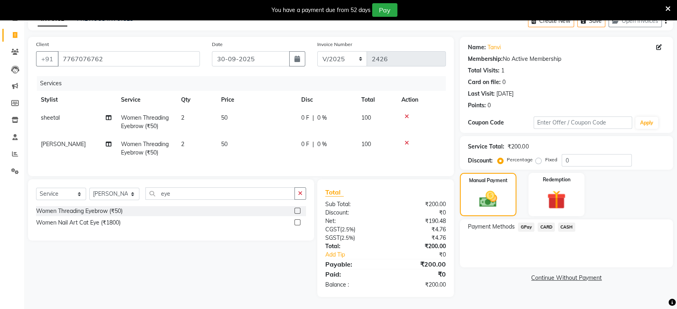
scroll to position [49, 0]
click at [522, 223] on span "GPay" at bounding box center [526, 227] width 16 height 9
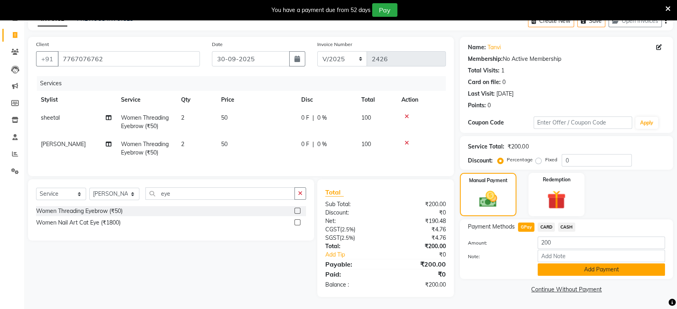
click at [553, 268] on button "Add Payment" at bounding box center [601, 270] width 127 height 12
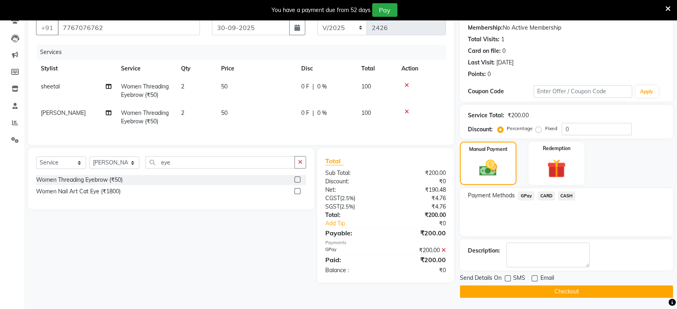
click at [535, 290] on button "Checkout" at bounding box center [566, 292] width 213 height 12
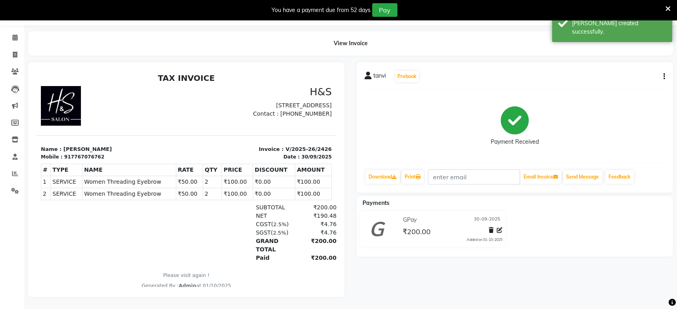
click at [664, 77] on icon "button" at bounding box center [665, 77] width 2 height 0
click at [597, 72] on div "Edit Item Staff" at bounding box center [610, 77] width 82 height 10
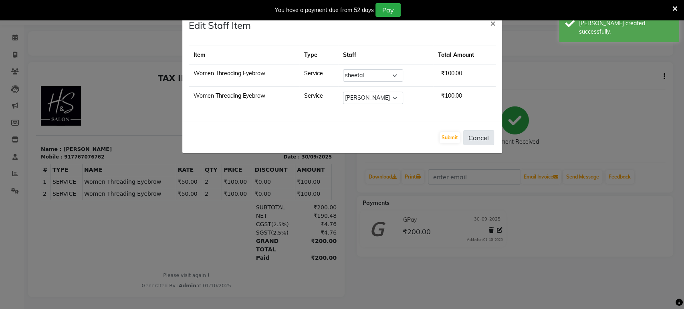
click at [471, 138] on button "Cancel" at bounding box center [478, 137] width 31 height 15
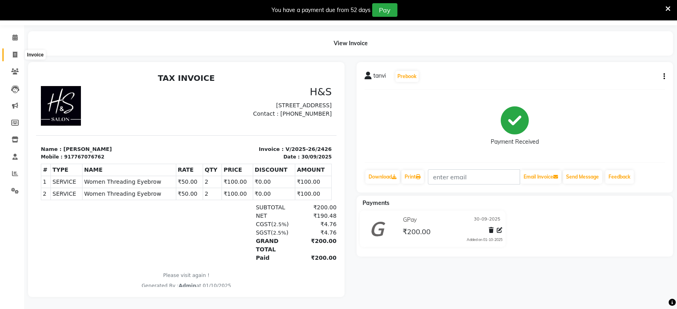
click at [14, 52] on icon at bounding box center [15, 55] width 4 height 6
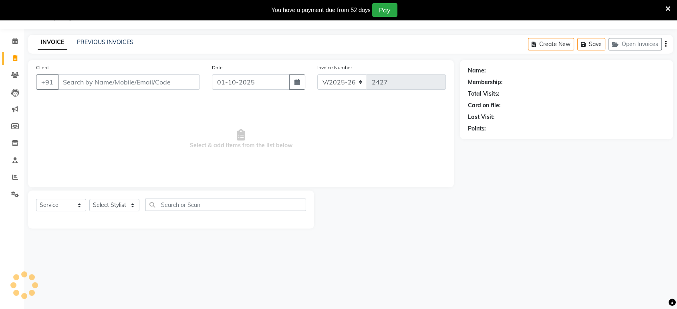
scroll to position [20, 0]
click at [116, 199] on div "Select Service Product Membership Package Voucher Prepaid Gift Card Select Styl…" at bounding box center [171, 208] width 270 height 19
click at [120, 204] on select "Select Stylist ankit [PERSON_NAME] Foram [PERSON_NAME] [PERSON_NAME] sheetal" at bounding box center [114, 206] width 50 height 12
click at [229, 81] on input "01-10-2025" at bounding box center [251, 82] width 78 height 15
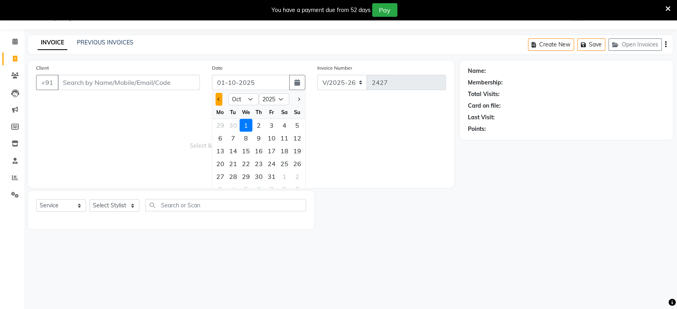
click at [220, 95] on button "Previous month" at bounding box center [219, 99] width 7 height 13
click at [231, 176] on div "30" at bounding box center [233, 176] width 13 height 13
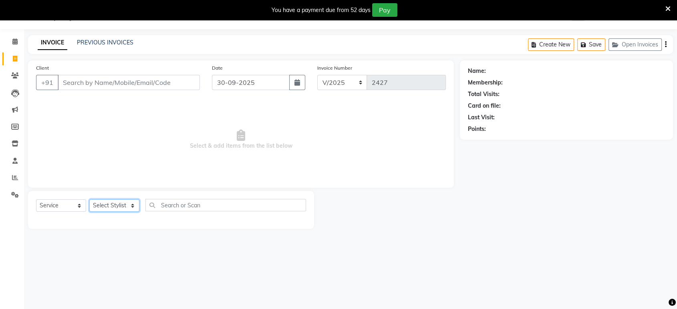
click at [106, 207] on select "Select Stylist ankit [PERSON_NAME] Foram [PERSON_NAME] [PERSON_NAME] sheetal" at bounding box center [114, 206] width 50 height 12
click at [89, 200] on select "Select Stylist ankit [PERSON_NAME] Foram [PERSON_NAME] [PERSON_NAME] sheetal" at bounding box center [114, 206] width 50 height 12
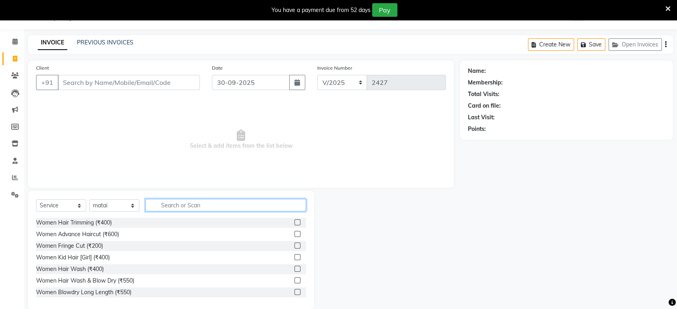
click at [209, 201] on input "text" at bounding box center [225, 205] width 161 height 12
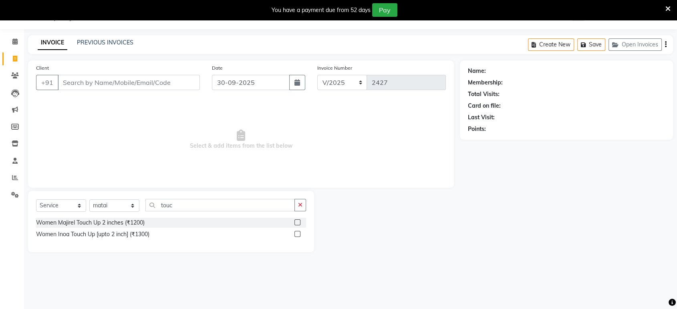
click at [292, 221] on div "Women Majirel Touch Up 2 inches (₹1200)" at bounding box center [171, 223] width 270 height 10
click at [298, 220] on label at bounding box center [297, 223] width 6 height 6
click at [298, 220] on input "checkbox" at bounding box center [296, 222] width 5 height 5
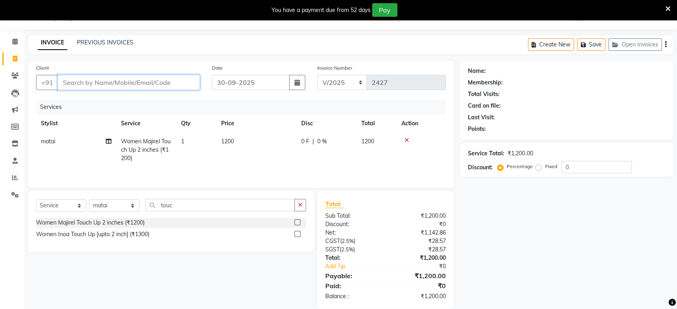
click at [148, 78] on input "Client" at bounding box center [129, 82] width 142 height 15
drag, startPoint x: 133, startPoint y: 204, endPoint x: 125, endPoint y: 200, distance: 9.5
click at [133, 204] on select "Select Stylist ankit [PERSON_NAME] Foram [PERSON_NAME] [PERSON_NAME] sheetal" at bounding box center [114, 206] width 50 height 12
click at [89, 200] on select "Select Stylist ankit [PERSON_NAME] Foram [PERSON_NAME] [PERSON_NAME] sheetal" at bounding box center [114, 206] width 50 height 12
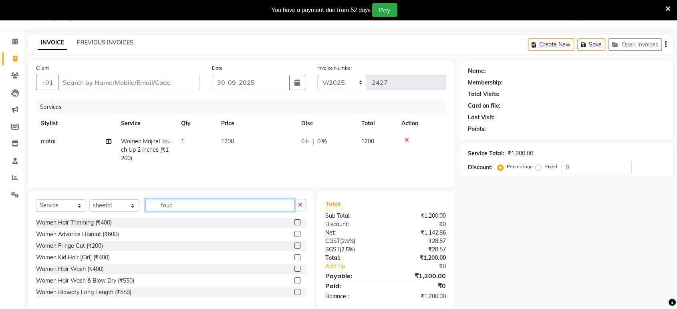
click at [199, 208] on input "touc" at bounding box center [219, 205] width 149 height 12
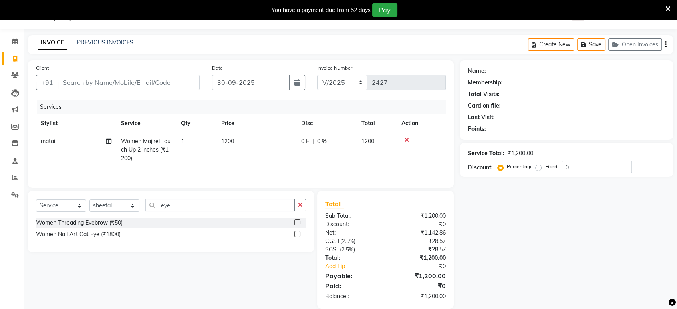
drag, startPoint x: 297, startPoint y: 223, endPoint x: 292, endPoint y: 222, distance: 5.8
click at [295, 222] on label at bounding box center [297, 223] width 6 height 6
click at [295, 222] on input "checkbox" at bounding box center [296, 222] width 5 height 5
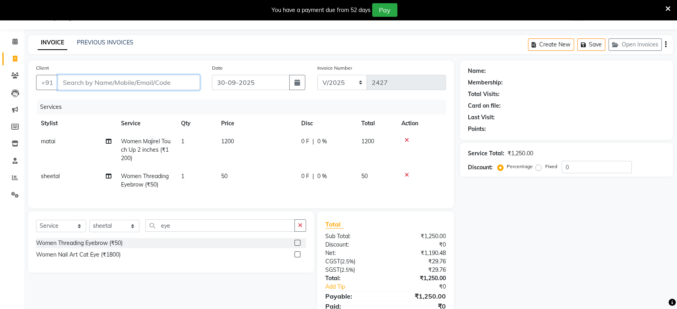
click at [179, 87] on input "Client" at bounding box center [129, 82] width 142 height 15
click at [244, 133] on td "1200" at bounding box center [256, 150] width 80 height 35
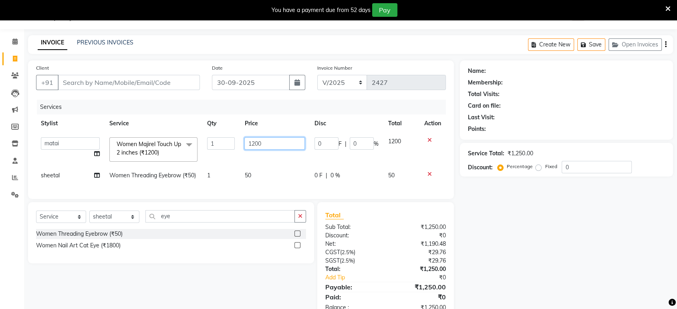
click at [262, 143] on input "1200" at bounding box center [274, 143] width 60 height 12
click at [82, 83] on input "Client" at bounding box center [129, 82] width 142 height 15
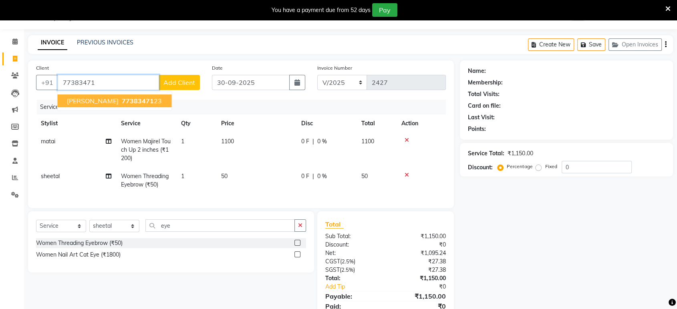
click at [120, 104] on ngb-highlight "77383471 23" at bounding box center [141, 101] width 42 height 8
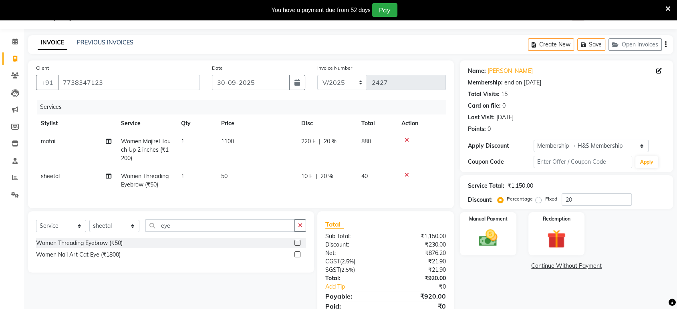
click at [215, 173] on td "1" at bounding box center [196, 180] width 40 height 26
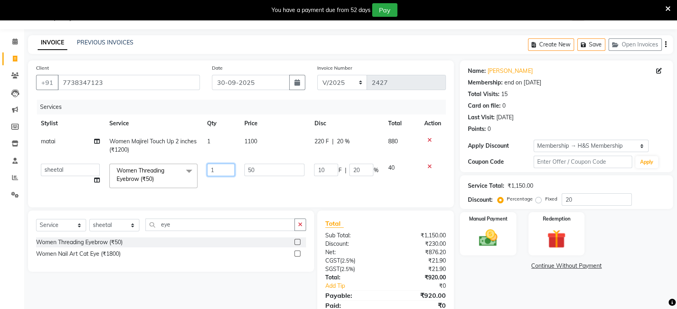
click at [215, 173] on input "1" at bounding box center [221, 170] width 28 height 12
click at [126, 76] on input "7738347123" at bounding box center [129, 82] width 142 height 15
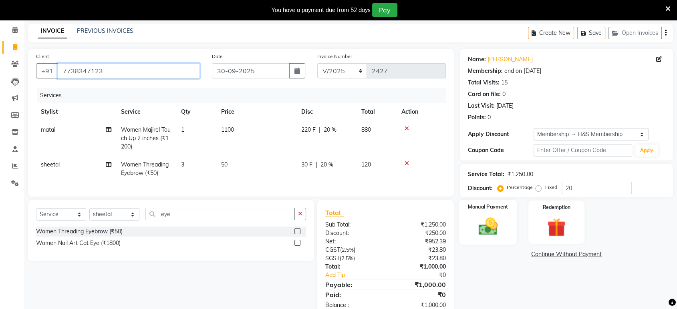
scroll to position [58, 0]
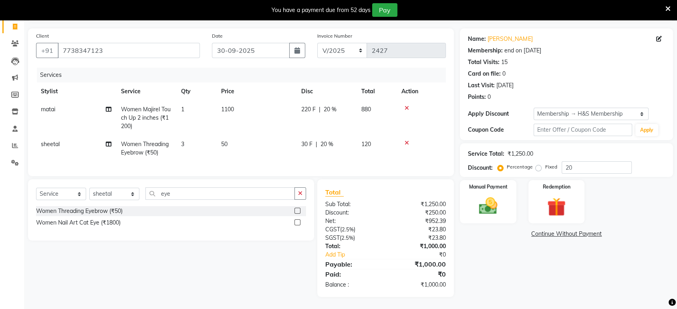
click at [375, 136] on td "120" at bounding box center [377, 148] width 40 height 26
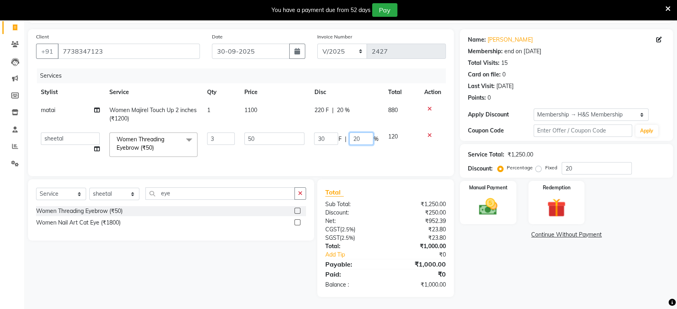
drag, startPoint x: 353, startPoint y: 133, endPoint x: 357, endPoint y: 135, distance: 4.3
click at [354, 135] on input "20" at bounding box center [361, 139] width 24 height 12
click at [363, 136] on input "20" at bounding box center [361, 139] width 24 height 12
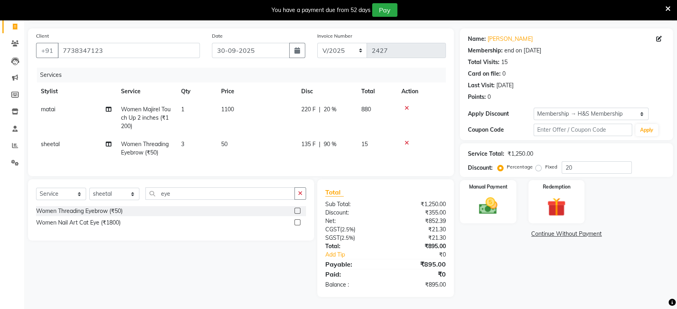
click at [561, 268] on div "Name: [PERSON_NAME] Membership: end on [DATE] Total Visits: 15 Card on file: 0 …" at bounding box center [569, 162] width 219 height 269
click at [373, 141] on td "15" at bounding box center [377, 148] width 40 height 26
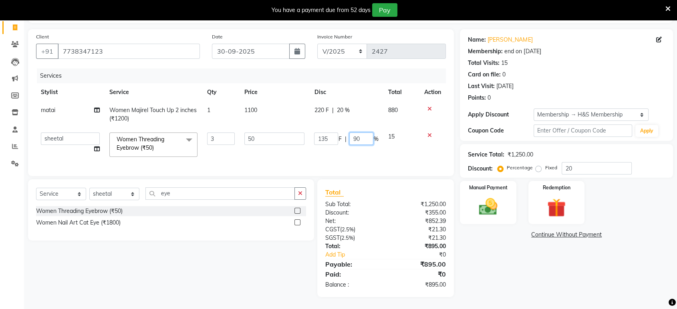
click at [365, 133] on input "90" at bounding box center [361, 139] width 24 height 12
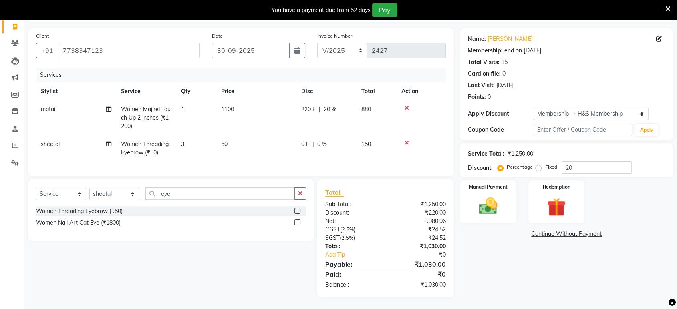
click at [550, 280] on div "Name: [PERSON_NAME] Membership: end on [DATE] Total Visits: 15 Card on file: 0 …" at bounding box center [569, 162] width 219 height 269
click at [477, 201] on img at bounding box center [487, 206] width 31 height 22
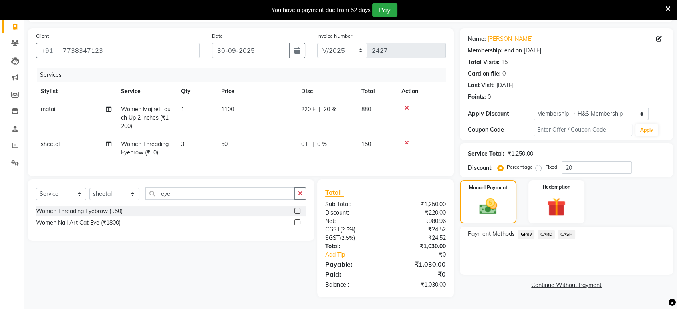
click at [521, 230] on span "GPay" at bounding box center [526, 234] width 16 height 9
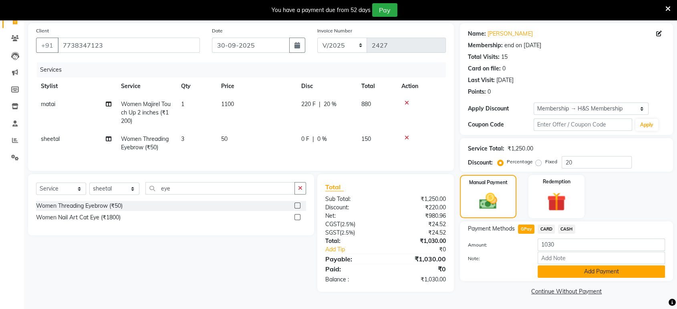
click at [545, 274] on button "Add Payment" at bounding box center [601, 272] width 127 height 12
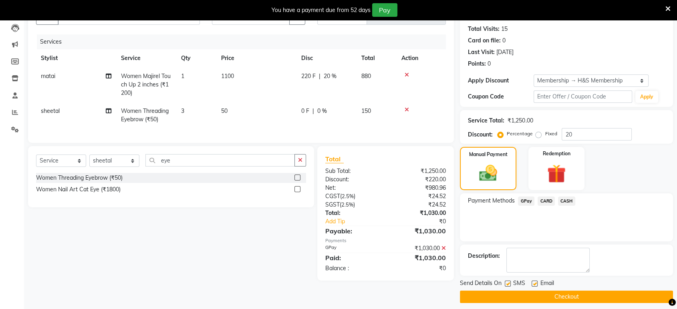
scroll to position [90, 0]
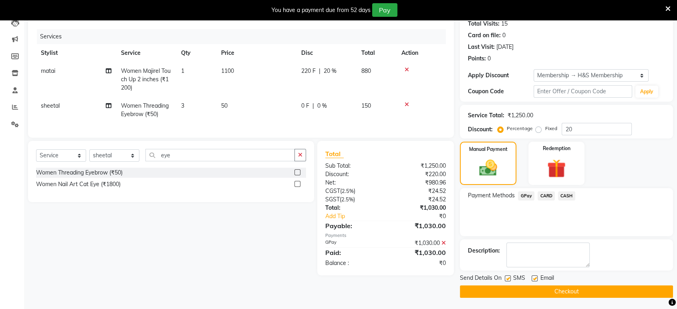
click at [533, 276] on label at bounding box center [535, 279] width 6 height 6
click at [533, 276] on input "checkbox" at bounding box center [534, 278] width 5 height 5
click at [510, 278] on label at bounding box center [508, 279] width 6 height 6
click at [510, 278] on input "checkbox" at bounding box center [507, 278] width 5 height 5
click at [516, 291] on button "Checkout" at bounding box center [566, 292] width 213 height 12
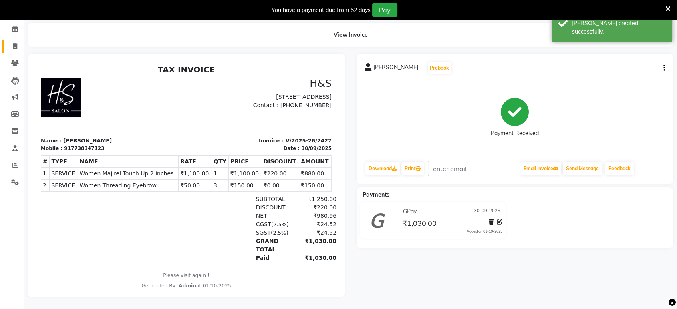
click at [6, 40] on link "Invoice" at bounding box center [11, 46] width 19 height 13
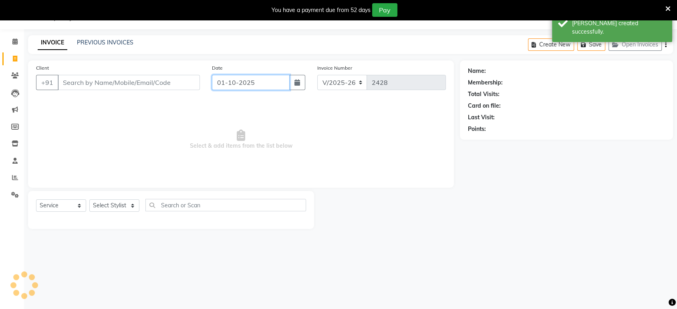
click at [247, 82] on input "01-10-2025" at bounding box center [251, 82] width 78 height 15
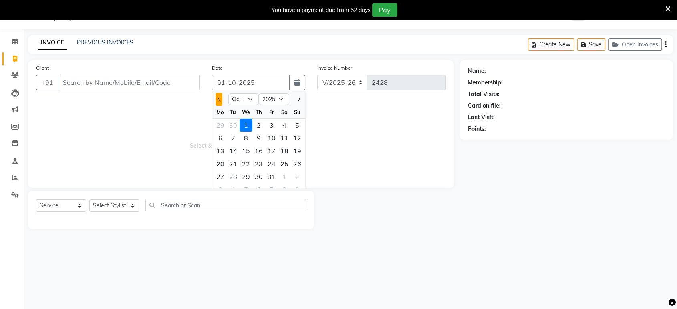
click at [218, 98] on span "Previous month" at bounding box center [219, 99] width 3 height 3
click at [236, 178] on div "30" at bounding box center [233, 176] width 13 height 13
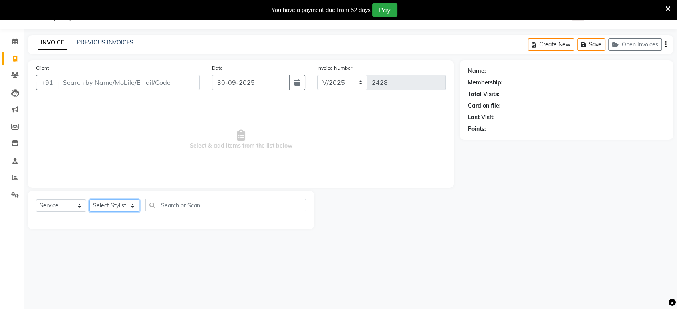
click at [137, 202] on select "Select Stylist ankit [PERSON_NAME] Foram [PERSON_NAME] [PERSON_NAME] sheetal" at bounding box center [114, 206] width 50 height 12
click at [89, 200] on select "Select Stylist ankit [PERSON_NAME] Foram [PERSON_NAME] [PERSON_NAME] sheetal" at bounding box center [114, 206] width 50 height 12
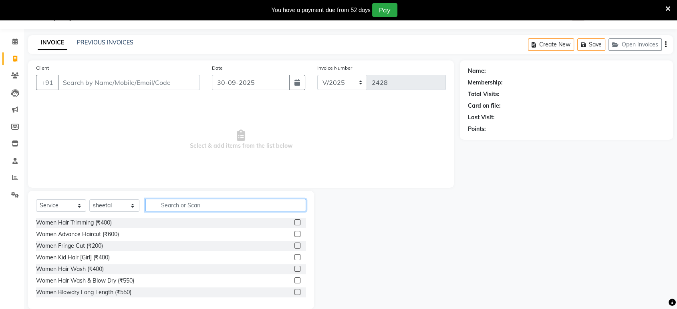
click at [200, 203] on input "text" at bounding box center [225, 205] width 161 height 12
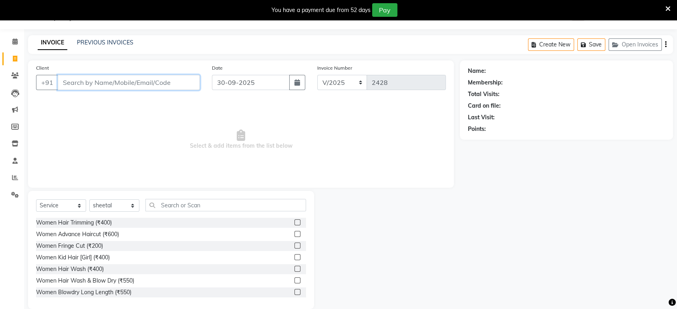
click at [131, 85] on input "Client" at bounding box center [129, 82] width 142 height 15
click at [188, 89] on input "Client" at bounding box center [129, 82] width 142 height 15
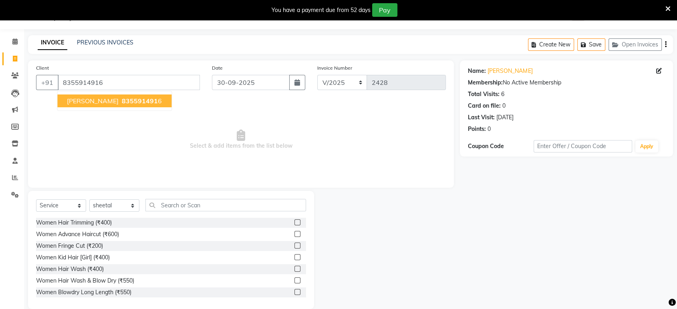
click at [75, 103] on span "[PERSON_NAME]" at bounding box center [93, 101] width 52 height 8
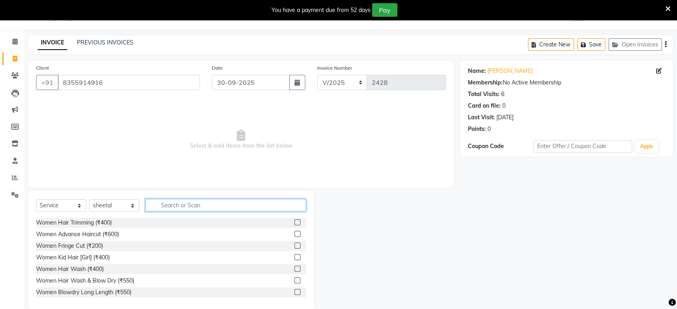
click at [178, 206] on input "text" at bounding box center [225, 205] width 161 height 12
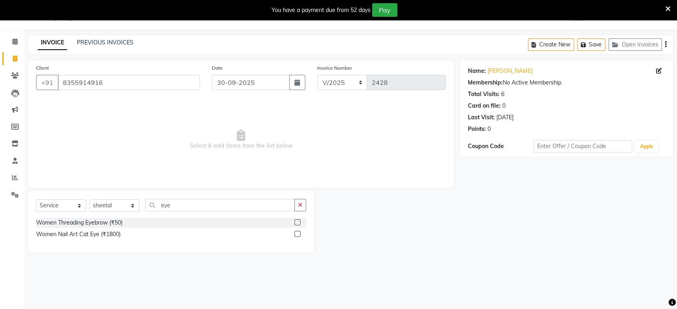
click at [295, 224] on label at bounding box center [297, 223] width 6 height 6
click at [295, 224] on input "checkbox" at bounding box center [296, 222] width 5 height 5
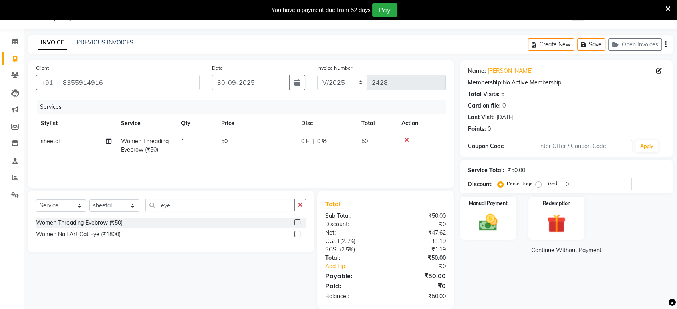
click at [269, 137] on td "50" at bounding box center [256, 146] width 80 height 26
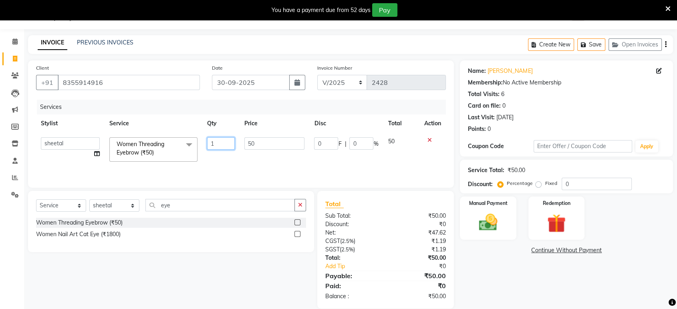
click at [214, 143] on input "1" at bounding box center [221, 143] width 28 height 12
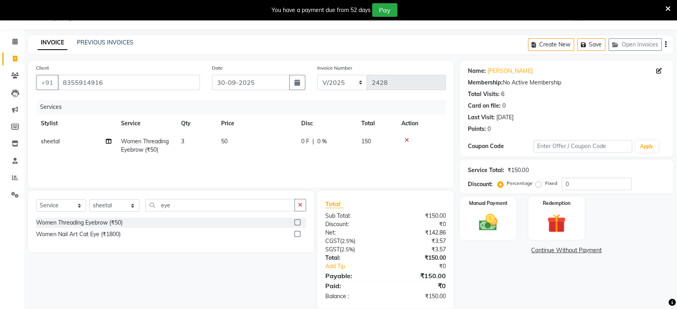
click at [215, 160] on div "Services Stylist Service Qty Price Disc Total Action sheetal Women Threading Ey…" at bounding box center [241, 140] width 410 height 80
click at [492, 231] on img at bounding box center [487, 223] width 31 height 22
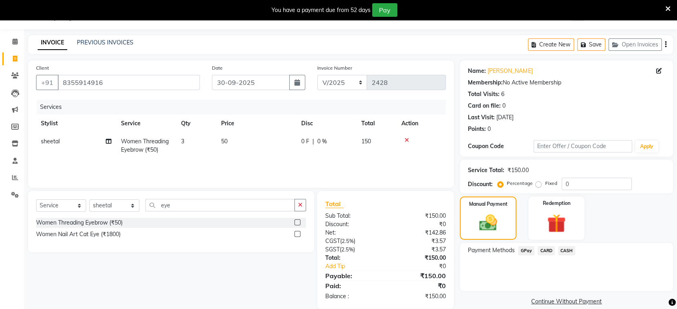
click at [529, 250] on span "GPay" at bounding box center [526, 250] width 16 height 9
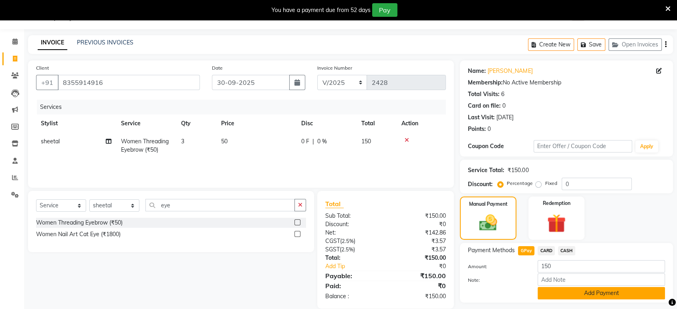
click at [545, 298] on button "Add Payment" at bounding box center [601, 293] width 127 height 12
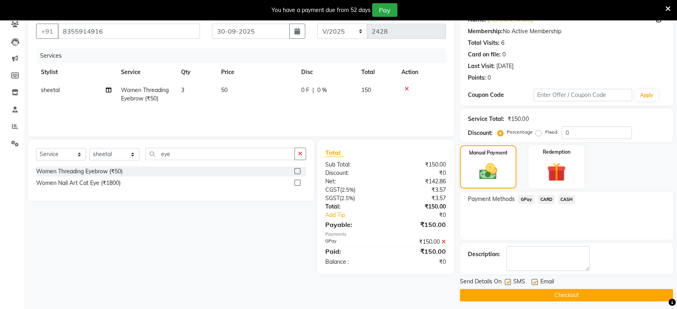
scroll to position [75, 0]
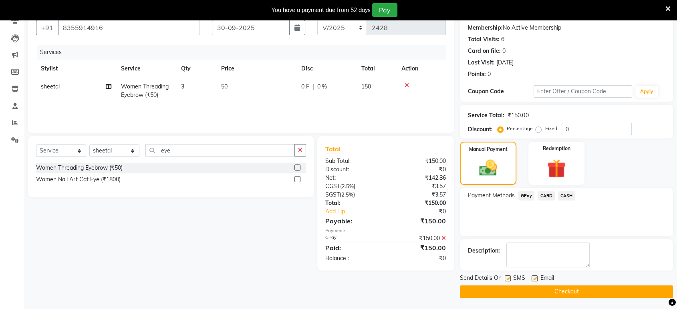
click at [536, 279] on label at bounding box center [535, 279] width 6 height 6
click at [536, 279] on input "checkbox" at bounding box center [534, 278] width 5 height 5
click at [506, 276] on div at bounding box center [507, 280] width 5 height 8
click at [507, 276] on label at bounding box center [508, 279] width 6 height 6
click at [507, 276] on input "checkbox" at bounding box center [507, 278] width 5 height 5
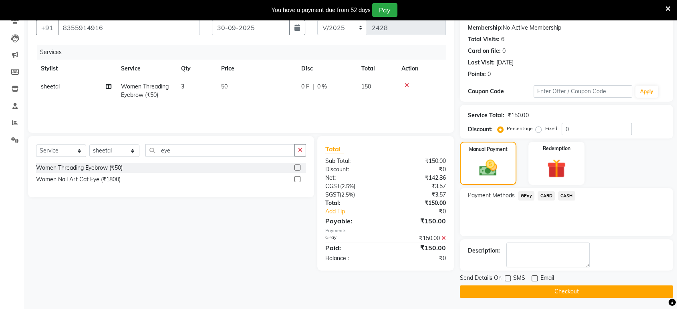
click at [512, 291] on button "Checkout" at bounding box center [566, 292] width 213 height 12
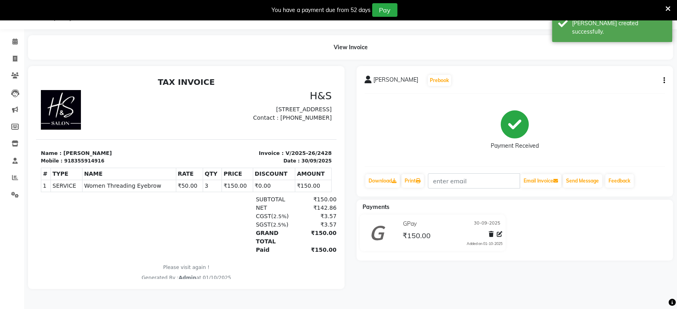
click at [16, 50] on li "Invoice" at bounding box center [12, 58] width 24 height 17
click at [19, 62] on span at bounding box center [15, 58] width 14 height 9
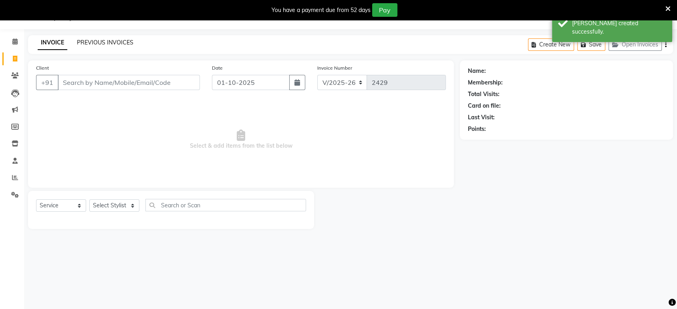
click at [94, 44] on link "PREVIOUS INVOICES" at bounding box center [105, 42] width 56 height 7
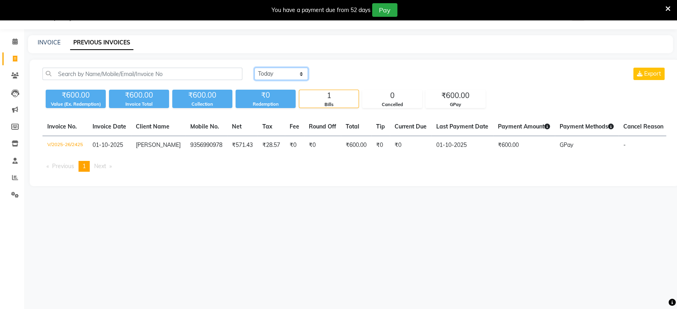
click at [298, 68] on select "[DATE] [DATE] Custom Range" at bounding box center [281, 74] width 54 height 12
click at [254, 68] on select "[DATE] [DATE] Custom Range" at bounding box center [281, 74] width 54 height 12
click at [329, 66] on div "[DATE] [DATE] Custom Range [DATE] - [DATE] Export ₹600.00 Value (Ex. Redemption…" at bounding box center [355, 123] width 650 height 127
click at [329, 68] on div "[DATE] - [DATE]" at bounding box center [377, 74] width 118 height 13
click at [330, 77] on input "01-10-2025" at bounding box center [347, 74] width 56 height 11
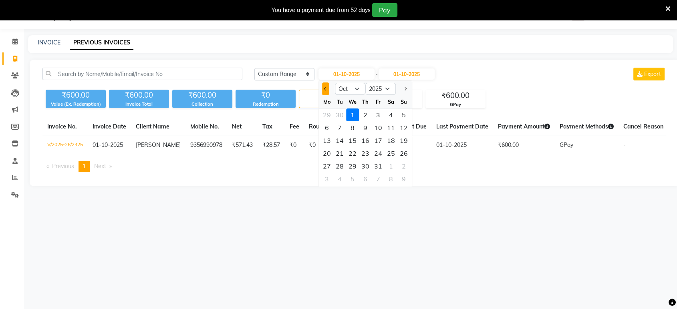
click at [327, 87] on button "Previous month" at bounding box center [325, 89] width 7 height 13
click at [327, 163] on div "29" at bounding box center [327, 166] width 13 height 13
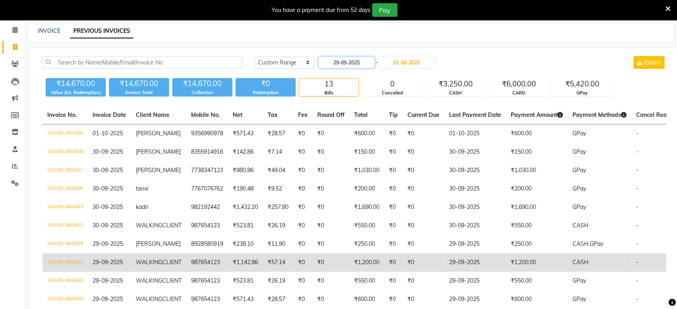
scroll to position [20, 0]
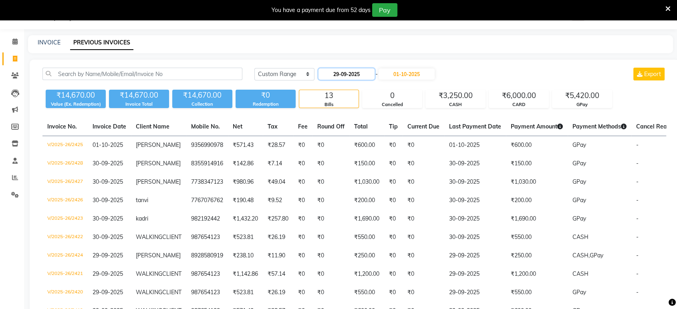
click at [369, 71] on input "29-09-2025" at bounding box center [347, 74] width 56 height 11
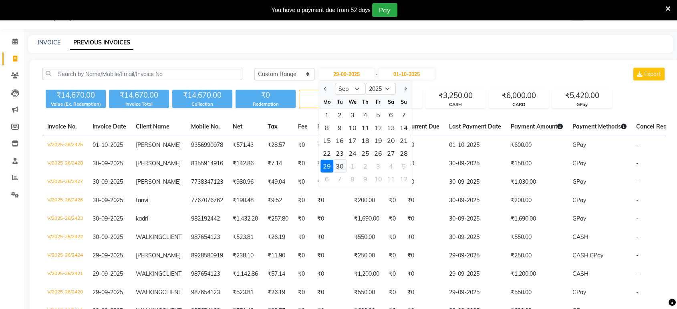
click at [338, 161] on div "30" at bounding box center [339, 166] width 13 height 13
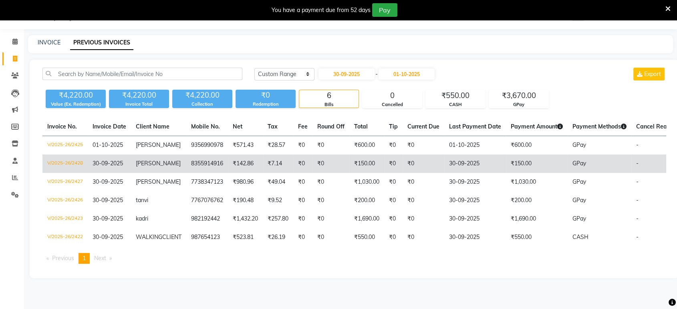
click at [604, 167] on td "GPay" at bounding box center [600, 164] width 64 height 18
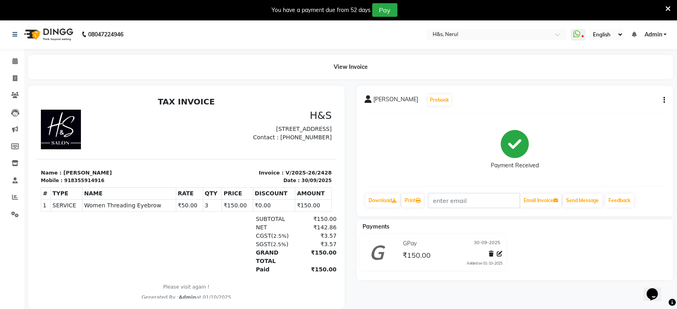
click at [662, 97] on button "button" at bounding box center [662, 100] width 5 height 8
click at [583, 113] on div "Edit Invoice" at bounding box center [610, 110] width 82 height 10
select select "service"
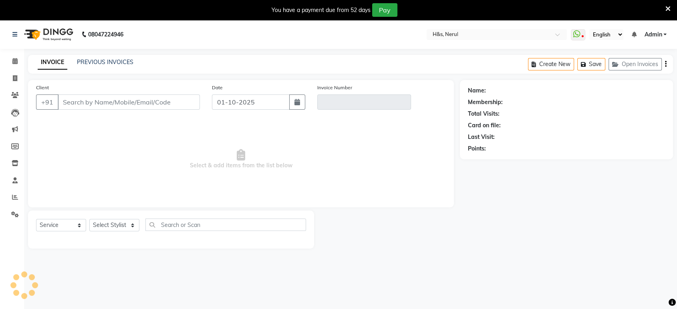
scroll to position [20, 0]
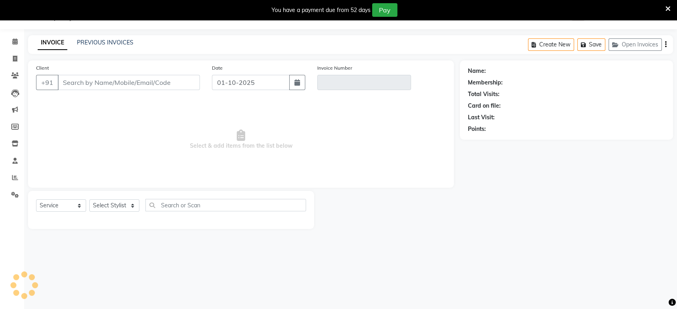
type input "8355914916"
type input "V/2025-26/2428"
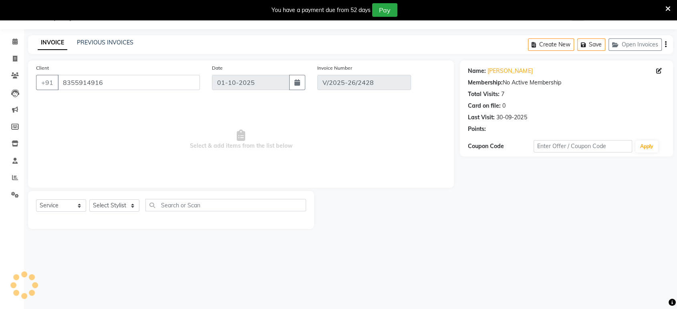
type input "30-09-2025"
select select "select"
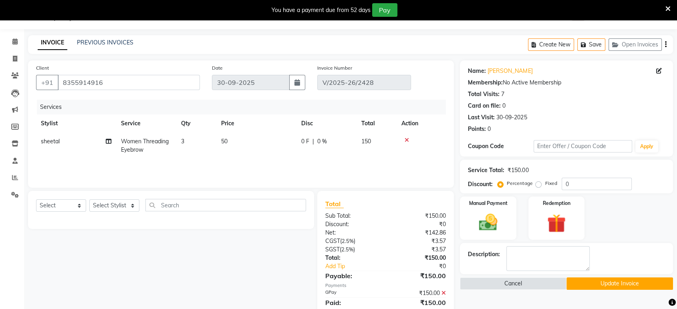
click at [442, 290] on icon at bounding box center [444, 293] width 4 height 6
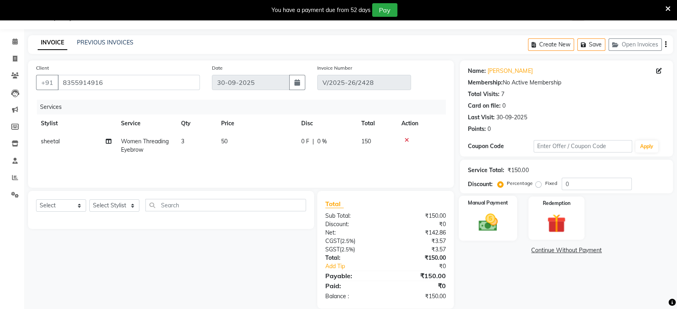
click at [496, 235] on div "Manual Payment" at bounding box center [488, 218] width 58 height 45
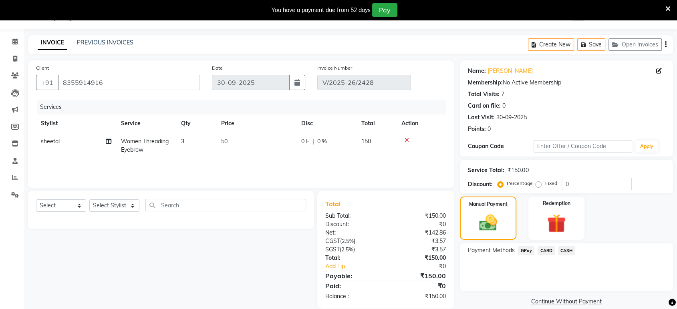
click at [563, 252] on span "CASH" at bounding box center [566, 250] width 17 height 9
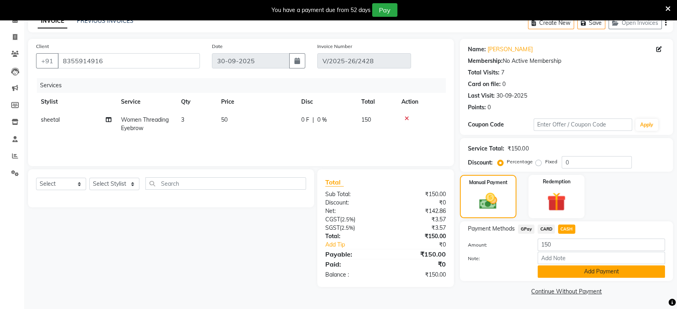
click at [560, 272] on button "Add Payment" at bounding box center [601, 272] width 127 height 12
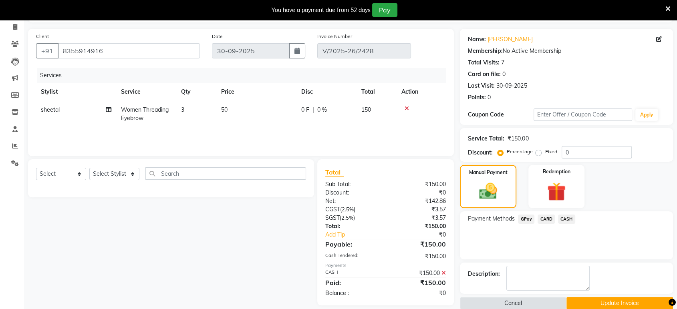
scroll to position [63, 0]
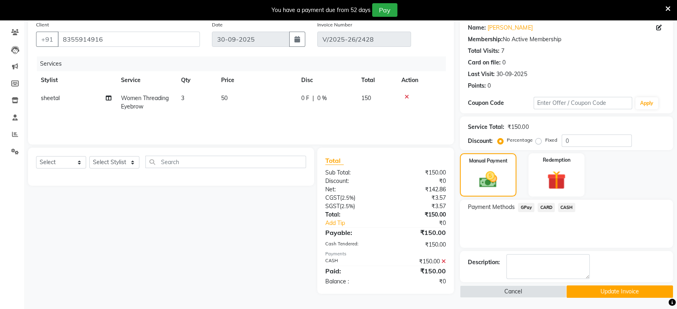
click at [569, 290] on button "Update Invoice" at bounding box center [620, 292] width 107 height 12
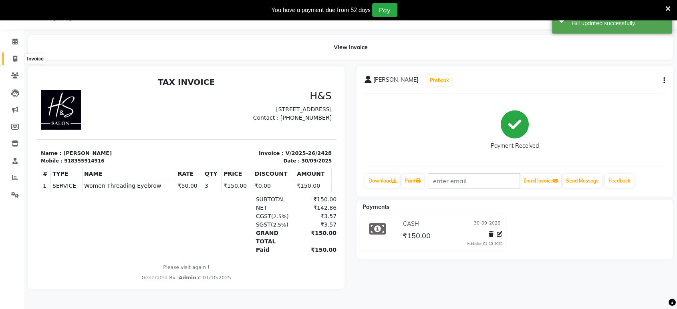
click at [12, 60] on span at bounding box center [15, 58] width 14 height 9
select select "6419"
select select "service"
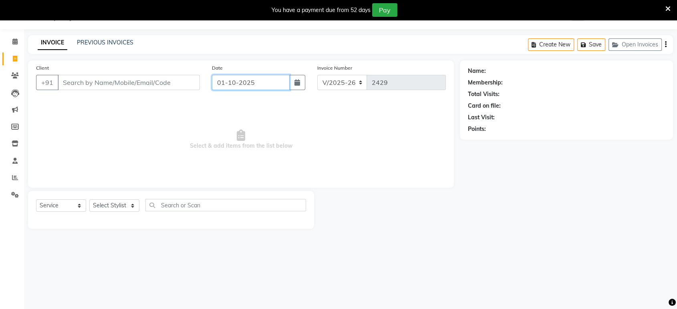
click at [285, 82] on input "01-10-2025" at bounding box center [251, 82] width 78 height 15
select select "10"
select select "2025"
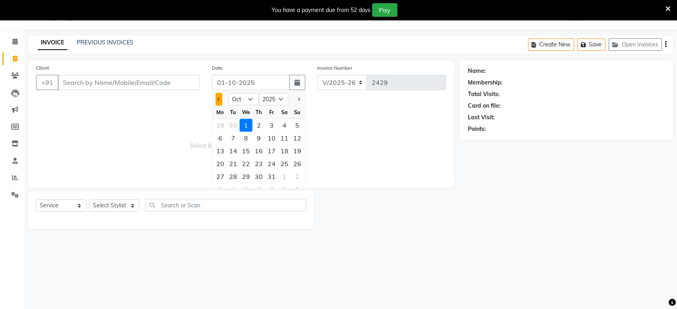
click at [218, 96] on button "Previous month" at bounding box center [219, 99] width 7 height 13
select select "9"
click at [234, 174] on div "30" at bounding box center [233, 176] width 13 height 13
type input "30-09-2025"
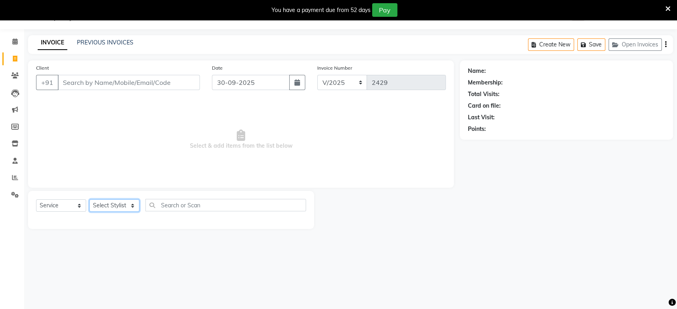
click at [109, 207] on select "Select Stylist ankit [PERSON_NAME] Foram [PERSON_NAME] [PERSON_NAME] sheetal" at bounding box center [114, 206] width 50 height 12
select select "53268"
click at [89, 200] on select "Select Stylist ankit [PERSON_NAME] Foram [PERSON_NAME] [PERSON_NAME] sheetal" at bounding box center [114, 206] width 50 height 12
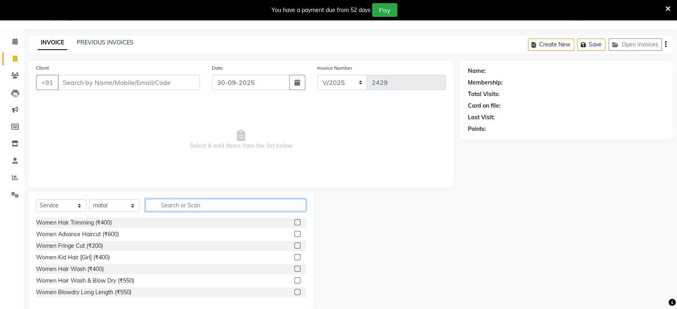
click at [228, 204] on input "text" at bounding box center [225, 205] width 161 height 12
type input "cut"
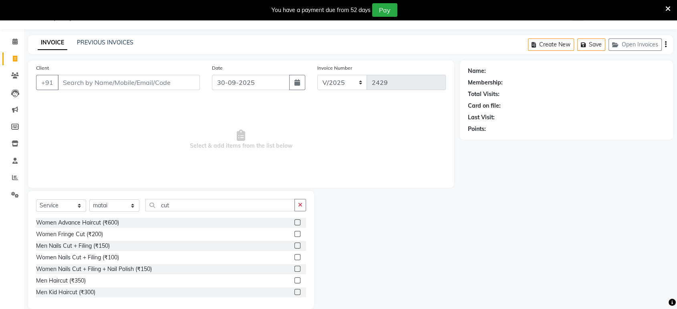
click at [294, 280] on label at bounding box center [297, 281] width 6 height 6
click at [294, 280] on input "checkbox" at bounding box center [296, 280] width 5 height 5
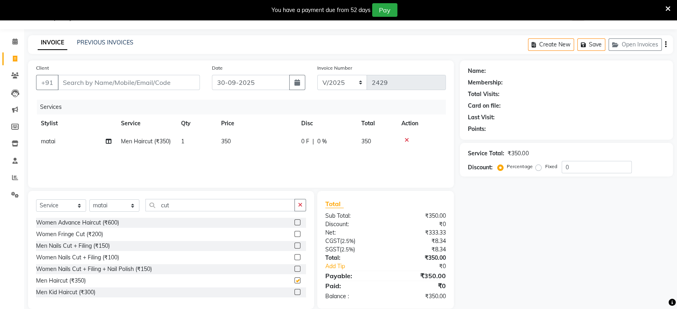
checkbox input "false"
click at [161, 83] on input "Client" at bounding box center [129, 82] width 142 height 15
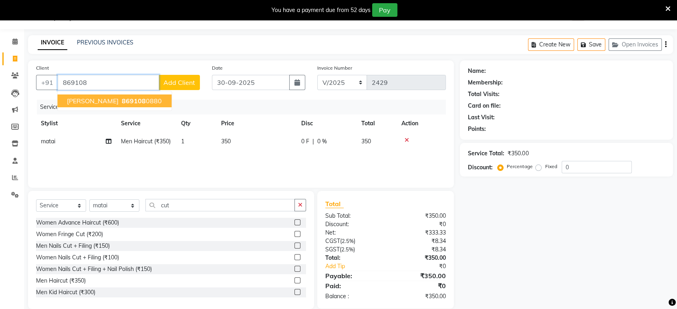
click at [68, 99] on span "neil" at bounding box center [93, 101] width 52 height 8
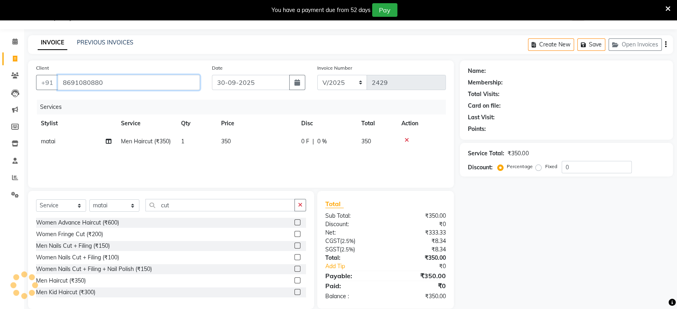
type input "8691080880"
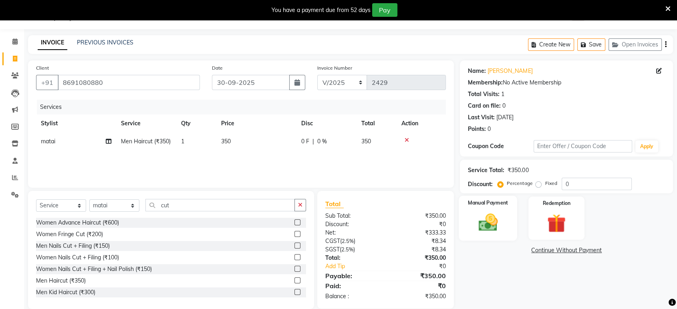
click at [493, 199] on label "Manual Payment" at bounding box center [488, 203] width 40 height 8
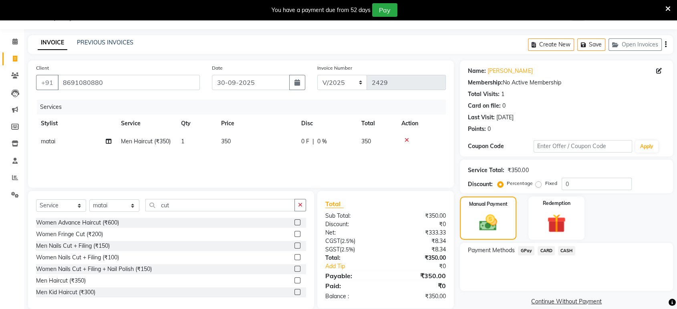
click at [561, 249] on span "CASH" at bounding box center [566, 250] width 17 height 9
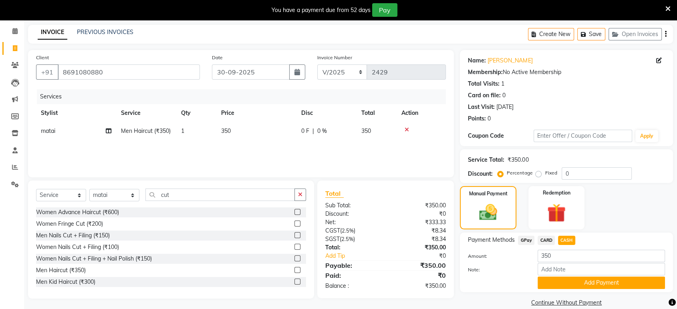
scroll to position [41, 0]
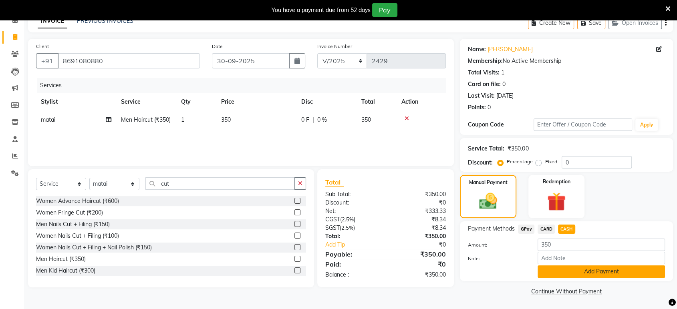
click at [576, 270] on button "Add Payment" at bounding box center [601, 272] width 127 height 12
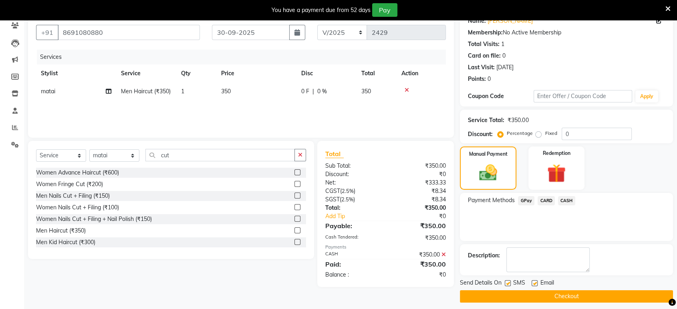
scroll to position [75, 0]
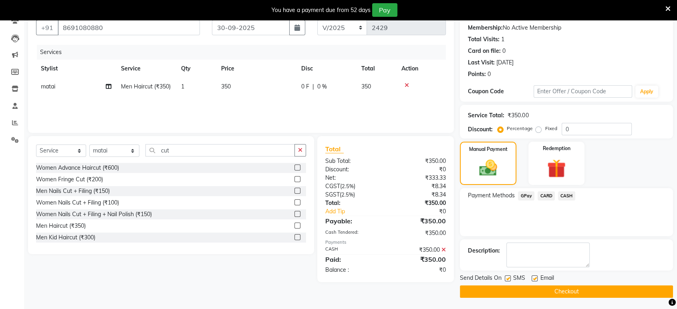
click at [533, 280] on label at bounding box center [535, 279] width 6 height 6
click at [533, 280] on input "checkbox" at bounding box center [534, 278] width 5 height 5
checkbox input "false"
click at [505, 272] on div "Name: Neil Membership: No Active Membership Total Visits: 1 Card on file: 0 Las…" at bounding box center [569, 152] width 219 height 292
click at [510, 276] on label at bounding box center [508, 279] width 6 height 6
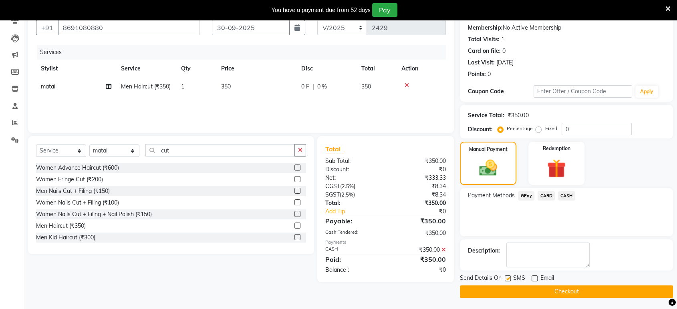
click at [510, 276] on input "checkbox" at bounding box center [507, 278] width 5 height 5
checkbox input "false"
click at [515, 292] on button "Checkout" at bounding box center [566, 292] width 213 height 12
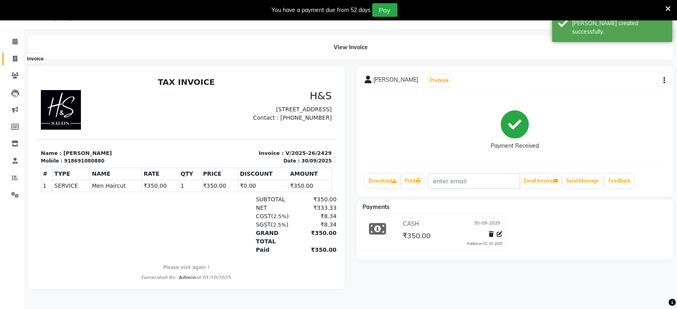
click at [16, 57] on icon at bounding box center [15, 59] width 4 height 6
select select "6419"
select select "service"
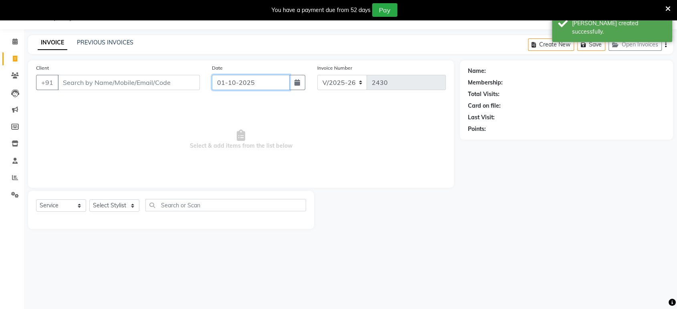
click at [264, 82] on input "01-10-2025" at bounding box center [251, 82] width 78 height 15
select select "10"
select select "2025"
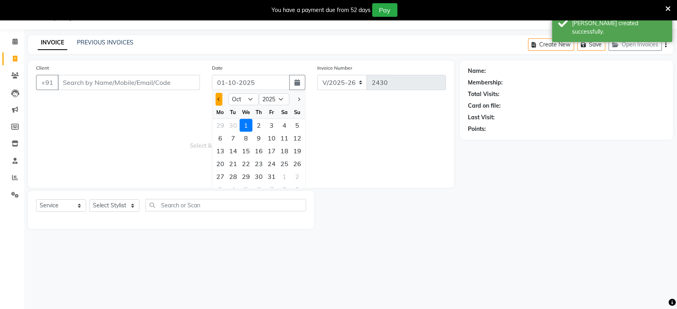
click at [219, 102] on button "Previous month" at bounding box center [219, 99] width 7 height 13
select select "9"
click at [230, 174] on div "30" at bounding box center [233, 176] width 13 height 13
type input "30-09-2025"
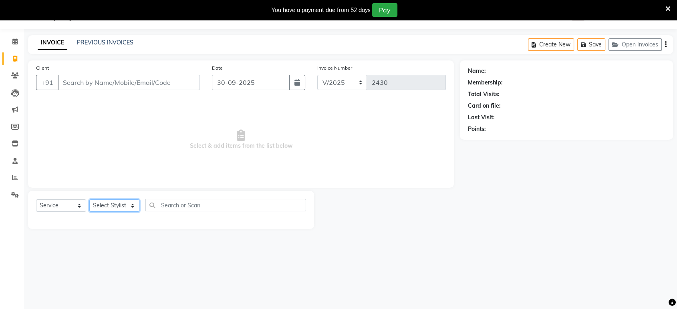
click at [97, 210] on select "Select Stylist ankit [PERSON_NAME] Foram [PERSON_NAME] [PERSON_NAME] sheetal" at bounding box center [114, 206] width 50 height 12
click at [89, 200] on select "Select Stylist ankit [PERSON_NAME] Foram [PERSON_NAME] [PERSON_NAME] sheetal" at bounding box center [114, 206] width 50 height 12
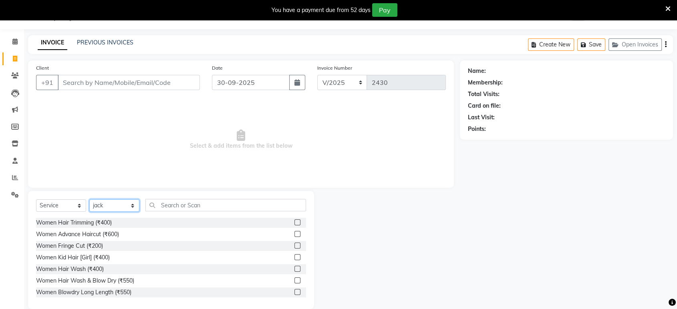
click at [135, 205] on select "Select Stylist ankit [PERSON_NAME] Foram [PERSON_NAME] [PERSON_NAME] sheetal" at bounding box center [114, 206] width 50 height 12
select select "49331"
click at [89, 200] on select "Select Stylist ankit [PERSON_NAME] Foram [PERSON_NAME] [PERSON_NAME] sheetal" at bounding box center [114, 206] width 50 height 12
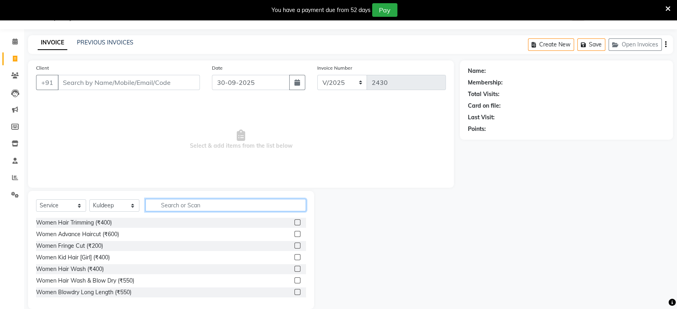
click at [193, 208] on input "text" at bounding box center [225, 205] width 161 height 12
type input "cut"
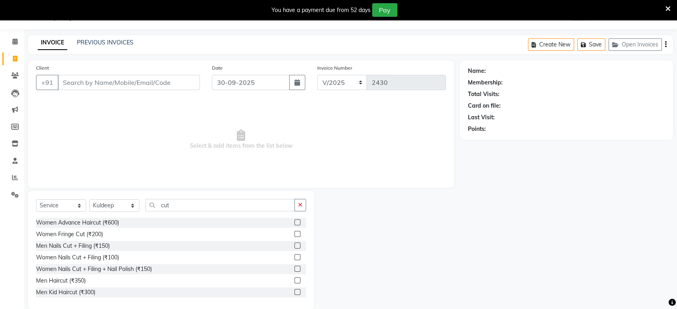
click at [294, 279] on label at bounding box center [297, 281] width 6 height 6
click at [294, 279] on input "checkbox" at bounding box center [296, 280] width 5 height 5
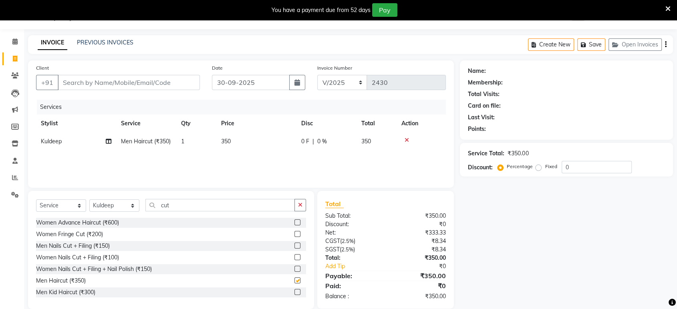
checkbox input "false"
click at [302, 204] on icon "button" at bounding box center [300, 205] width 4 height 6
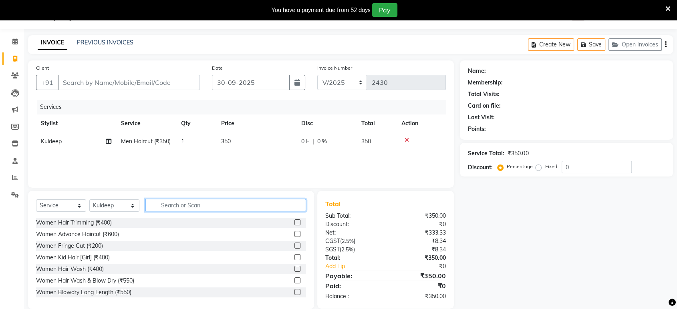
click at [302, 204] on input "text" at bounding box center [225, 205] width 161 height 12
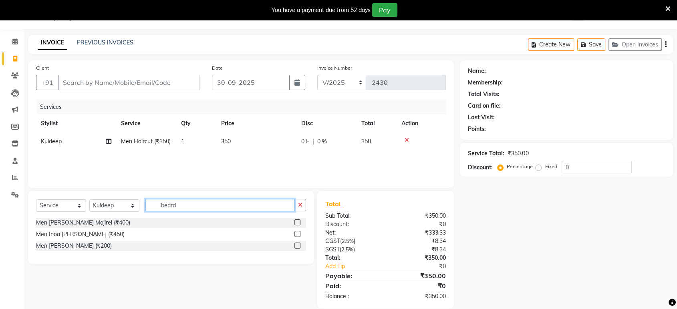
type input "beard"
click at [300, 246] on label at bounding box center [297, 246] width 6 height 6
click at [300, 246] on input "checkbox" at bounding box center [296, 246] width 5 height 5
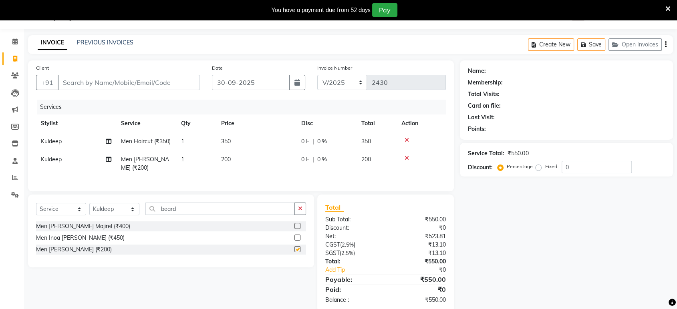
checkbox input "false"
click at [126, 79] on input "Client" at bounding box center [129, 82] width 142 height 15
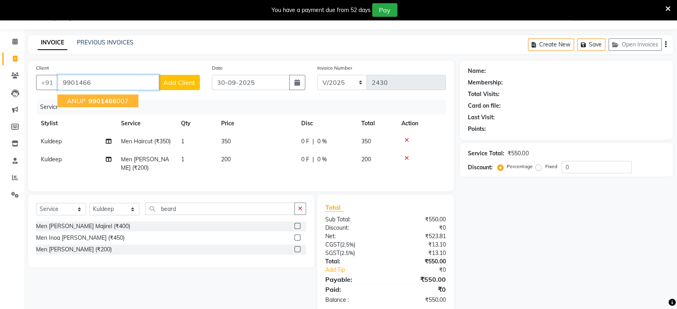
click at [128, 103] on button "ANUP 9901466 007" at bounding box center [97, 101] width 81 height 13
type input "9901466007"
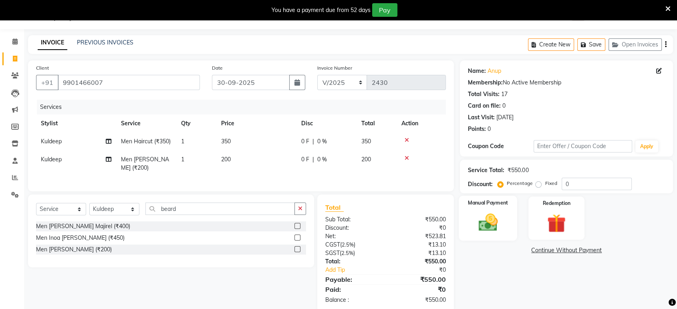
click at [480, 214] on img at bounding box center [487, 223] width 31 height 22
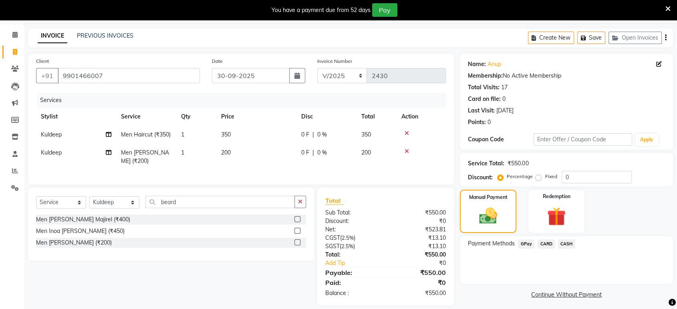
scroll to position [32, 0]
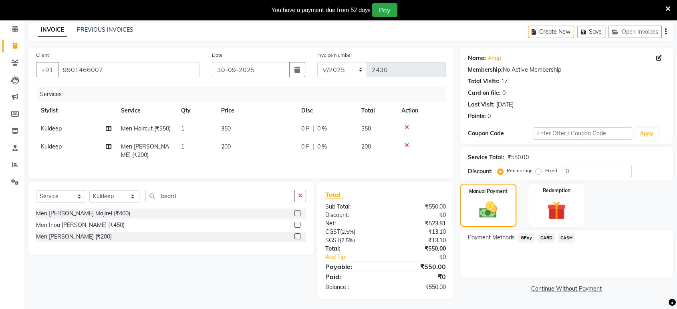
click at [526, 238] on span "GPay" at bounding box center [526, 238] width 16 height 9
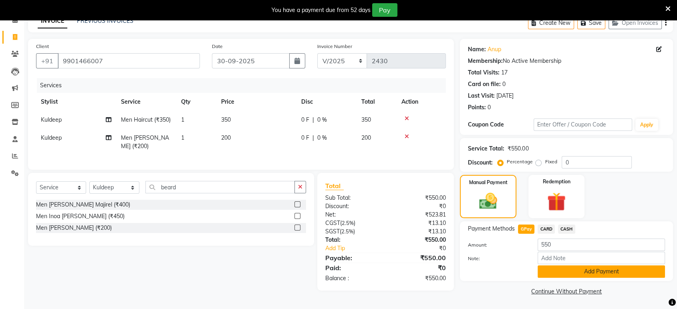
click at [549, 270] on button "Add Payment" at bounding box center [601, 272] width 127 height 12
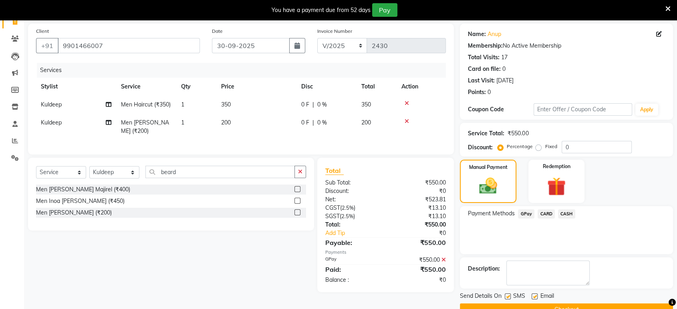
scroll to position [75, 0]
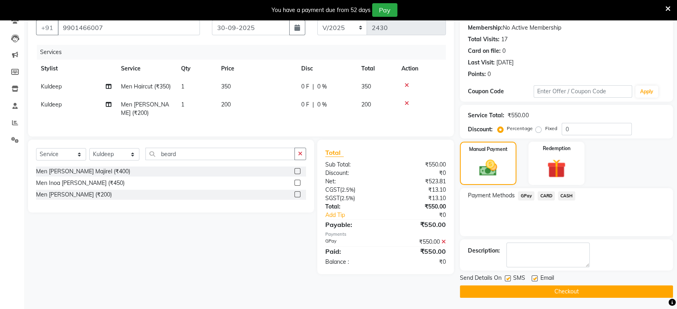
click at [536, 276] on label at bounding box center [535, 279] width 6 height 6
click at [536, 276] on input "checkbox" at bounding box center [534, 278] width 5 height 5
checkbox input "false"
click at [509, 279] on label at bounding box center [508, 279] width 6 height 6
click at [509, 279] on input "checkbox" at bounding box center [507, 278] width 5 height 5
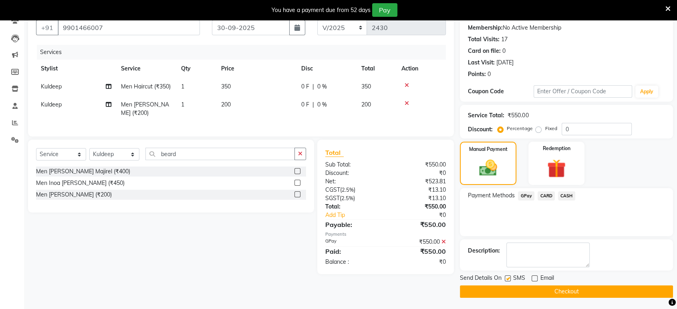
checkbox input "false"
click at [510, 288] on button "Checkout" at bounding box center [566, 292] width 213 height 12
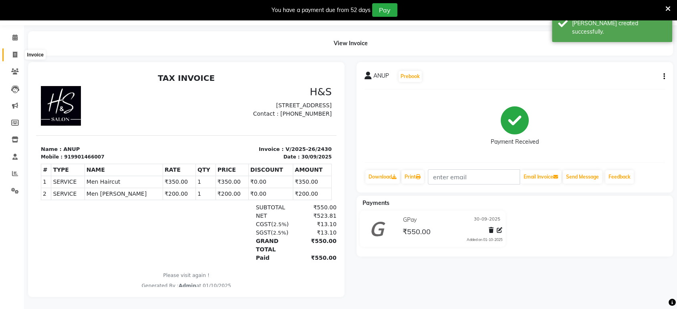
click at [16, 52] on icon at bounding box center [15, 55] width 4 height 6
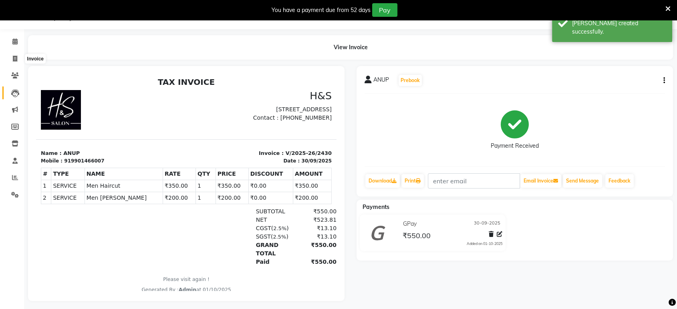
select select "6419"
select select "service"
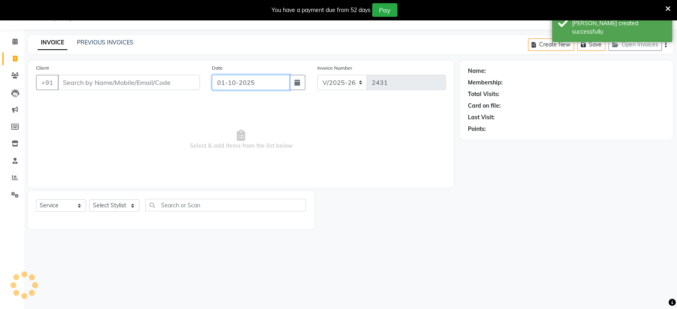
click at [280, 87] on input "01-10-2025" at bounding box center [251, 82] width 78 height 15
select select "10"
select select "2025"
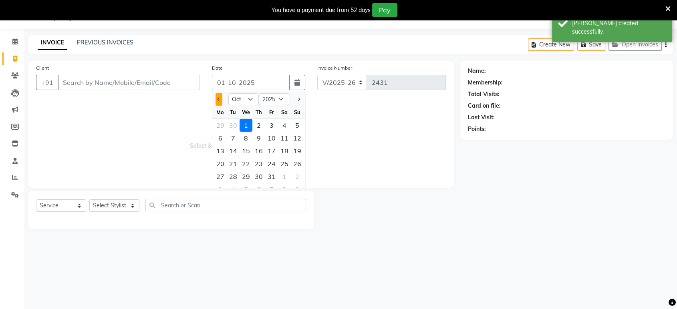
click at [219, 96] on button "Previous month" at bounding box center [219, 99] width 7 height 13
select select "9"
click at [228, 172] on div "30" at bounding box center [233, 176] width 13 height 13
type input "30-09-2025"
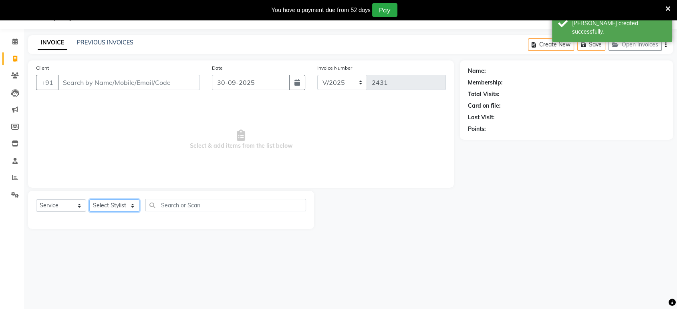
click at [117, 202] on select "Select Stylist ankit [PERSON_NAME] Foram [PERSON_NAME] [PERSON_NAME] sheetal" at bounding box center [114, 206] width 50 height 12
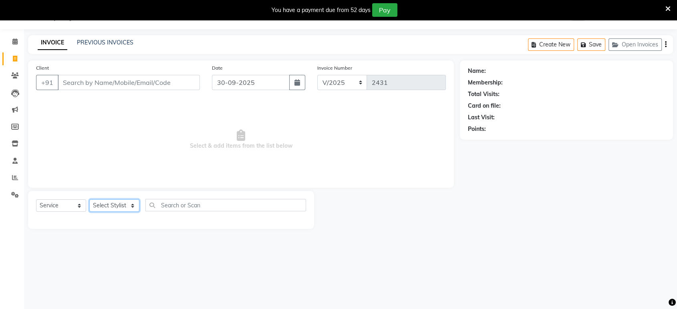
click at [127, 204] on select "Select Stylist ankit [PERSON_NAME] Foram [PERSON_NAME] [PERSON_NAME] sheetal" at bounding box center [114, 206] width 50 height 12
select select "92646"
click at [89, 200] on select "Select Stylist ankit [PERSON_NAME] Foram [PERSON_NAME] [PERSON_NAME] sheetal" at bounding box center [114, 206] width 50 height 12
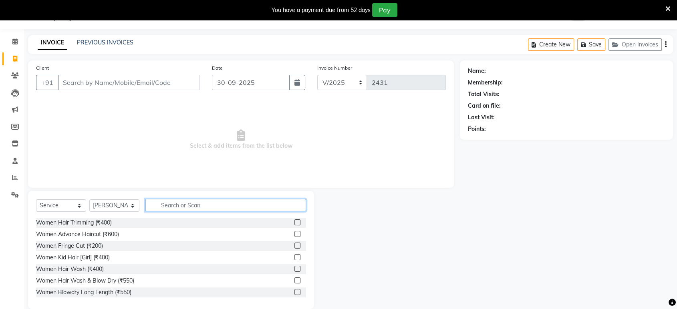
click at [216, 204] on input "text" at bounding box center [225, 205] width 161 height 12
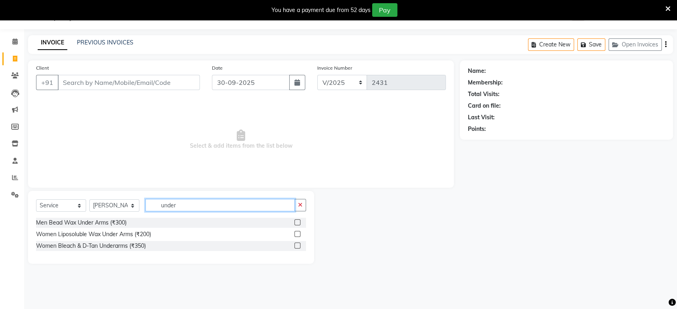
type input "under"
click at [298, 233] on label at bounding box center [297, 234] width 6 height 6
click at [298, 233] on input "checkbox" at bounding box center [296, 234] width 5 height 5
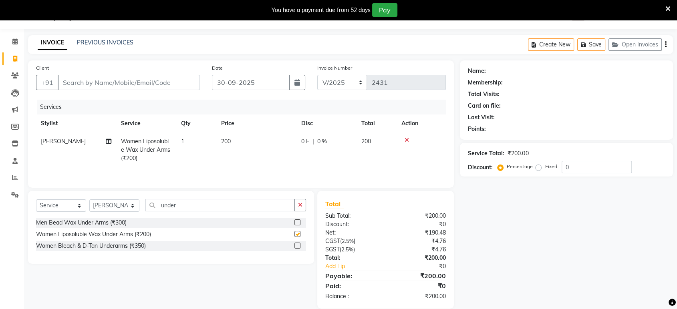
checkbox input "false"
click at [196, 76] on input "Client" at bounding box center [129, 82] width 142 height 15
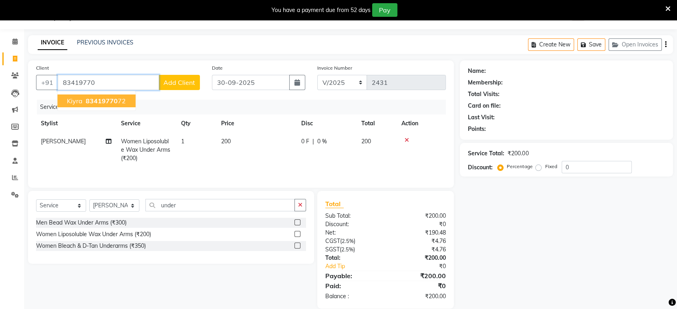
click at [96, 97] on span "83419770" at bounding box center [102, 101] width 32 height 8
type input "8341977072"
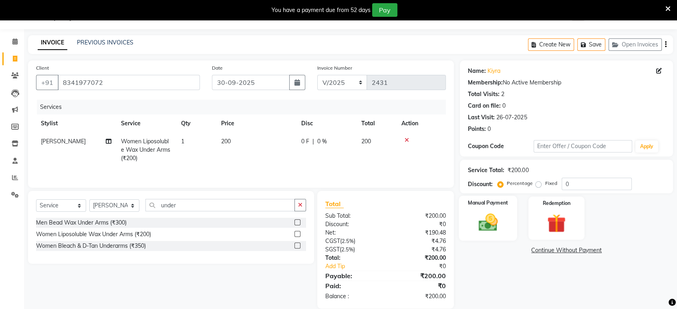
click at [492, 218] on img at bounding box center [487, 223] width 31 height 22
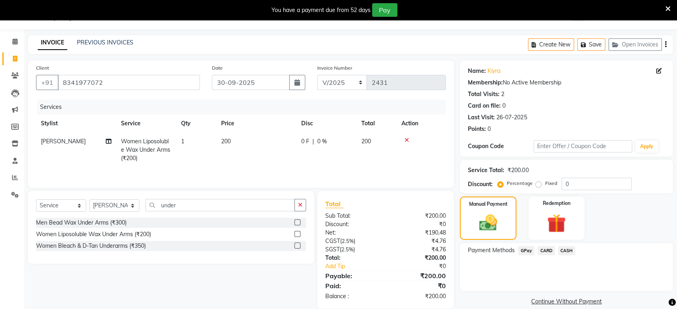
click at [522, 248] on span "GPay" at bounding box center [526, 250] width 16 height 9
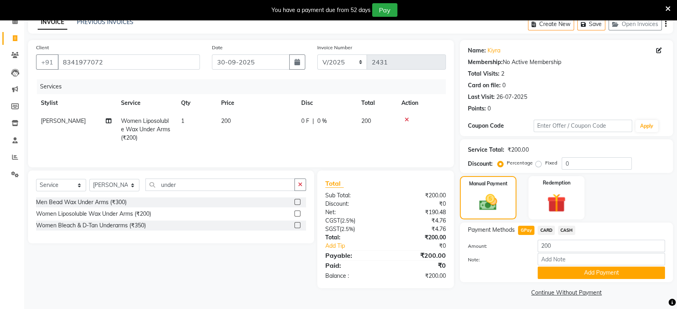
scroll to position [41, 0]
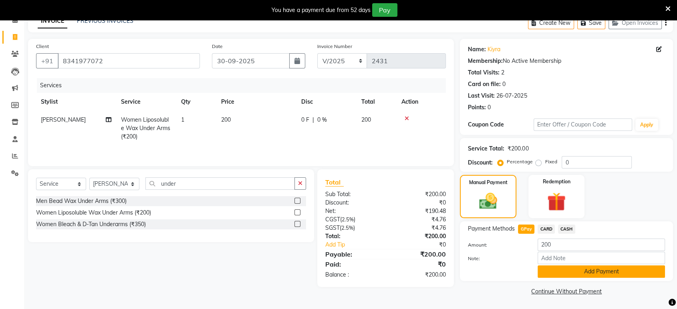
click at [553, 270] on button "Add Payment" at bounding box center [601, 272] width 127 height 12
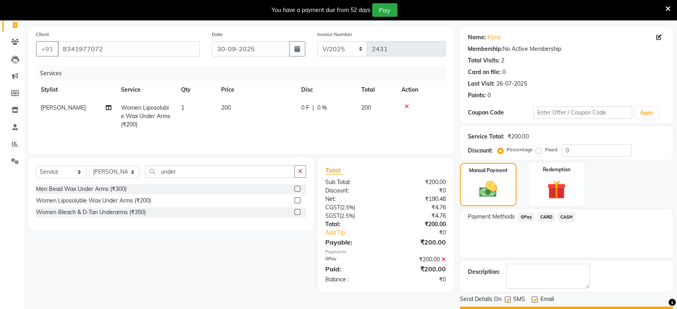
scroll to position [75, 0]
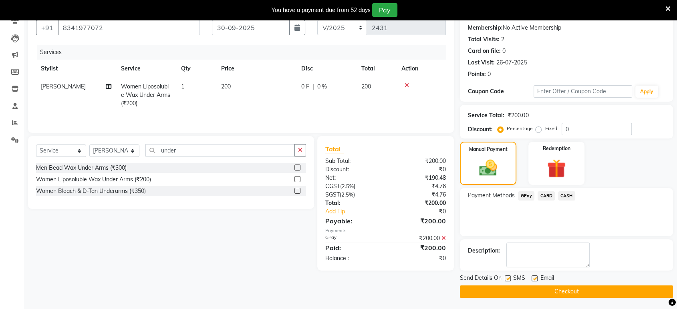
click at [538, 277] on div "Email" at bounding box center [546, 279] width 28 height 10
click at [537, 278] on label at bounding box center [535, 279] width 6 height 6
click at [537, 278] on input "checkbox" at bounding box center [534, 278] width 5 height 5
checkbox input "false"
click at [506, 280] on label at bounding box center [508, 279] width 6 height 6
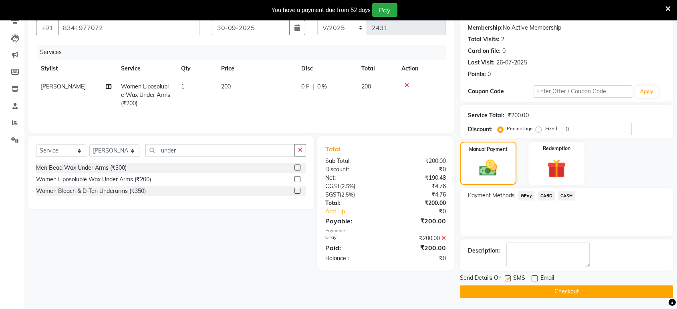
click at [506, 280] on input "checkbox" at bounding box center [507, 278] width 5 height 5
checkbox input "false"
click at [521, 294] on button "Checkout" at bounding box center [566, 292] width 213 height 12
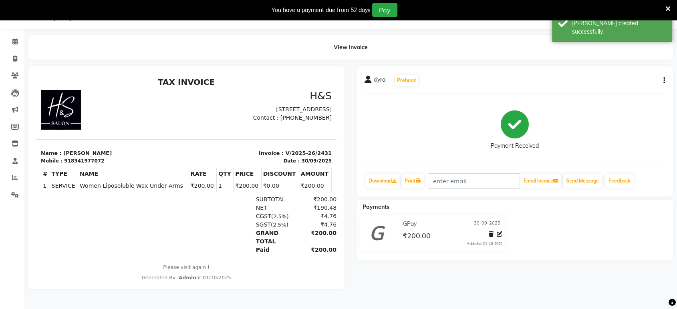
click at [0, 59] on li "Invoice" at bounding box center [12, 58] width 24 height 17
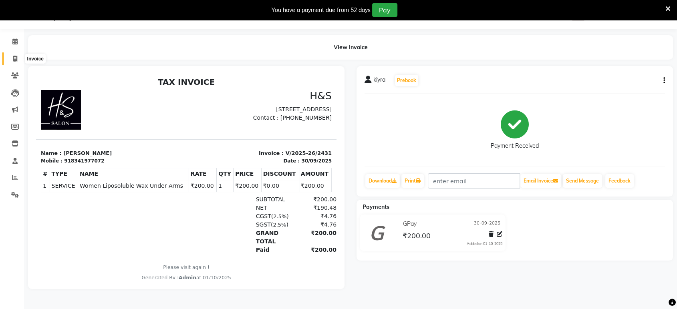
click at [13, 57] on icon at bounding box center [15, 59] width 4 height 6
select select "6419"
select select "service"
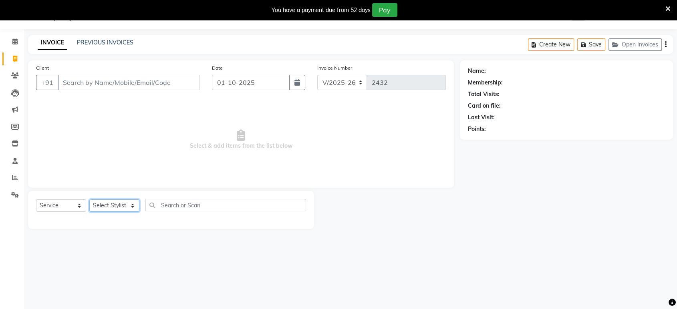
click at [131, 210] on select "Select Stylist ankit [PERSON_NAME] Foram [PERSON_NAME] [PERSON_NAME] sheetal" at bounding box center [114, 206] width 50 height 12
click at [236, 83] on input "01-10-2025" at bounding box center [251, 82] width 78 height 15
select select "10"
select select "2025"
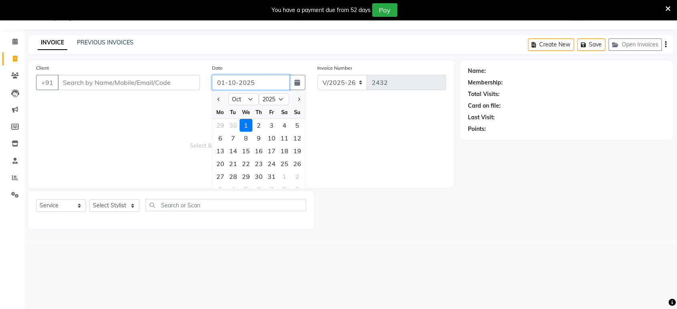
click at [236, 83] on input "01-10-2025" at bounding box center [251, 82] width 78 height 15
click at [216, 99] on button "Previous month" at bounding box center [219, 99] width 7 height 13
select select "9"
click at [233, 176] on div "30" at bounding box center [233, 176] width 13 height 13
type input "30-09-2025"
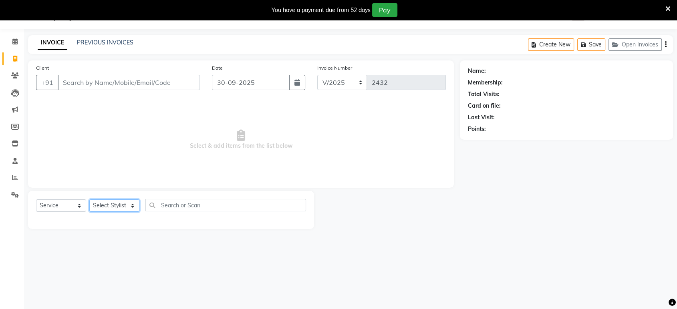
click at [121, 200] on select "Select Stylist ankit [PERSON_NAME] Foram [PERSON_NAME] [PERSON_NAME] sheetal" at bounding box center [114, 206] width 50 height 12
click at [124, 201] on select "Select Stylist ankit [PERSON_NAME] Foram [PERSON_NAME] [PERSON_NAME] sheetal" at bounding box center [114, 206] width 50 height 12
select select "89022"
click at [89, 200] on select "Select Stylist ankit [PERSON_NAME] Foram [PERSON_NAME] [PERSON_NAME] sheetal" at bounding box center [114, 206] width 50 height 12
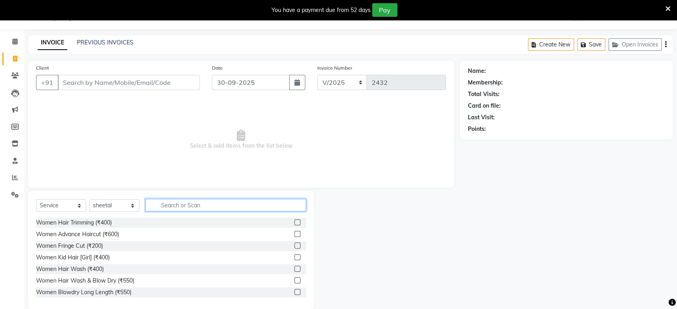
click at [173, 202] on input "text" at bounding box center [225, 205] width 161 height 12
type input "mani"
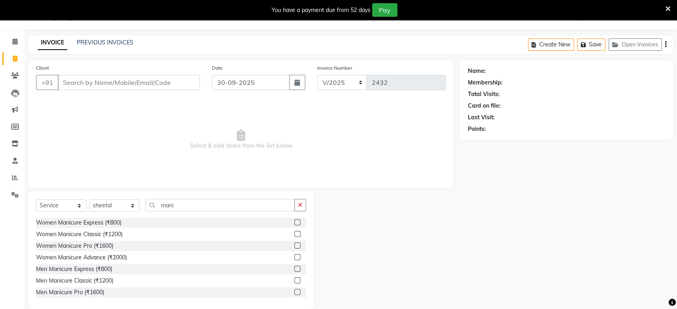
click at [294, 221] on label at bounding box center [297, 223] width 6 height 6
click at [294, 221] on input "checkbox" at bounding box center [296, 222] width 5 height 5
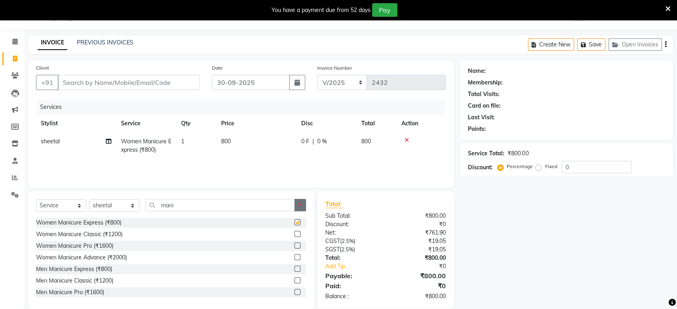
checkbox input "false"
click at [299, 204] on icon "button" at bounding box center [300, 205] width 4 height 6
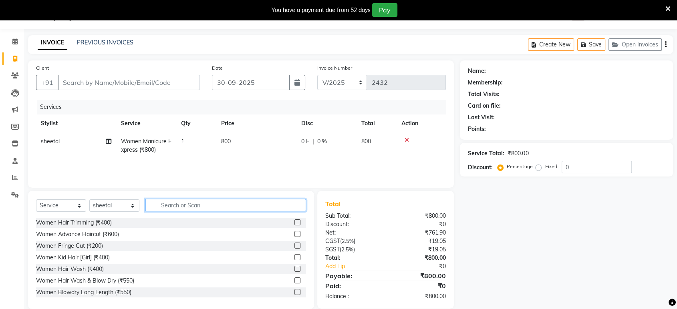
click at [299, 204] on input "text" at bounding box center [225, 205] width 161 height 12
type input "pedi"
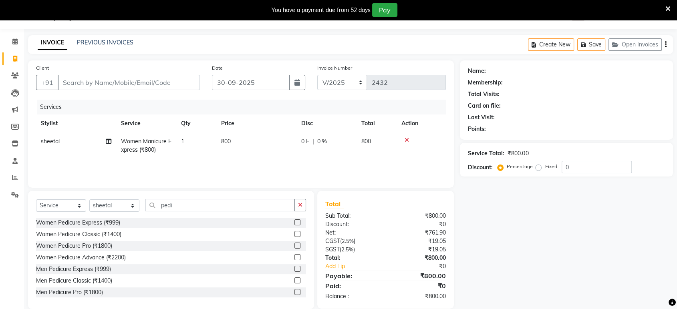
click at [294, 245] on label at bounding box center [297, 246] width 6 height 6
click at [294, 245] on input "checkbox" at bounding box center [296, 246] width 5 height 5
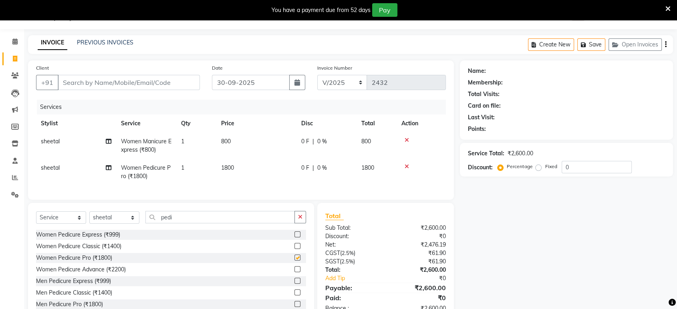
checkbox input "false"
click at [297, 224] on button "button" at bounding box center [300, 217] width 12 height 12
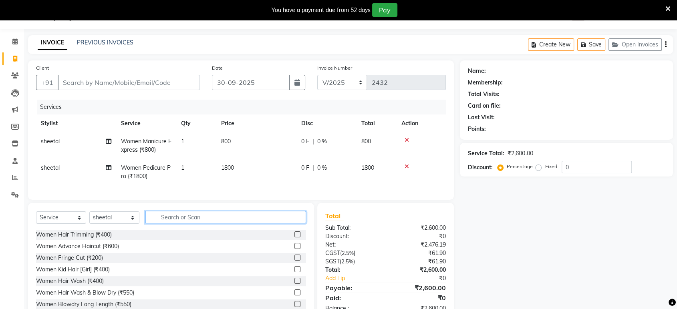
click at [295, 224] on input "text" at bounding box center [225, 217] width 161 height 12
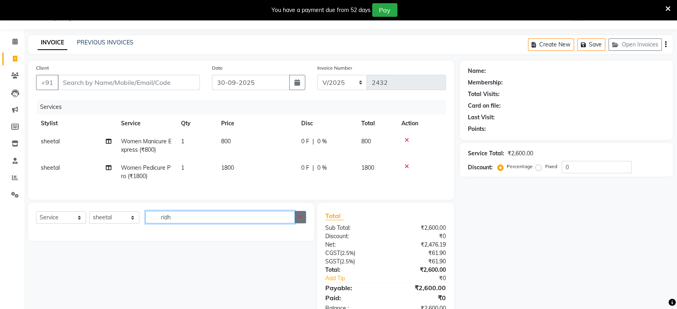
type input "ridh"
click at [298, 224] on button "button" at bounding box center [300, 217] width 12 height 12
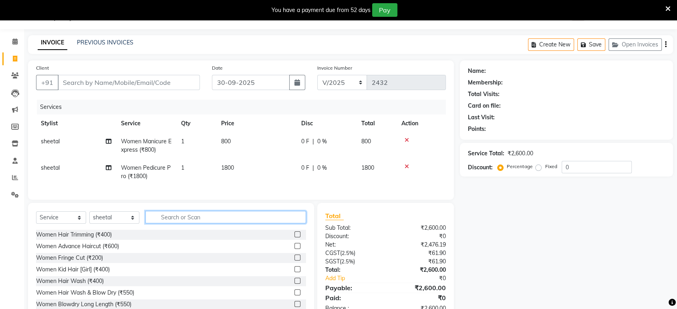
click at [298, 224] on input "text" at bounding box center [225, 217] width 161 height 12
type input "pedi"
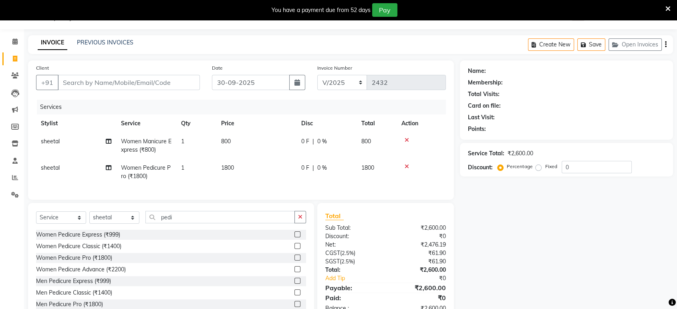
click at [287, 263] on div "Women Pedicure Pro (₹1800)" at bounding box center [171, 258] width 270 height 10
click at [294, 261] on label at bounding box center [297, 258] width 6 height 6
click at [294, 261] on input "checkbox" at bounding box center [296, 258] width 5 height 5
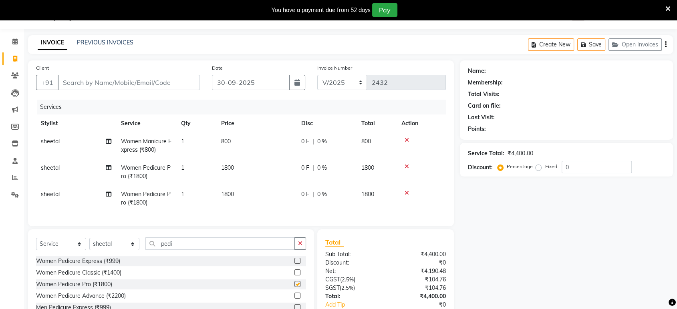
checkbox input "false"
click at [181, 75] on input "Client" at bounding box center [129, 82] width 142 height 15
click at [82, 78] on input "Client" at bounding box center [129, 82] width 142 height 15
click at [92, 250] on select "Select Stylist ankit [PERSON_NAME] Foram [PERSON_NAME] [PERSON_NAME] sheetal" at bounding box center [114, 244] width 50 height 12
select select "53268"
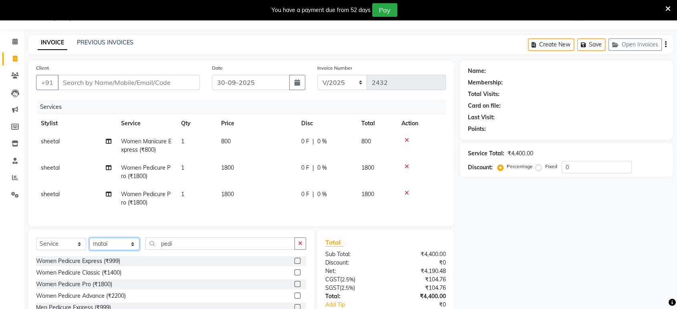
click at [89, 244] on select "Select Stylist ankit [PERSON_NAME] Foram [PERSON_NAME] [PERSON_NAME] sheetal" at bounding box center [114, 244] width 50 height 12
click at [302, 250] on button "button" at bounding box center [300, 244] width 12 height 12
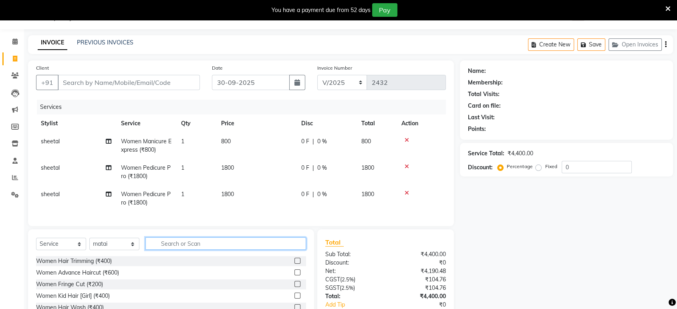
click at [304, 246] on input "text" at bounding box center [225, 244] width 161 height 12
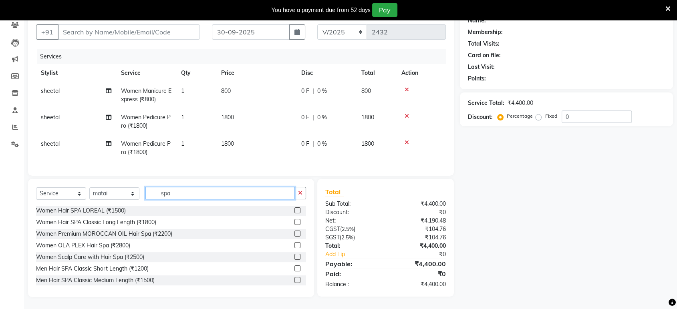
type input "spa"
click at [294, 234] on label at bounding box center [297, 234] width 6 height 6
click at [294, 234] on input "checkbox" at bounding box center [296, 234] width 5 height 5
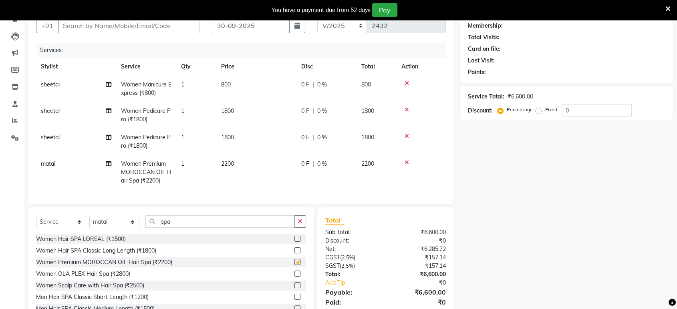
checkbox input "false"
click at [622, 114] on input "0" at bounding box center [597, 110] width 70 height 12
type input "15"
click at [513, 216] on div "Name: Membership: Total Visits: Card on file: Last Visit: Points: Service Total…" at bounding box center [569, 165] width 219 height 322
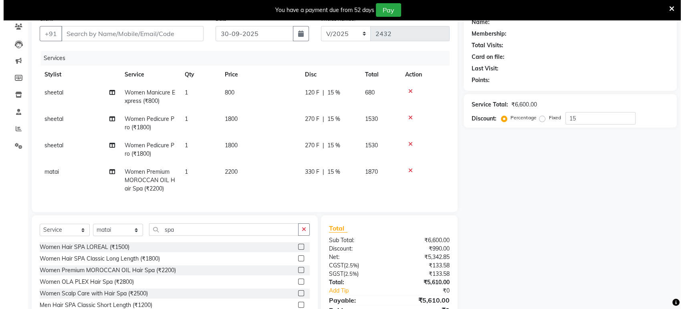
scroll to position [61, 0]
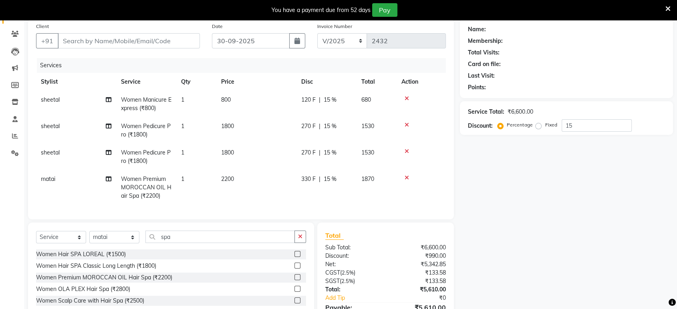
click at [238, 182] on td "2200" at bounding box center [256, 187] width 80 height 35
select select "53268"
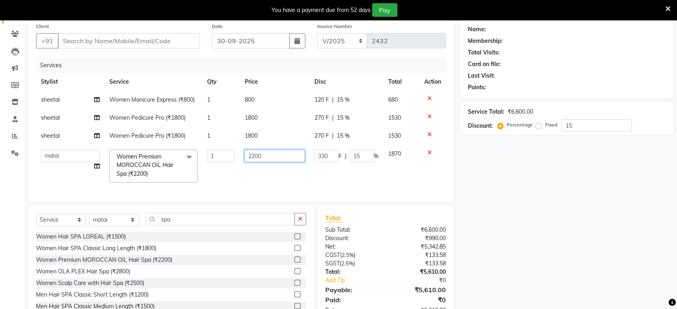
click at [275, 156] on input "2200" at bounding box center [274, 156] width 60 height 12
type input "2500"
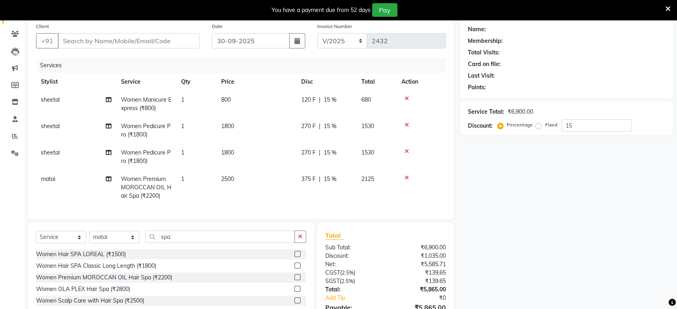
click at [508, 258] on div "Name: Membership: Total Visits: Card on file: Last Visit: Points: Service Total…" at bounding box center [569, 180] width 219 height 322
click at [147, 44] on input "Client" at bounding box center [129, 40] width 142 height 15
click at [81, 36] on input "Client" at bounding box center [129, 40] width 142 height 15
type input "9"
type input "0"
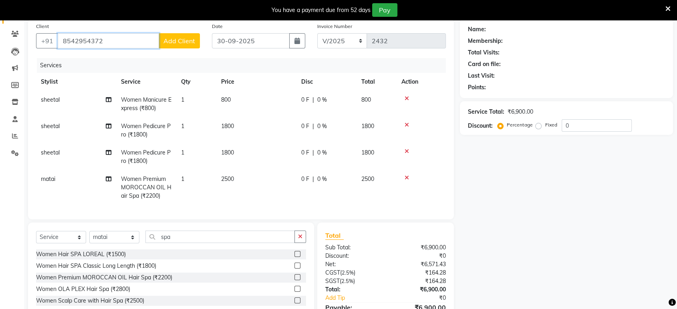
type input "8542954372"
click at [179, 41] on span "Add Client" at bounding box center [179, 41] width 32 height 8
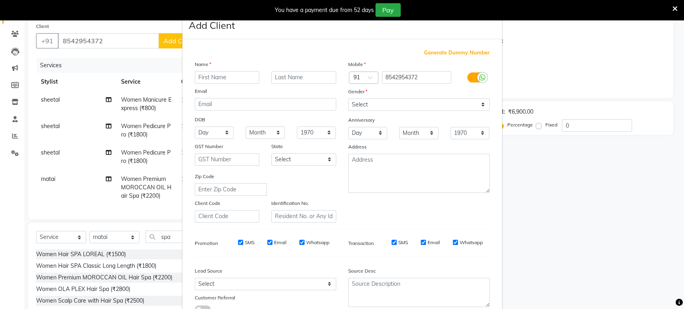
click at [153, 38] on ngb-modal-window "Add Client Generate Dummy Number Name Email DOB Day 01 02 03 04 05 06 07 08 09 …" at bounding box center [342, 154] width 684 height 309
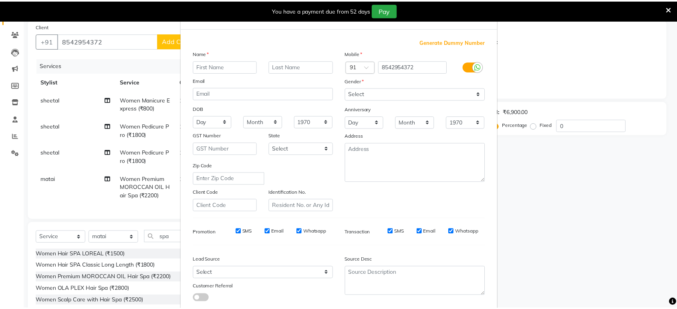
scroll to position [44, 0]
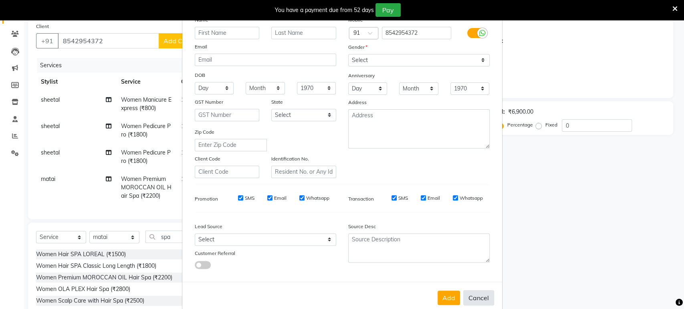
click at [487, 294] on button "Cancel" at bounding box center [478, 297] width 31 height 15
select select
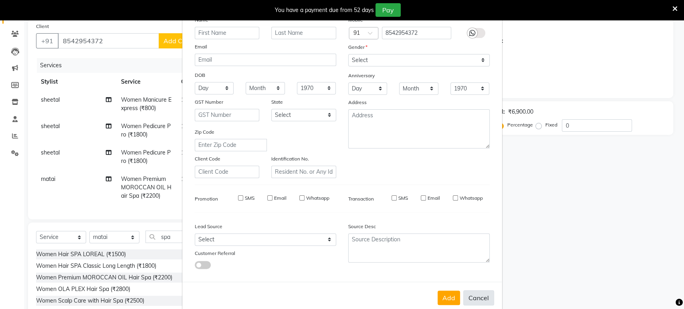
select select
checkbox input "false"
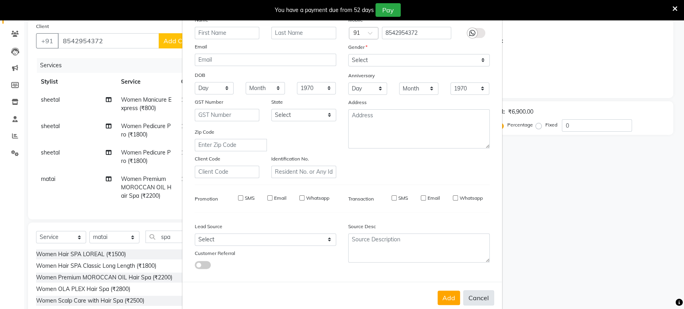
checkbox input "false"
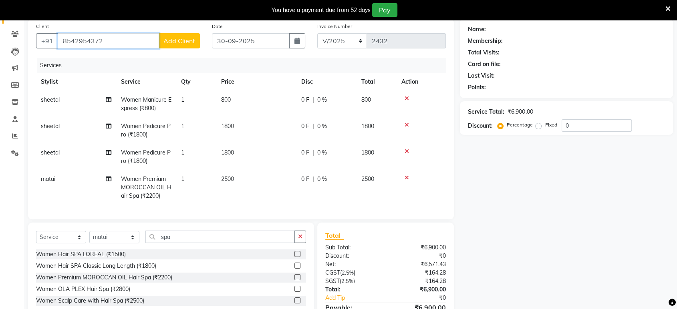
click at [111, 36] on input "8542954372" at bounding box center [108, 40] width 101 height 15
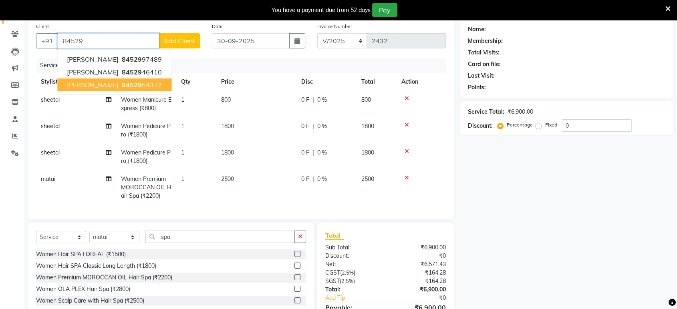
click at [120, 87] on ngb-highlight "84529 54372" at bounding box center [141, 85] width 42 height 8
type input "8452954372"
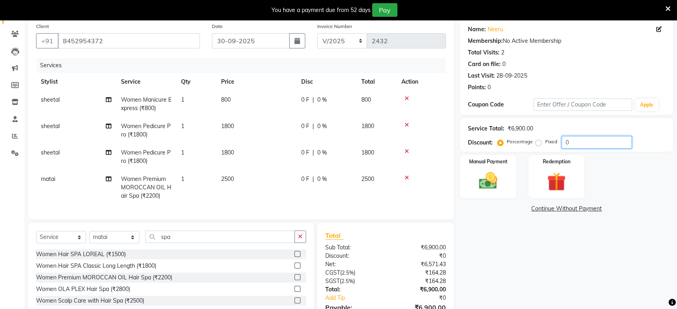
click at [575, 141] on input "0" at bounding box center [597, 142] width 70 height 12
type input "15"
click at [492, 272] on div "Name: Neeru Membership: No Active Membership Total Visits: 2 Card on file: 0 La…" at bounding box center [569, 180] width 219 height 322
click at [501, 187] on img at bounding box center [487, 181] width 31 height 22
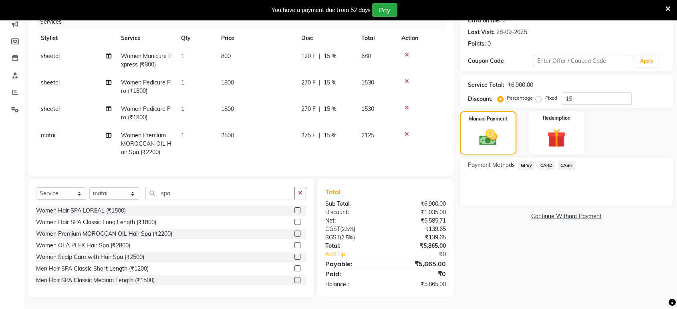
scroll to position [111, 0]
click at [567, 161] on span "CASH" at bounding box center [566, 165] width 17 height 9
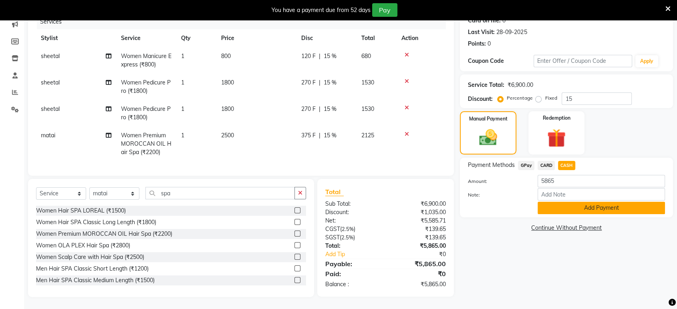
click at [559, 202] on button "Add Payment" at bounding box center [601, 208] width 127 height 12
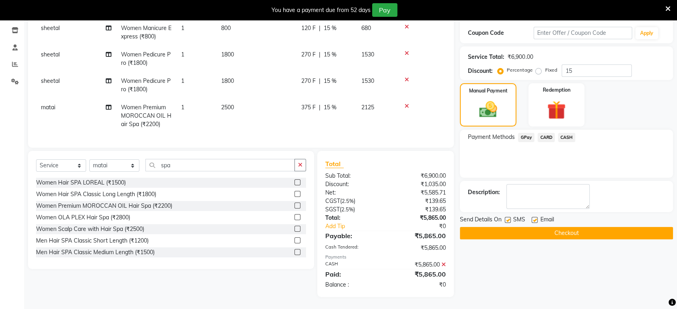
scroll to position [139, 0]
click at [535, 217] on label at bounding box center [535, 220] width 6 height 6
click at [535, 218] on input "checkbox" at bounding box center [534, 220] width 5 height 5
checkbox input "false"
click at [506, 217] on label at bounding box center [508, 220] width 6 height 6
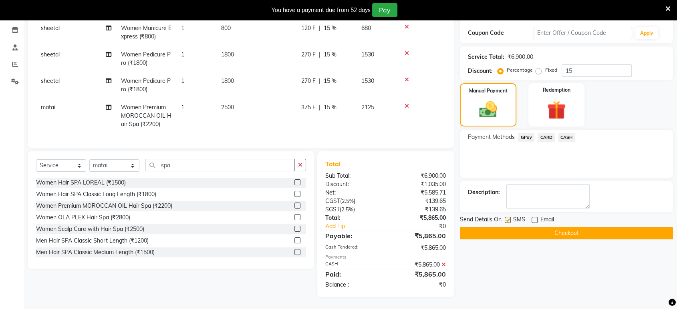
click at [506, 218] on input "checkbox" at bounding box center [507, 220] width 5 height 5
checkbox input "false"
click at [560, 227] on button "Checkout" at bounding box center [566, 233] width 213 height 12
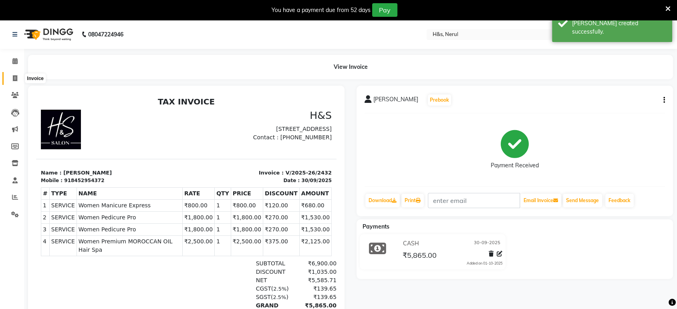
click at [16, 77] on icon at bounding box center [15, 78] width 4 height 6
select select "service"
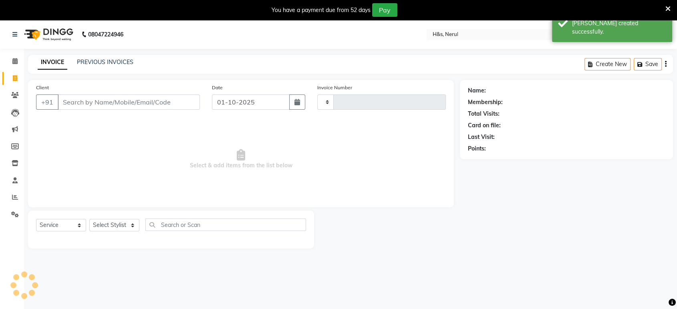
scroll to position [20, 0]
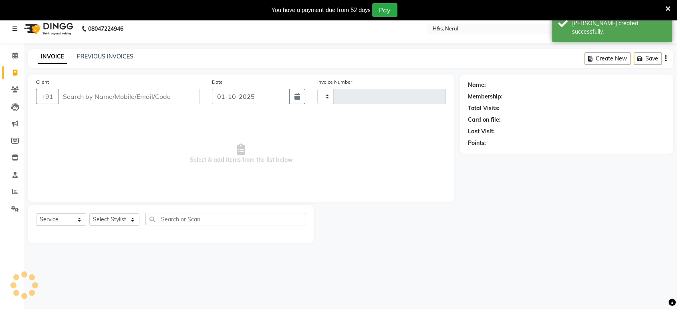
type input "2433"
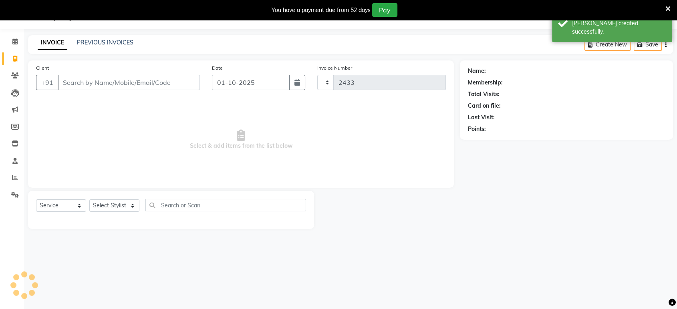
select select "6419"
click at [231, 91] on div "Date [DATE]" at bounding box center [258, 80] width 105 height 33
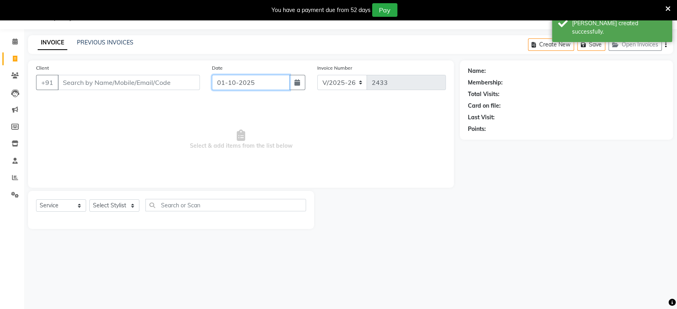
click at [233, 85] on input "01-10-2025" at bounding box center [251, 82] width 78 height 15
select select "10"
select select "2025"
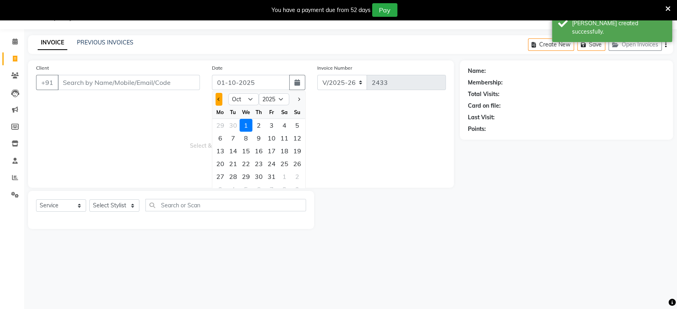
click at [216, 101] on button "Previous month" at bounding box center [219, 99] width 7 height 13
select select "9"
click at [237, 172] on div "30" at bounding box center [233, 176] width 13 height 13
type input "30-09-2025"
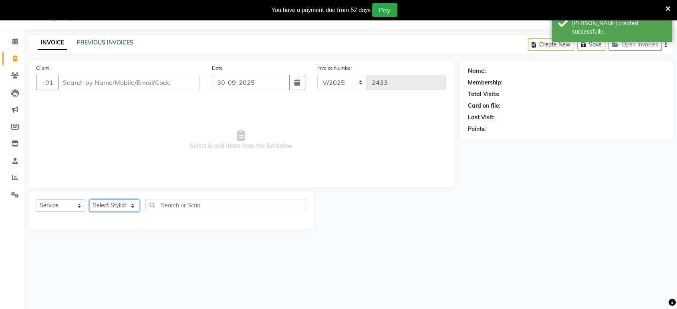
click at [126, 204] on select "Select Stylist ankit [PERSON_NAME] Foram [PERSON_NAME] [PERSON_NAME] sheetal" at bounding box center [114, 206] width 50 height 12
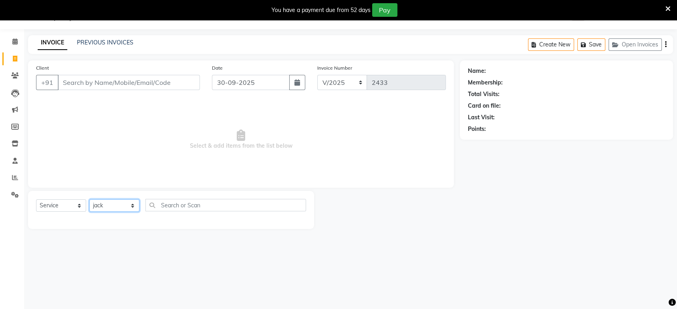
click at [89, 200] on select "Select Stylist ankit [PERSON_NAME] Foram [PERSON_NAME] [PERSON_NAME] sheetal" at bounding box center [114, 206] width 50 height 12
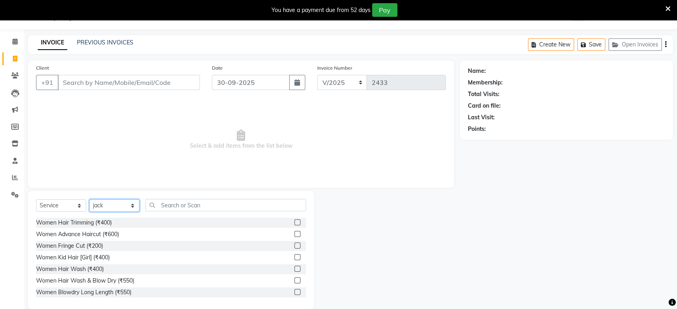
click at [101, 207] on select "Select Stylist ankit [PERSON_NAME] Foram [PERSON_NAME] [PERSON_NAME] sheetal" at bounding box center [114, 206] width 50 height 12
select select "49331"
click at [89, 200] on select "Select Stylist ankit [PERSON_NAME] Foram [PERSON_NAME] [PERSON_NAME] sheetal" at bounding box center [114, 206] width 50 height 12
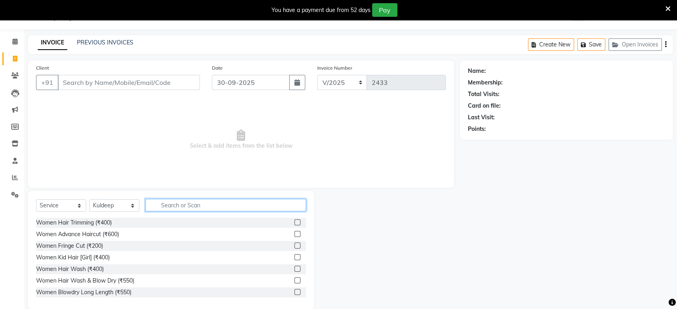
click at [183, 208] on input "text" at bounding box center [225, 205] width 161 height 12
click at [302, 201] on input "text" at bounding box center [225, 205] width 161 height 12
type input "spa"
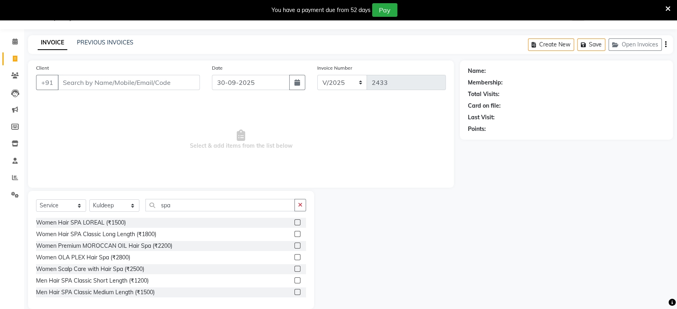
click at [294, 282] on label at bounding box center [297, 281] width 6 height 6
click at [294, 282] on input "checkbox" at bounding box center [296, 280] width 5 height 5
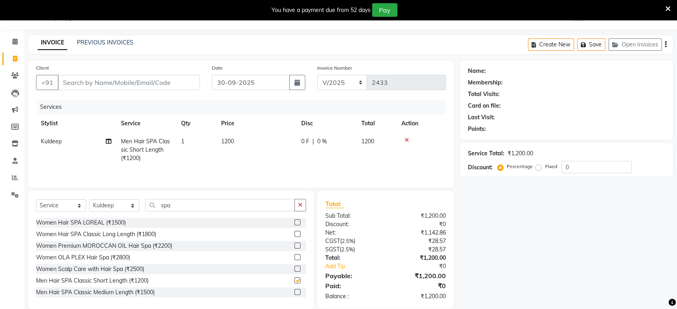
checkbox input "false"
click at [243, 154] on td "1200" at bounding box center [256, 150] width 80 height 35
select select "49331"
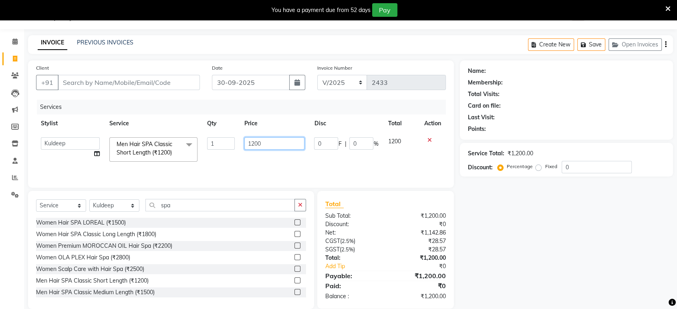
click at [263, 139] on input "1200" at bounding box center [274, 143] width 61 height 12
type input "1000"
click at [166, 84] on input "Client" at bounding box center [129, 82] width 142 height 15
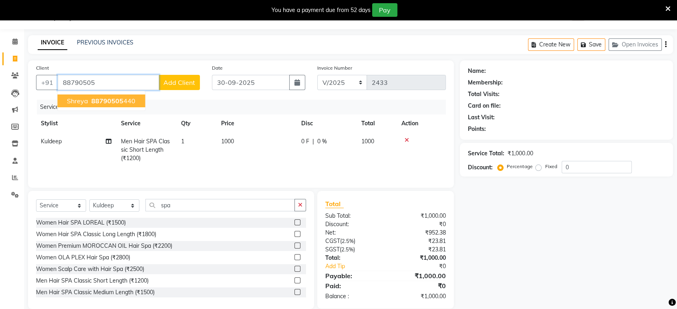
click at [115, 99] on span "88790505" at bounding box center [107, 101] width 32 height 8
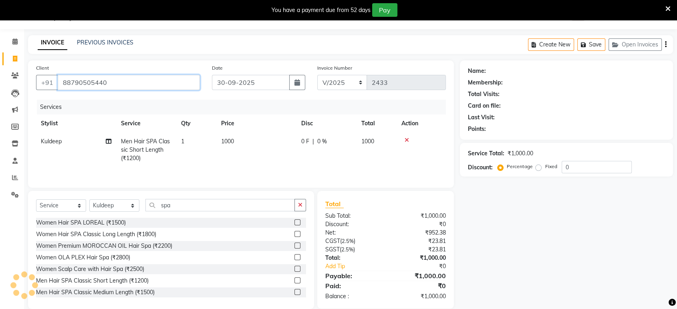
type input "88790505440"
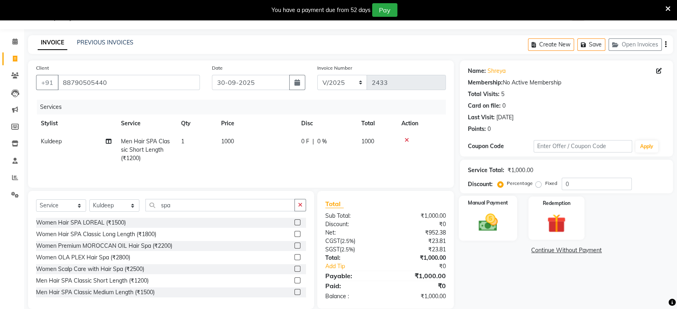
click at [465, 211] on div "Manual Payment" at bounding box center [488, 218] width 58 height 45
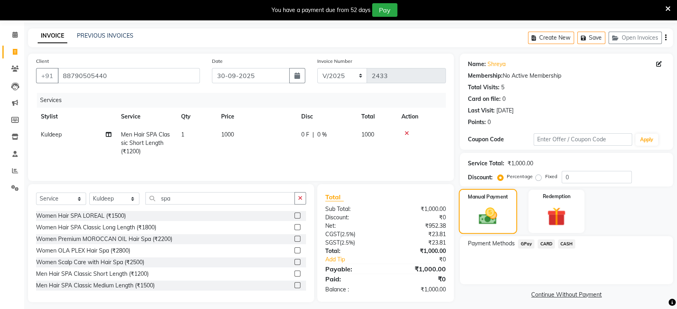
scroll to position [32, 0]
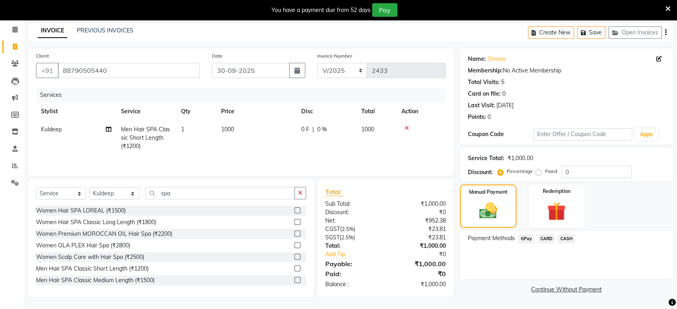
click at [523, 236] on span "GPay" at bounding box center [526, 238] width 16 height 9
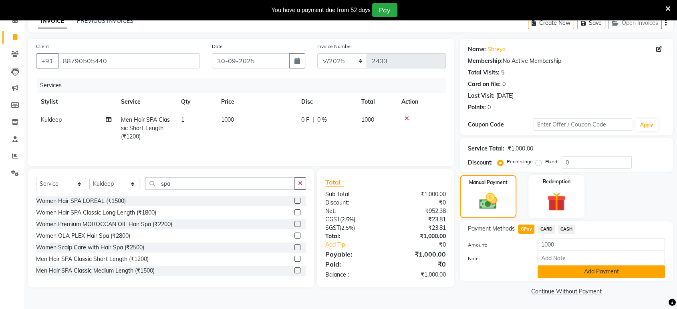
click at [571, 266] on button "Add Payment" at bounding box center [601, 272] width 127 height 12
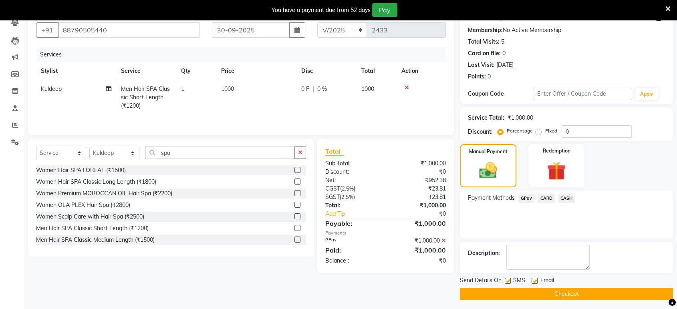
scroll to position [75, 0]
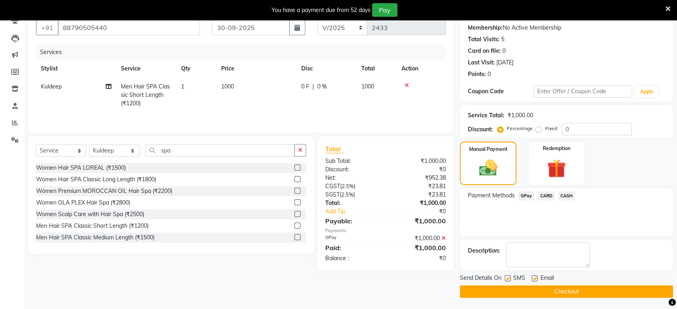
click at [533, 278] on label at bounding box center [535, 279] width 6 height 6
click at [533, 278] on input "checkbox" at bounding box center [534, 278] width 5 height 5
checkbox input "false"
click at [508, 276] on label at bounding box center [508, 279] width 6 height 6
click at [508, 276] on input "checkbox" at bounding box center [507, 278] width 5 height 5
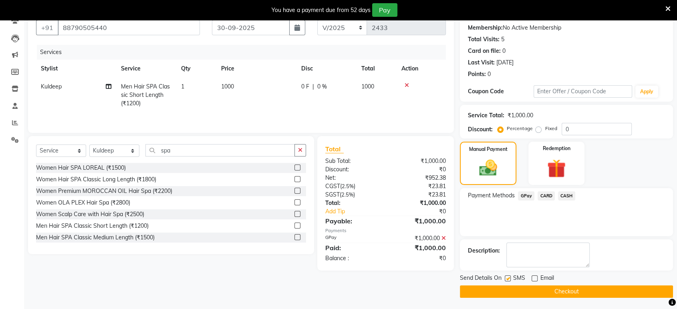
checkbox input "false"
click at [518, 297] on main "INVOICE PREVIOUS INVOICES Create New Save Open Invoices Client +91 88790505440 …" at bounding box center [350, 145] width 653 height 330
click at [520, 289] on button "Checkout" at bounding box center [566, 292] width 213 height 12
